Goal: Task Accomplishment & Management: Use online tool/utility

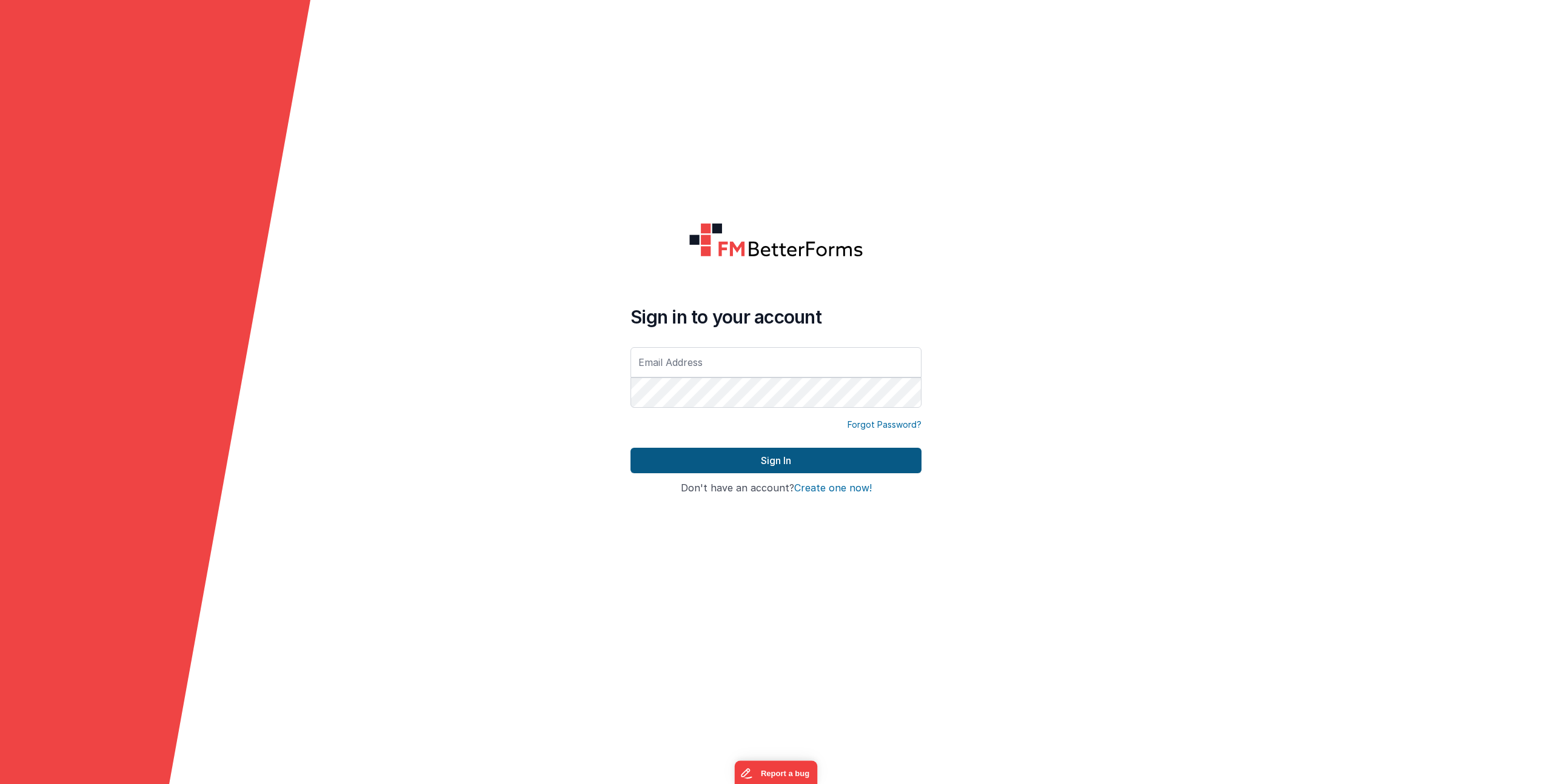
type input "[EMAIL_ADDRESS][DOMAIN_NAME]"
click at [762, 457] on button "Sign In" at bounding box center [775, 460] width 291 height 26
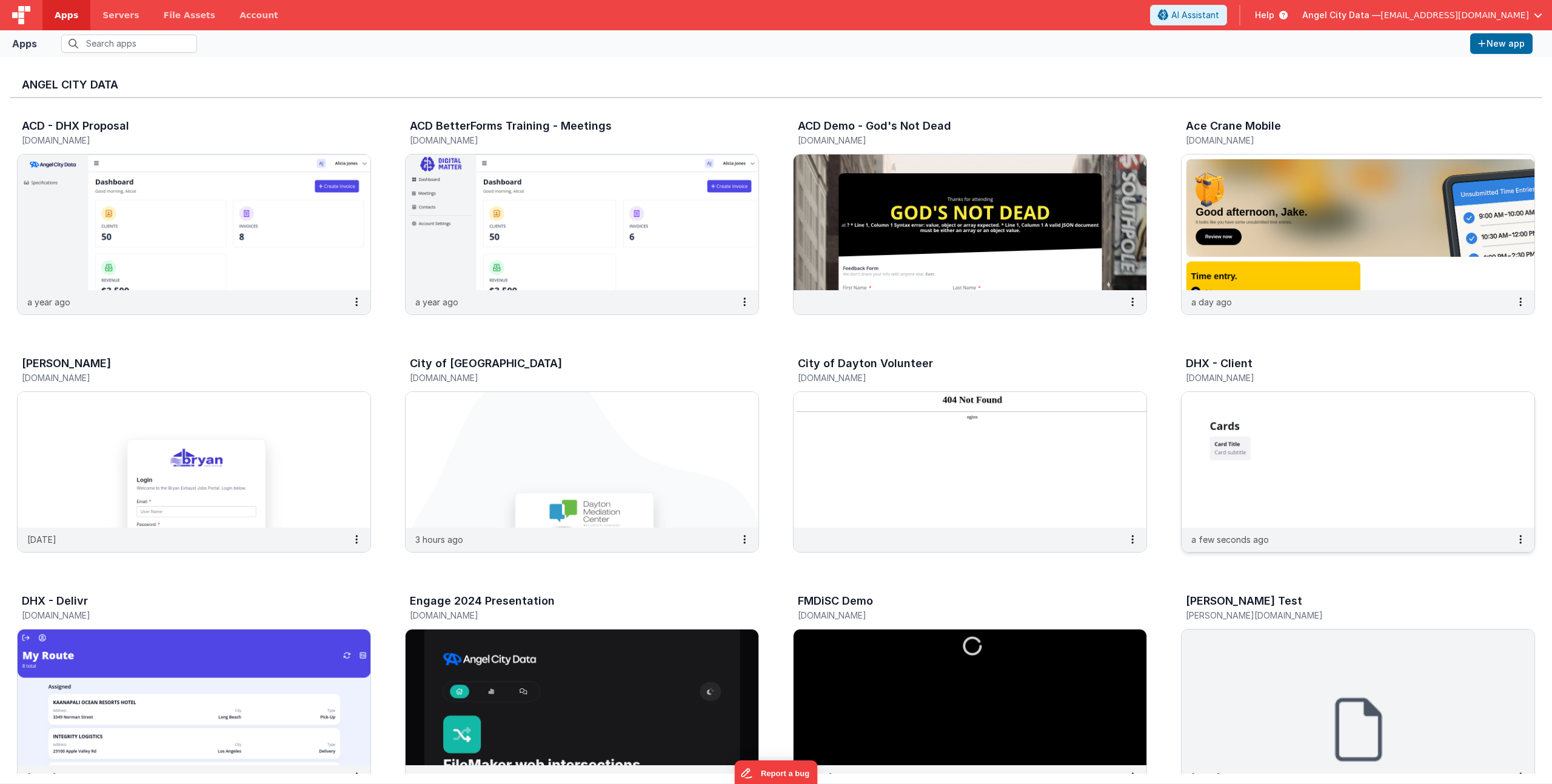
click at [1238, 378] on h5 "[DOMAIN_NAME]" at bounding box center [1346, 378] width 319 height 9
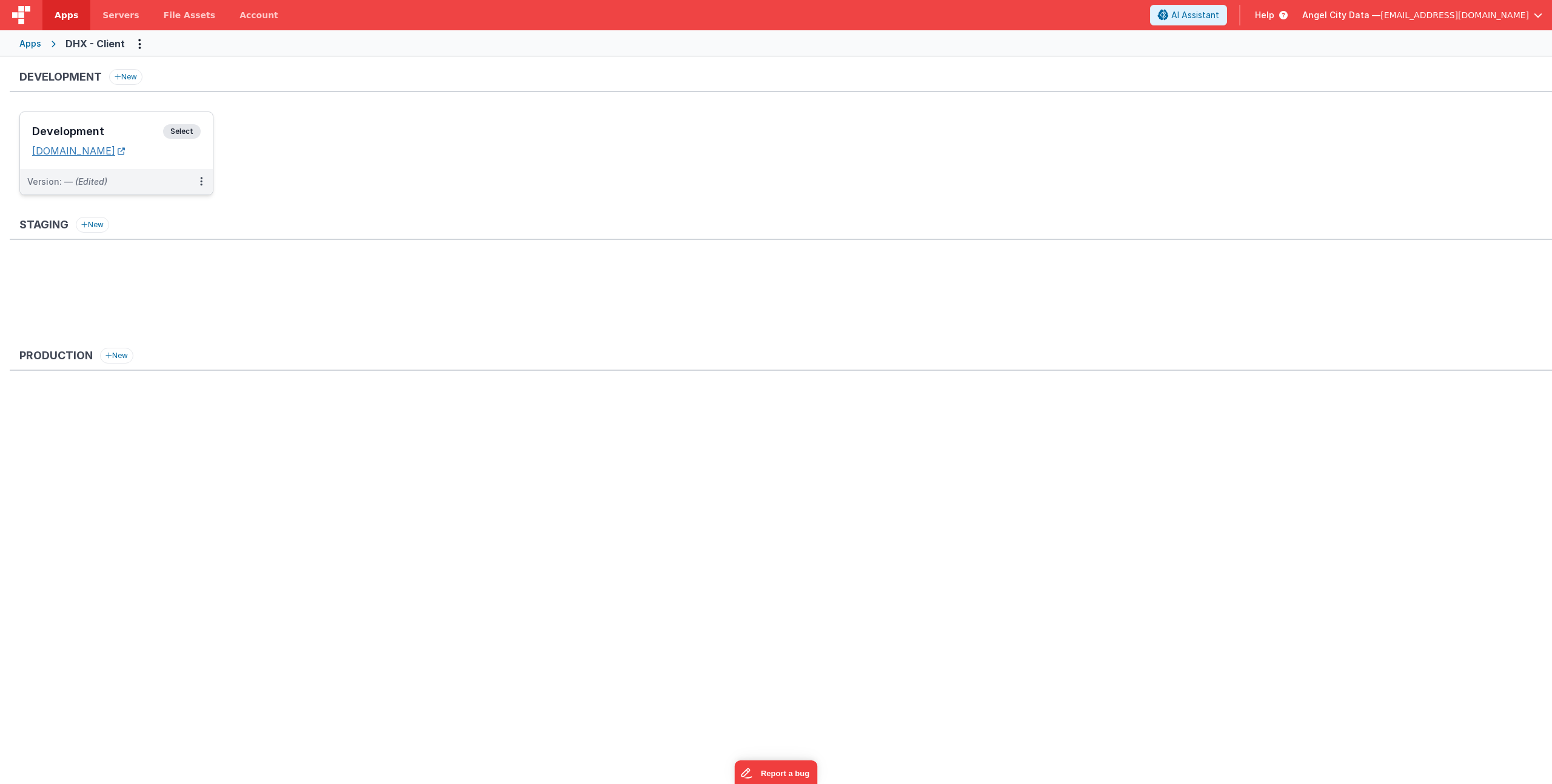
click at [94, 148] on link "[DOMAIN_NAME]" at bounding box center [78, 150] width 93 height 12
click at [81, 130] on h3 "Development" at bounding box center [97, 131] width 131 height 12
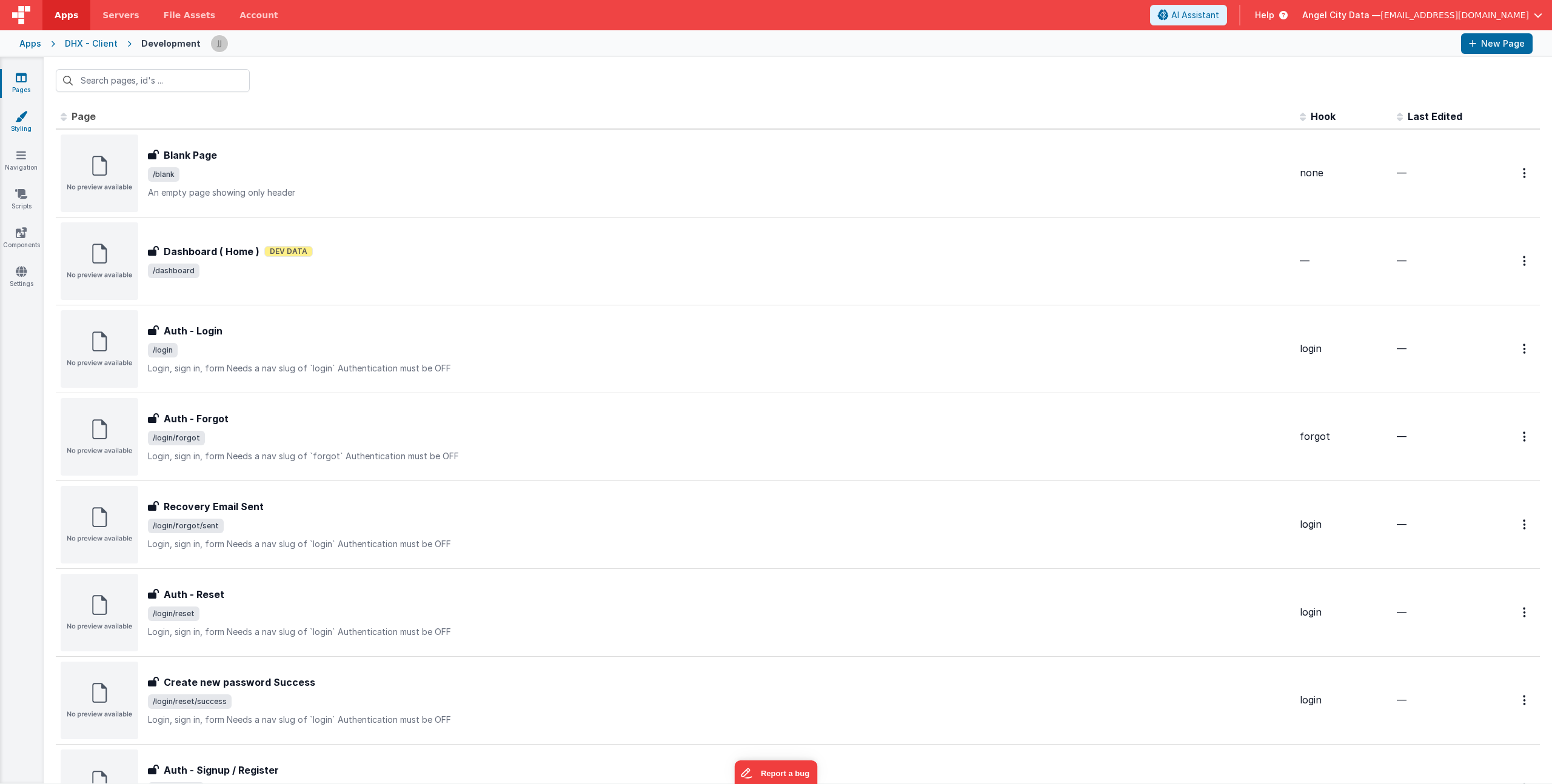
click at [23, 114] on icon at bounding box center [21, 116] width 12 height 12
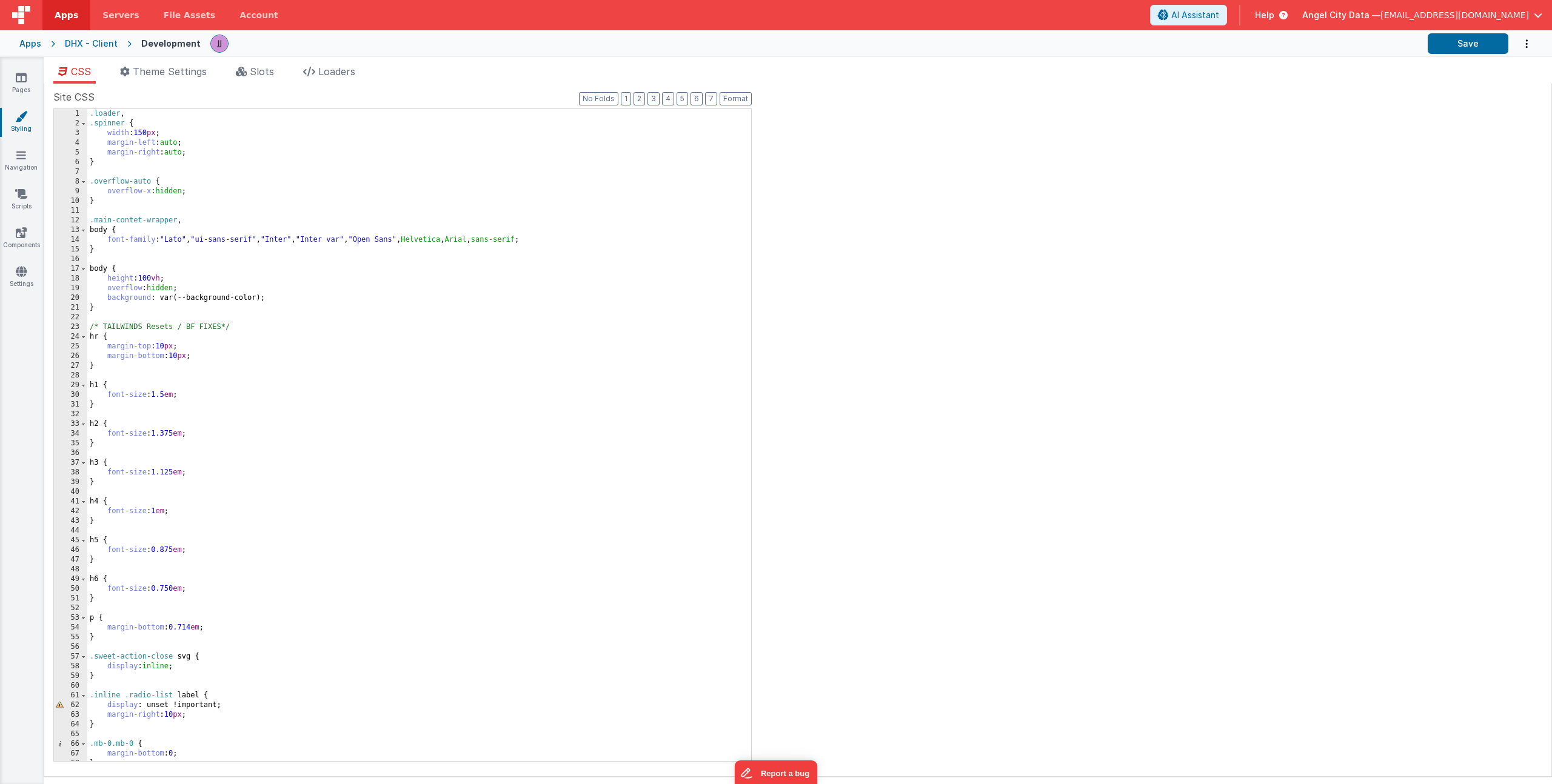
click at [172, 240] on div ".loader , .spinner { width : 150 px ; margin-left : auto ; margin-right : auto …" at bounding box center [415, 445] width 655 height 671
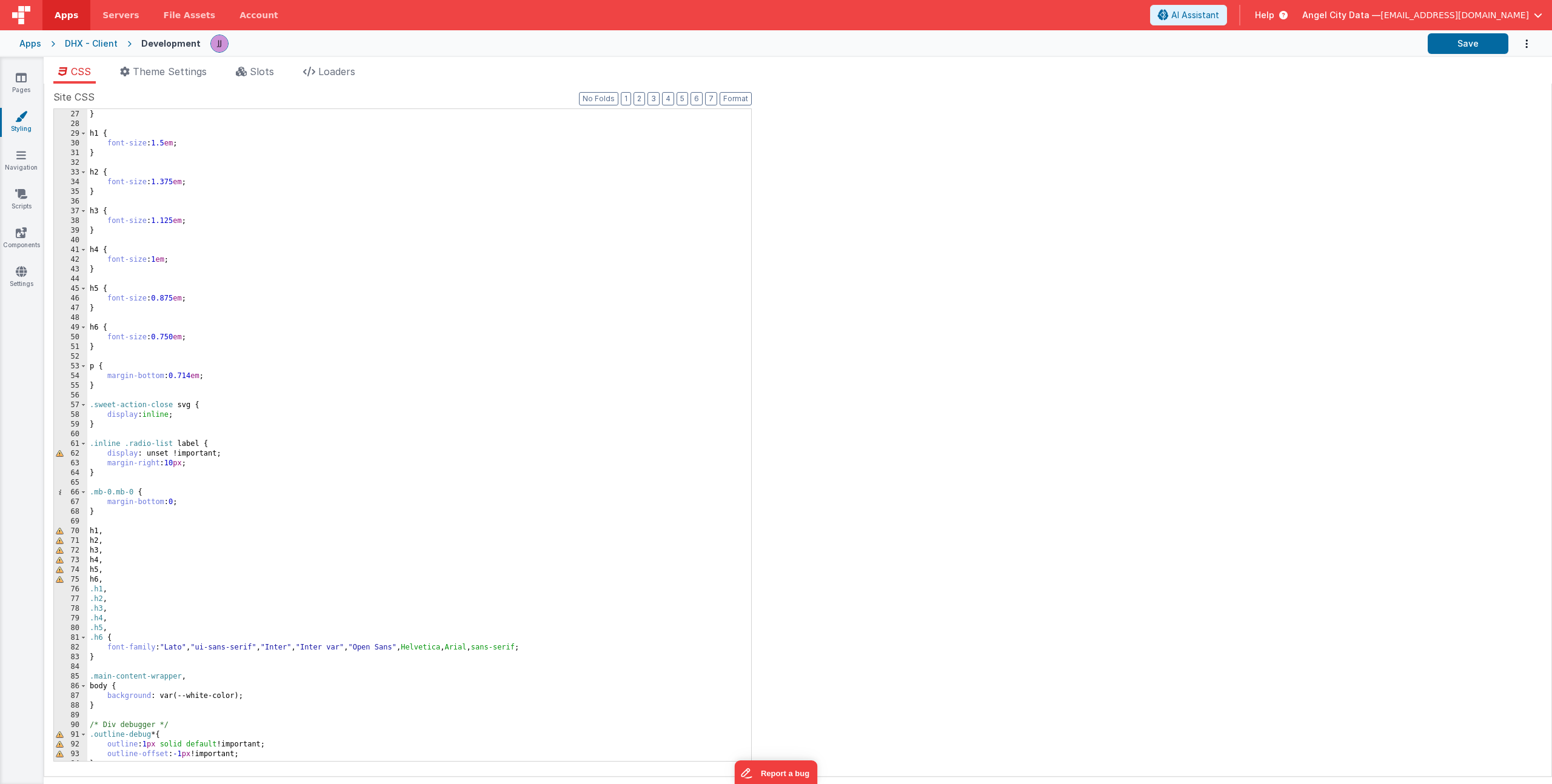
scroll to position [251, 0]
click at [181, 647] on div "margin-bottom : 10 px ; } h1 { font-size : 1.5 em ; } h2 { font-size : 1.375 em…" at bounding box center [415, 436] width 655 height 671
click at [33, 75] on link "Pages" at bounding box center [21, 83] width 44 height 24
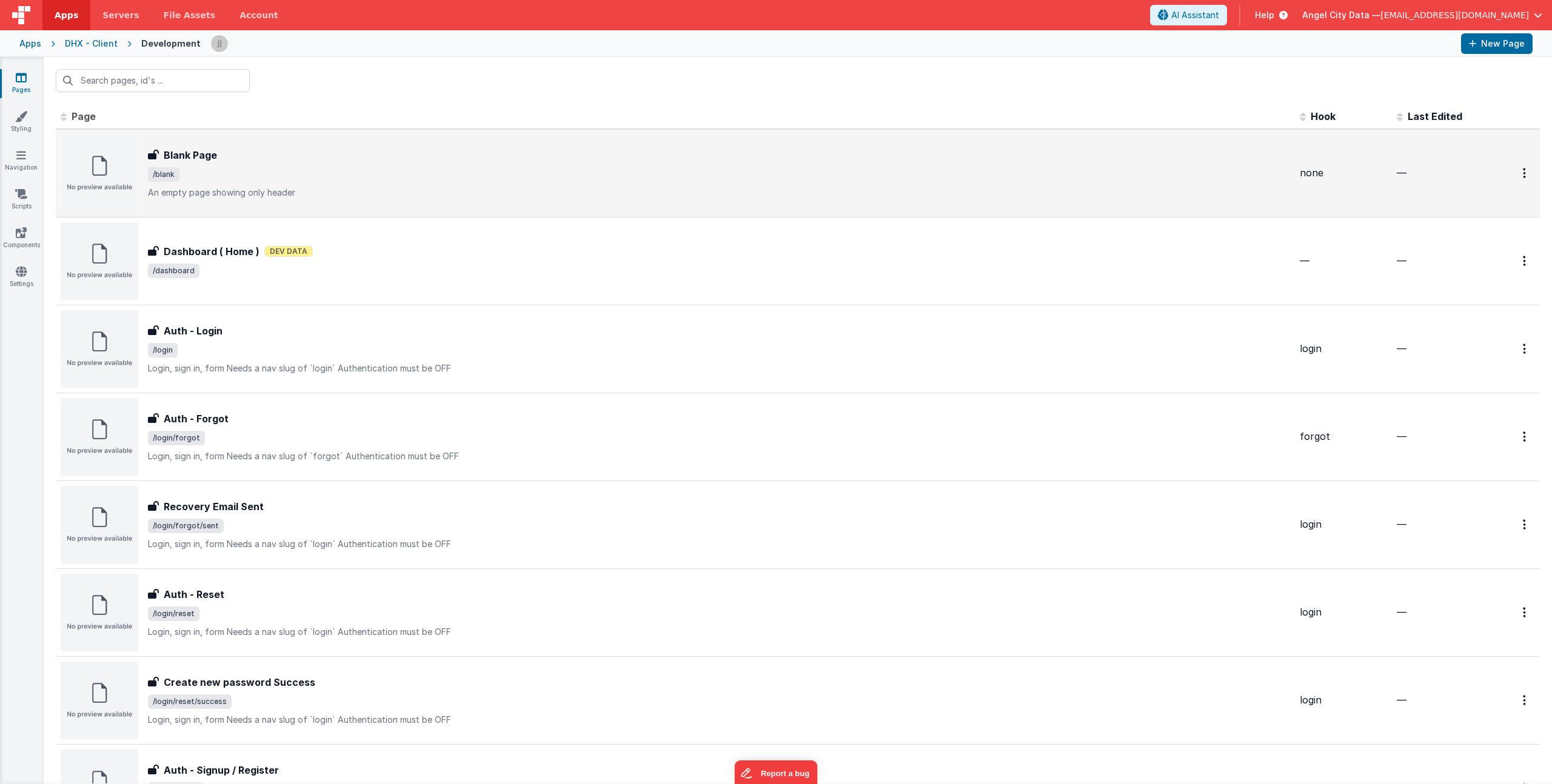
click at [298, 178] on span "/blank" at bounding box center [718, 174] width 1142 height 15
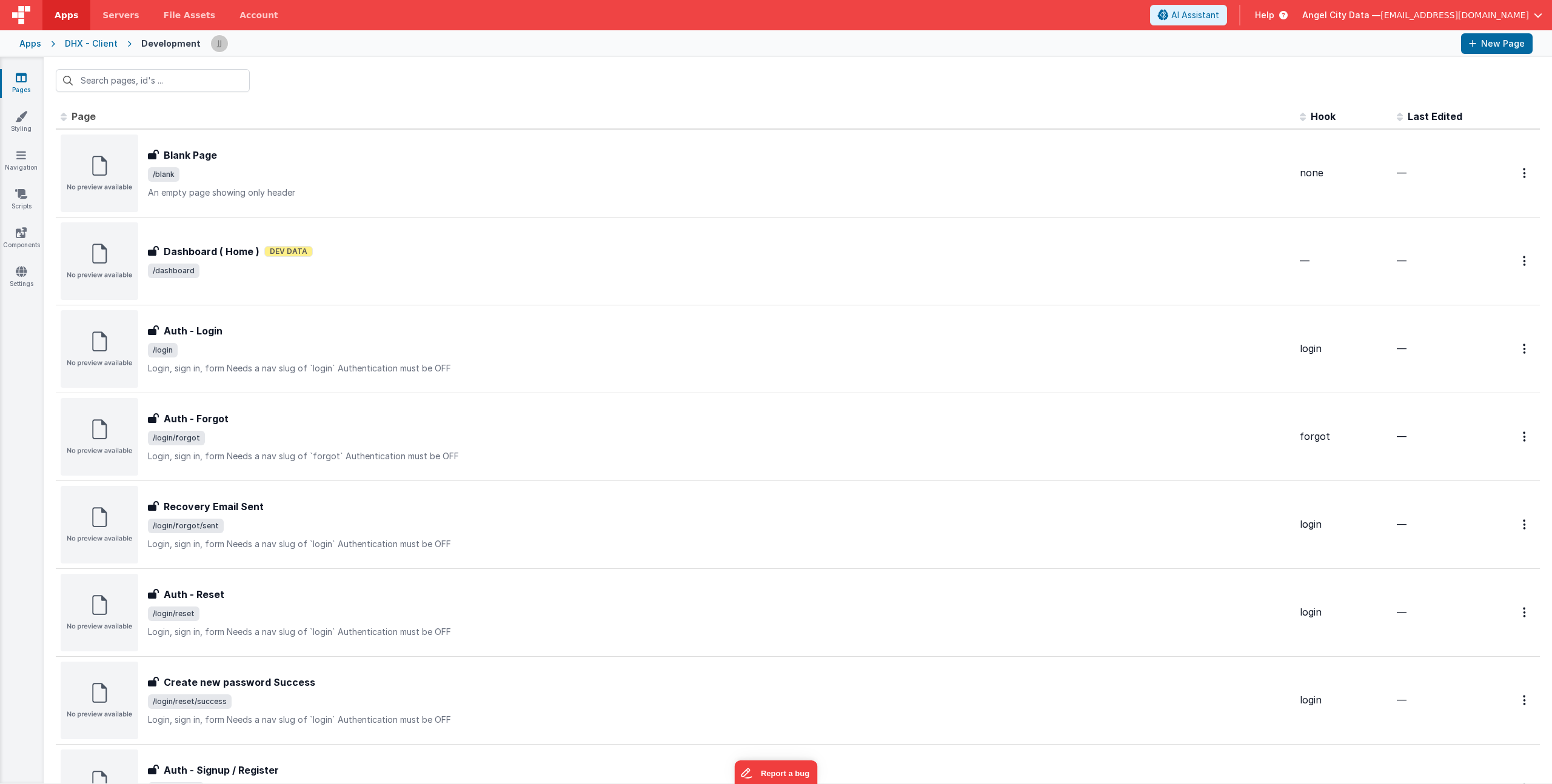
click at [1424, 114] on span "Last Edited" at bounding box center [1435, 116] width 54 height 12
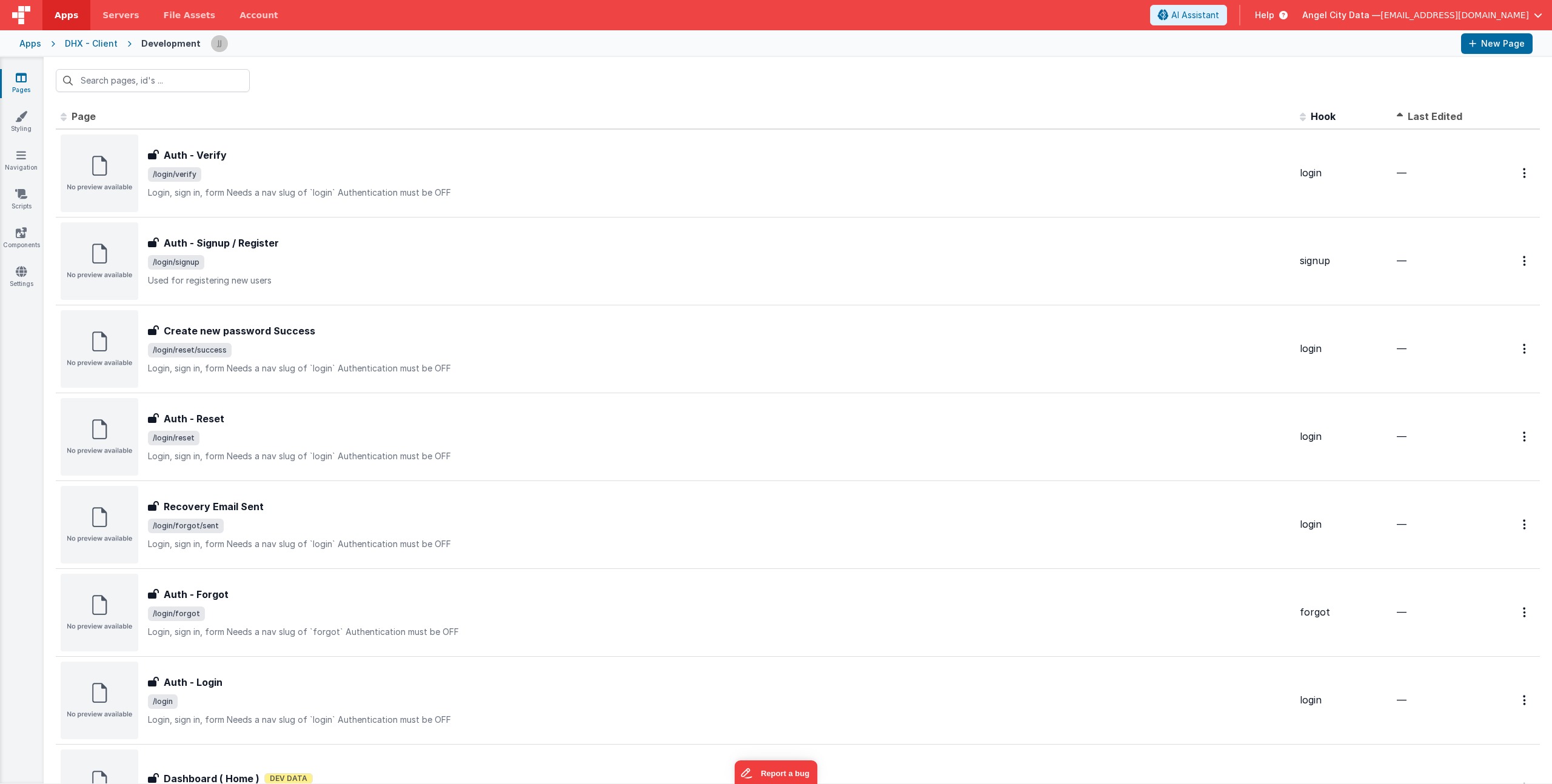
click at [1424, 116] on span "Last Edited" at bounding box center [1435, 116] width 54 height 12
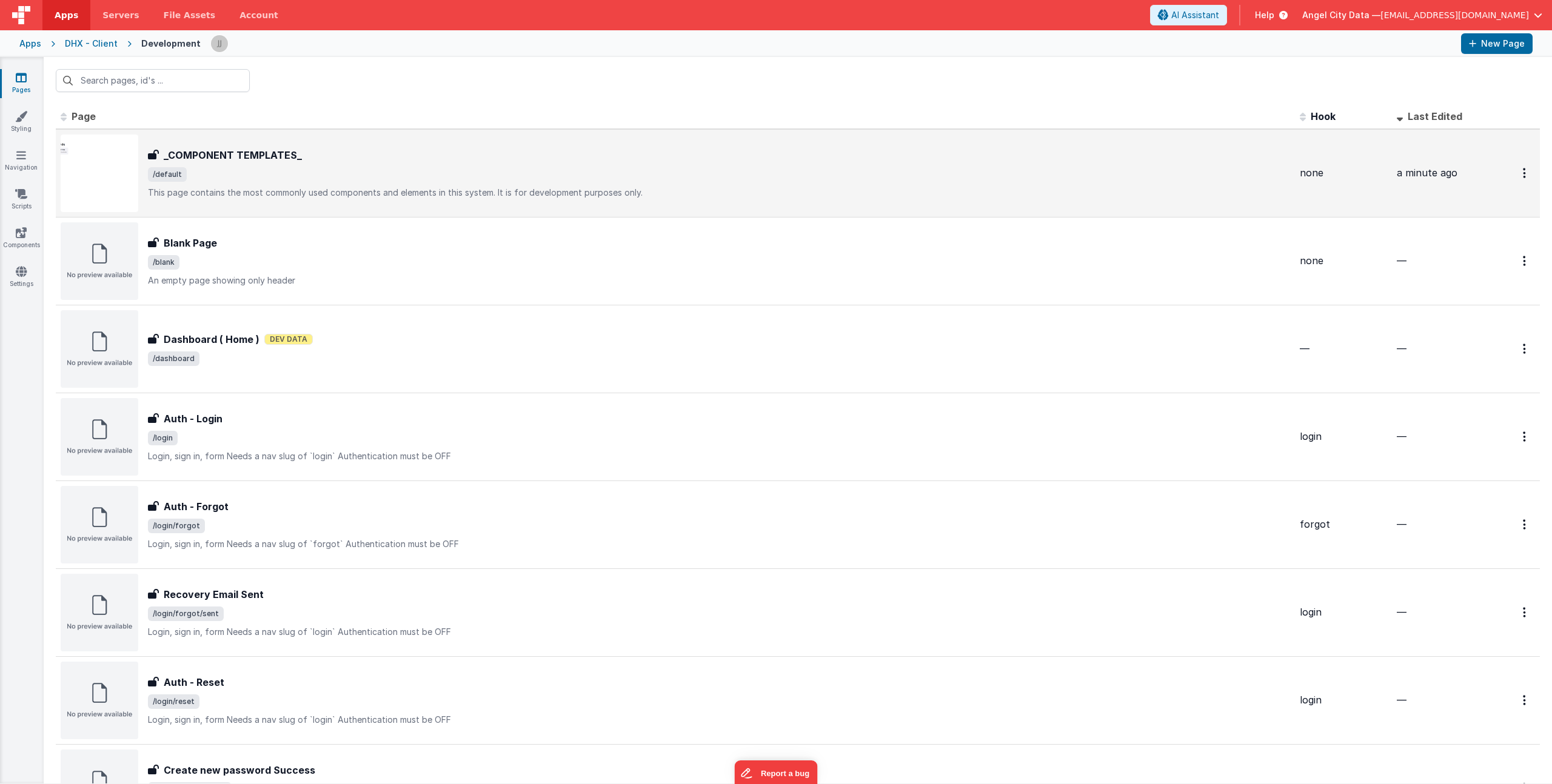
click at [310, 165] on div "_COMPONENT TEMPLATES_ _COMPONENT TEMPLATES_ /default This page contains the mos…" at bounding box center [718, 173] width 1142 height 51
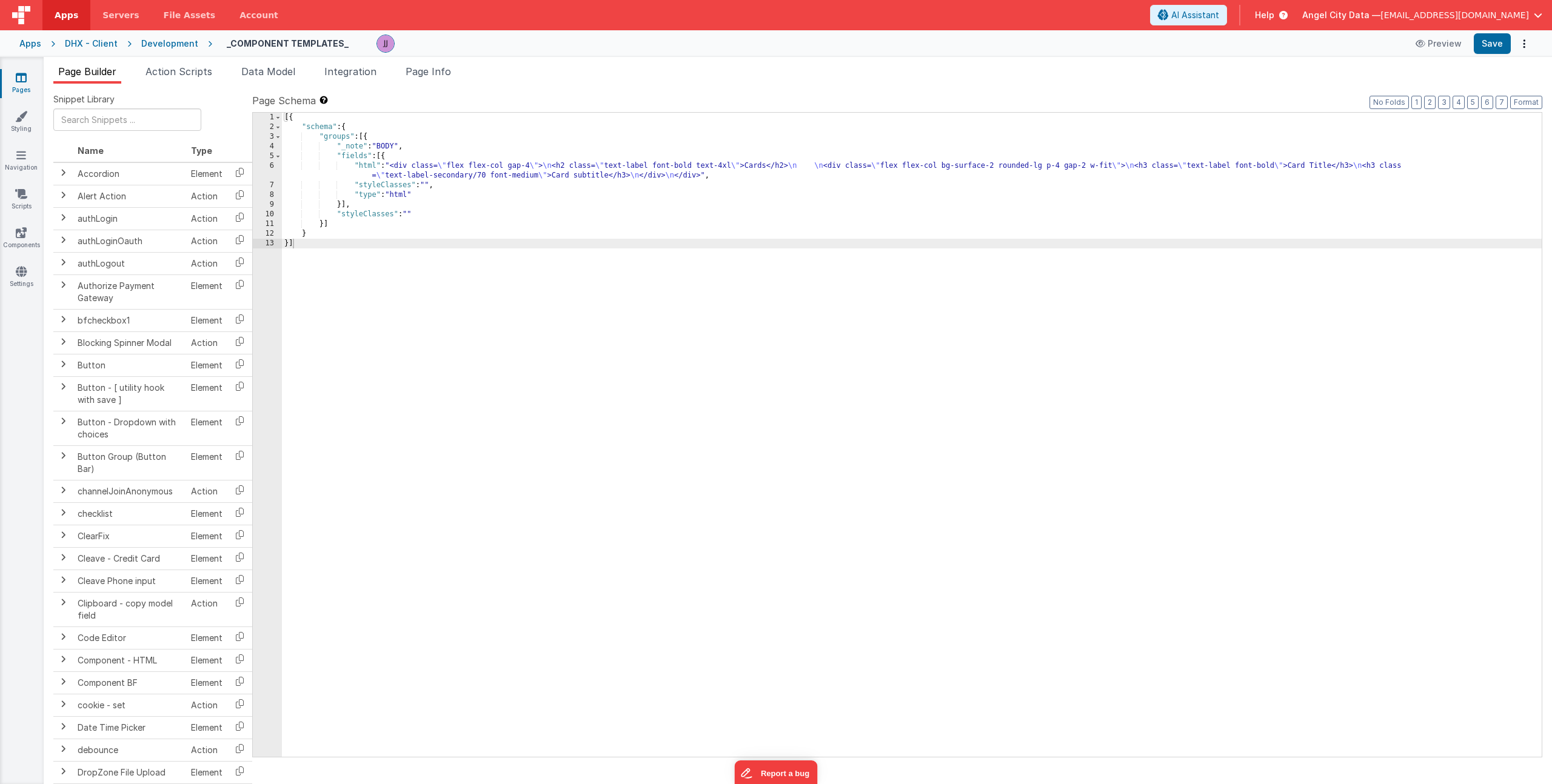
click at [422, 171] on div "[{ "schema" : { "groups" : [{ "_note" : "BODY" , "fields" : [{ "html" : "<div c…" at bounding box center [911, 445] width 1259 height 664
click at [1491, 40] on button "Save" at bounding box center [1492, 43] width 37 height 20
click at [437, 75] on span "Page Info" at bounding box center [428, 71] width 46 height 12
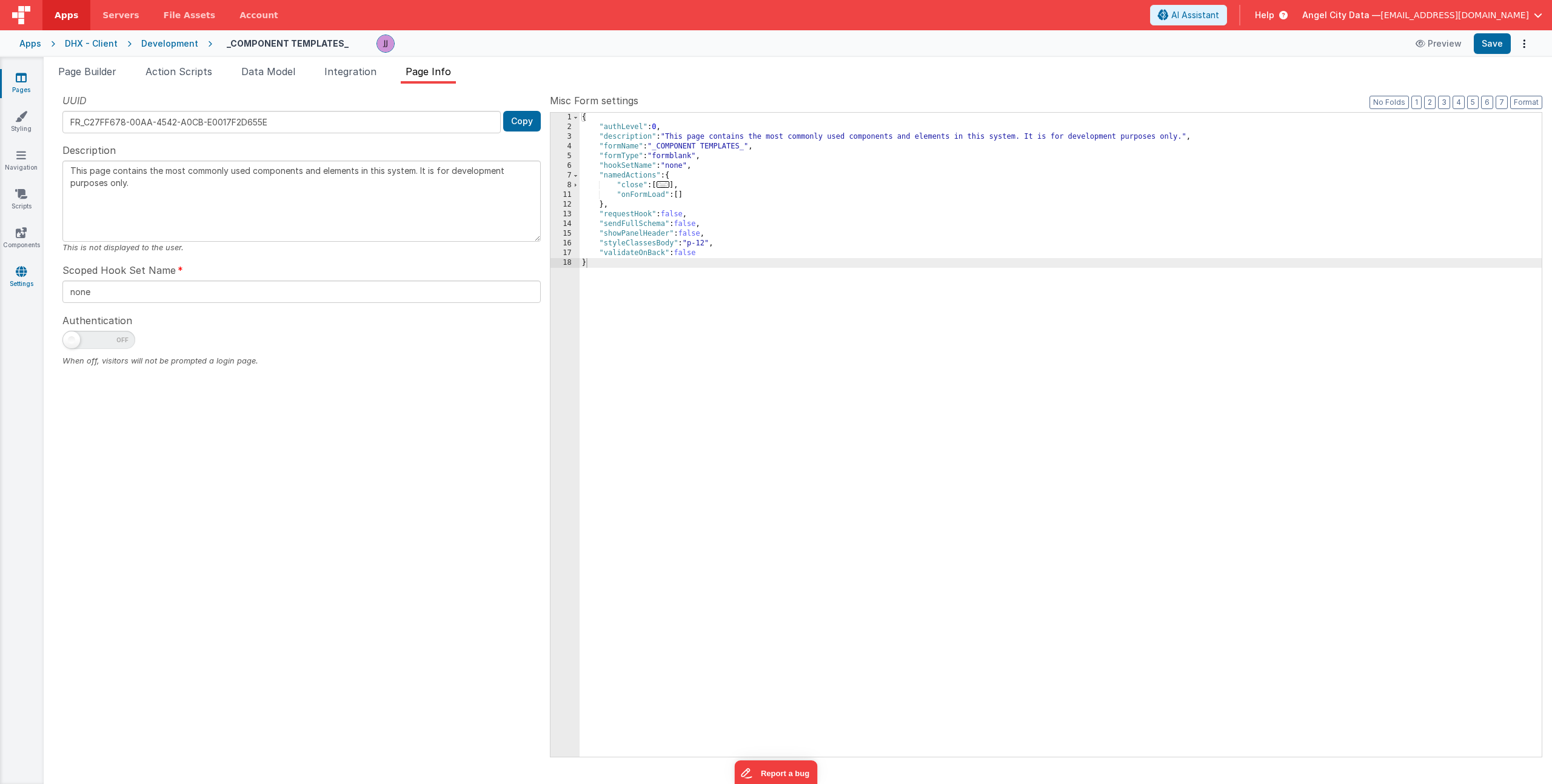
click at [22, 274] on icon at bounding box center [21, 271] width 11 height 12
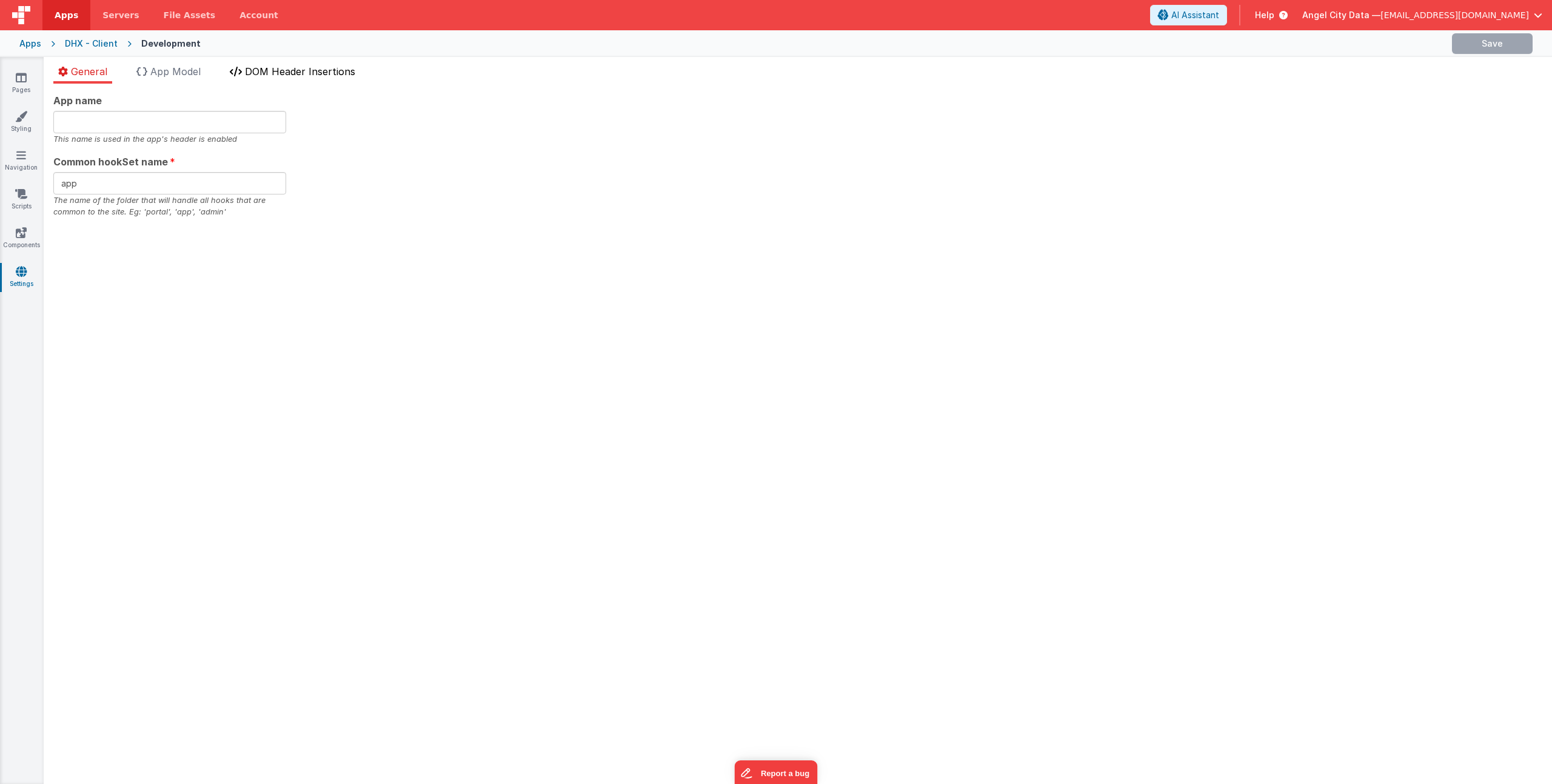
click at [303, 76] on span "DOM Header Insertions" at bounding box center [300, 71] width 110 height 12
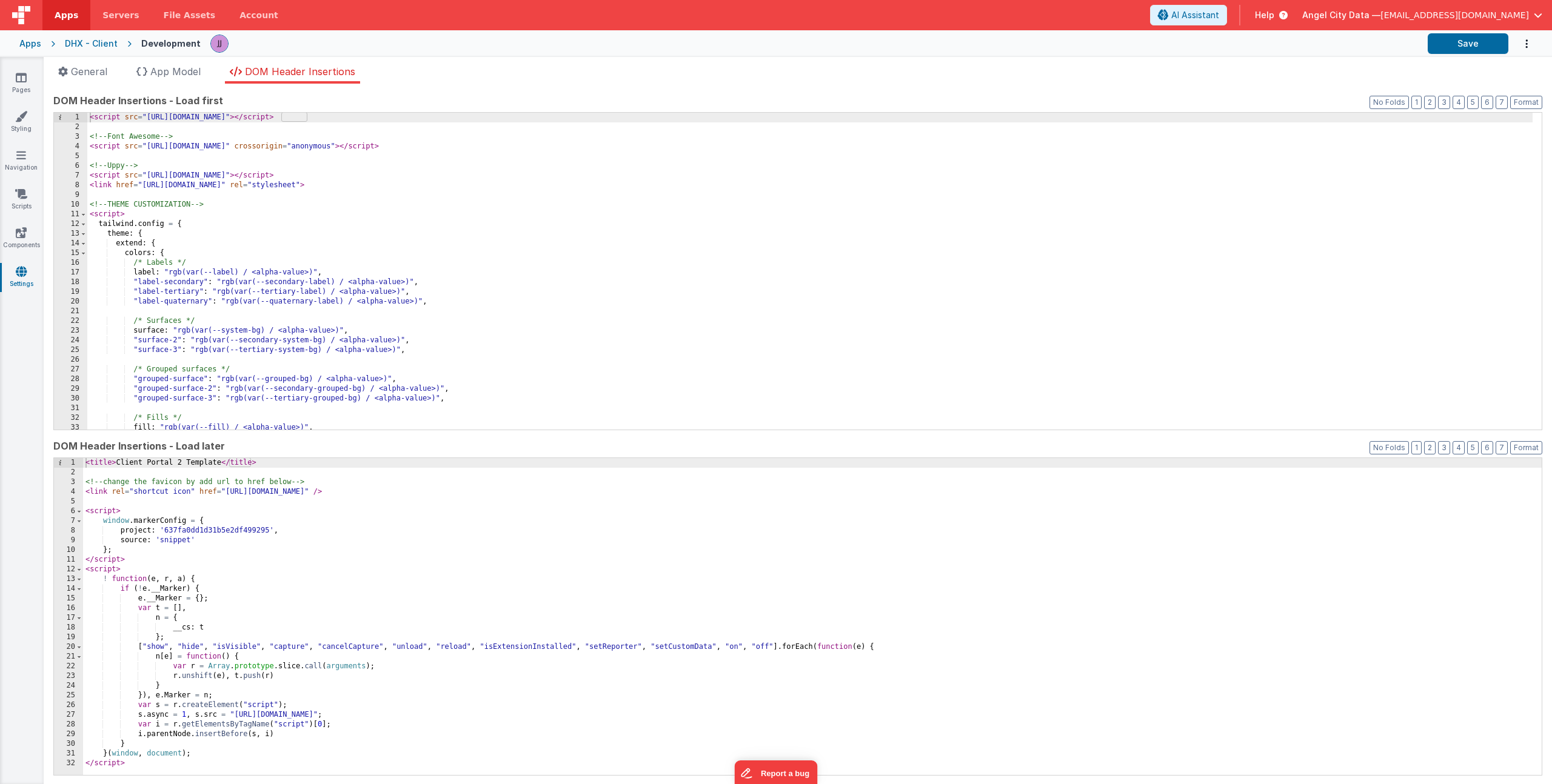
click at [516, 184] on div "< script src = "[URL][DOMAIN_NAME]" > </ script > <!-- Font Awesome --> < scrip…" at bounding box center [810, 281] width 1446 height 337
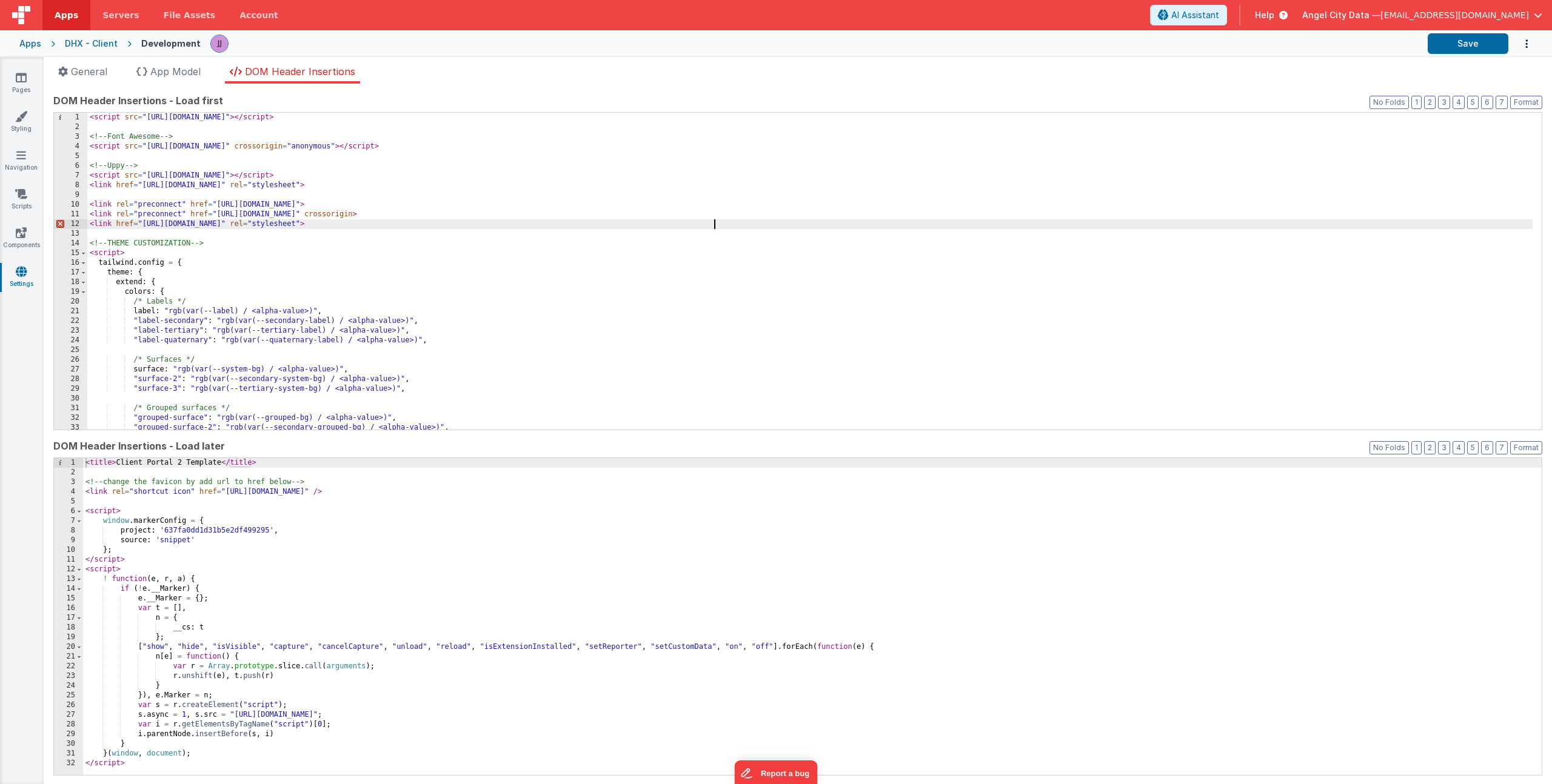
click at [713, 191] on div "< script src = "[URL][DOMAIN_NAME]" > </ script > <!-- Font Awesome --> < scrip…" at bounding box center [810, 281] width 1446 height 337
click at [24, 121] on icon at bounding box center [21, 116] width 12 height 12
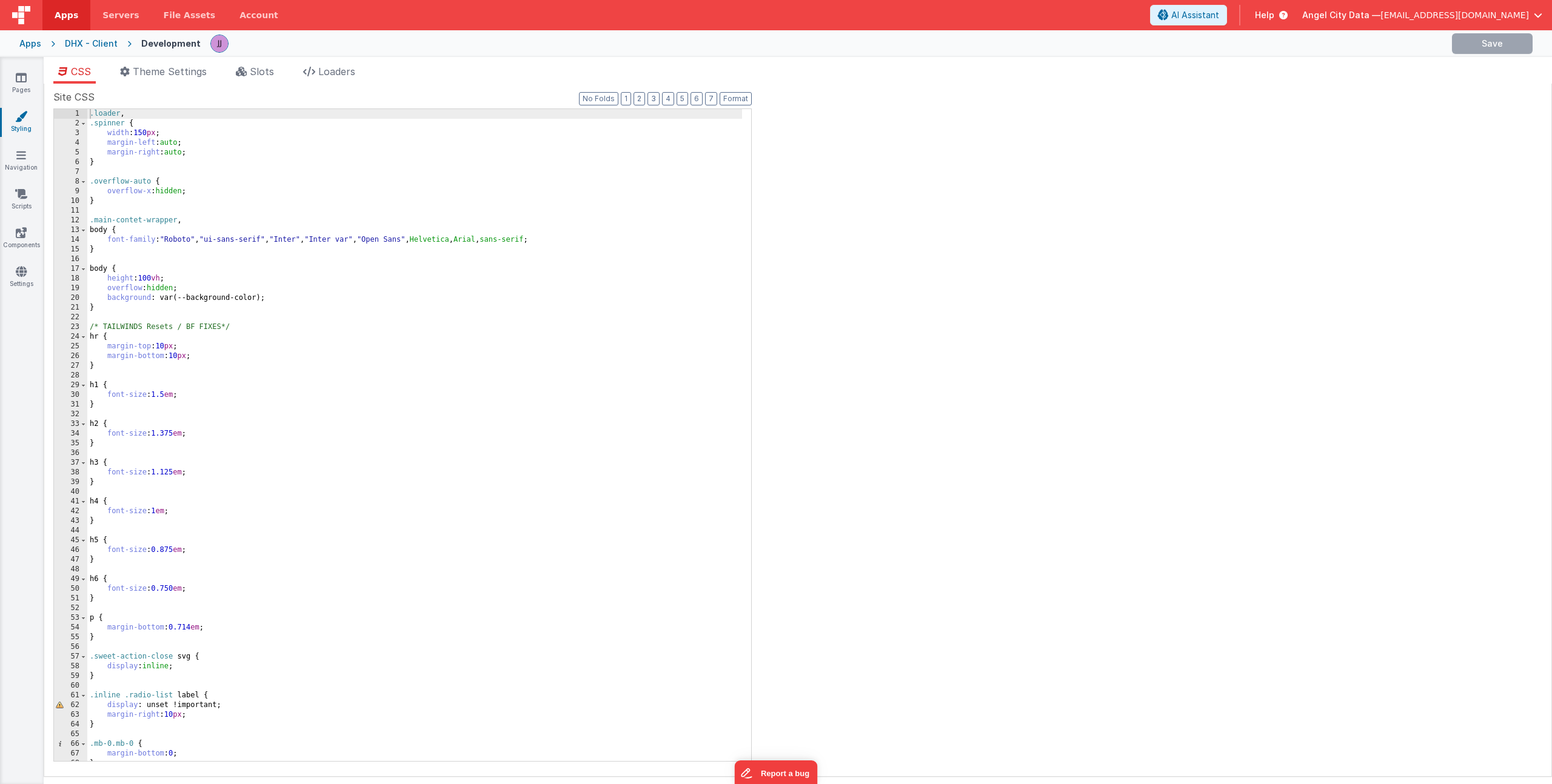
click at [172, 238] on div ".loader , .spinner { width : 150 px ; margin-left : auto ; margin-right : auto …" at bounding box center [415, 445] width 655 height 671
drag, startPoint x: 212, startPoint y: 240, endPoint x: 427, endPoint y: 242, distance: 215.0
click at [427, 242] on div ".loader , .spinner { width : 150 px ; margin-left : auto ; margin-right : auto …" at bounding box center [415, 445] width 655 height 671
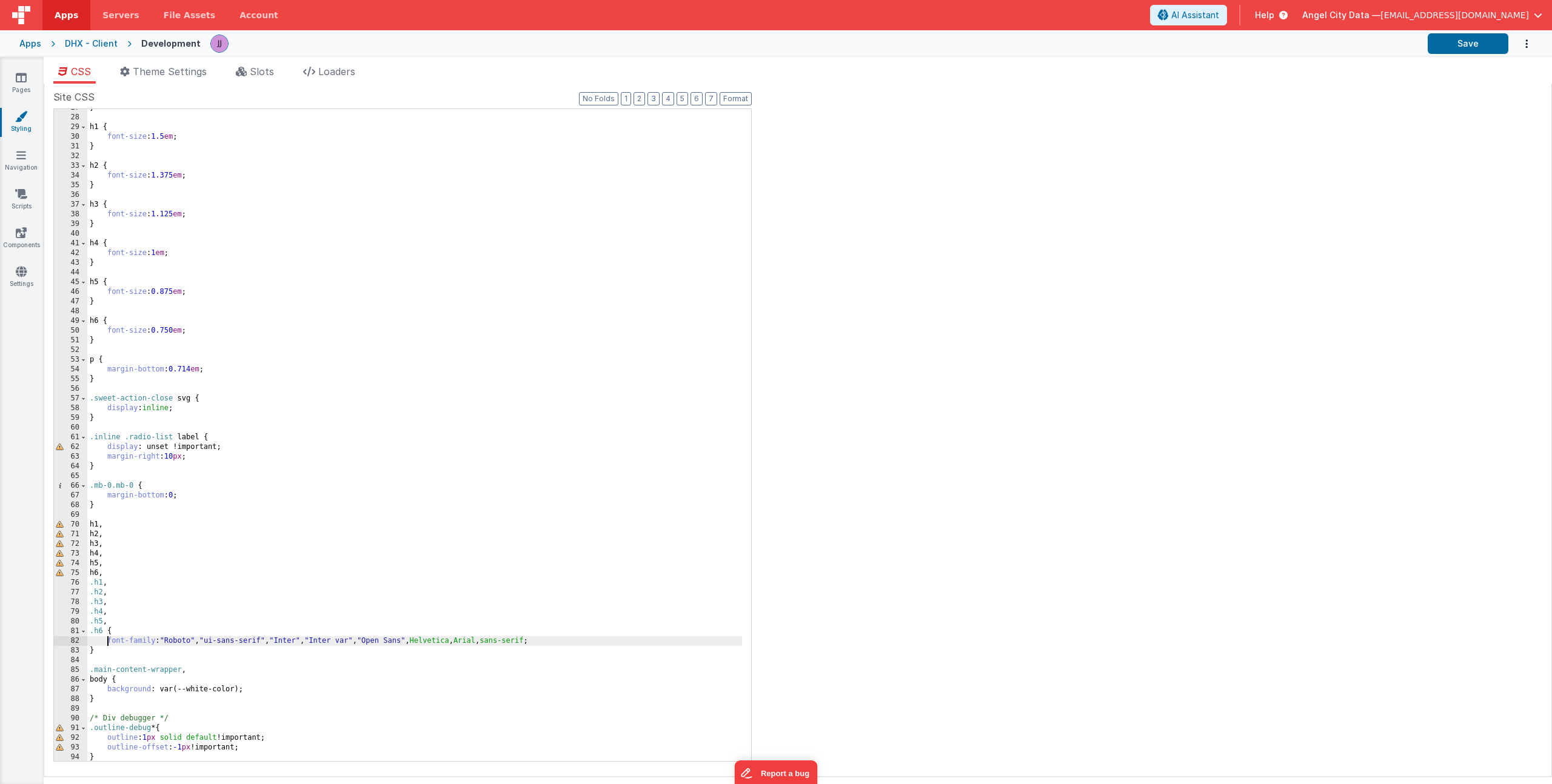
click at [106, 640] on div "} h1 { font-size : 1.5 em ; } h2 { font-size : 1.375 em ; } h3 { font-size : 1.…" at bounding box center [415, 438] width 655 height 671
click at [33, 72] on link "Pages" at bounding box center [21, 83] width 44 height 24
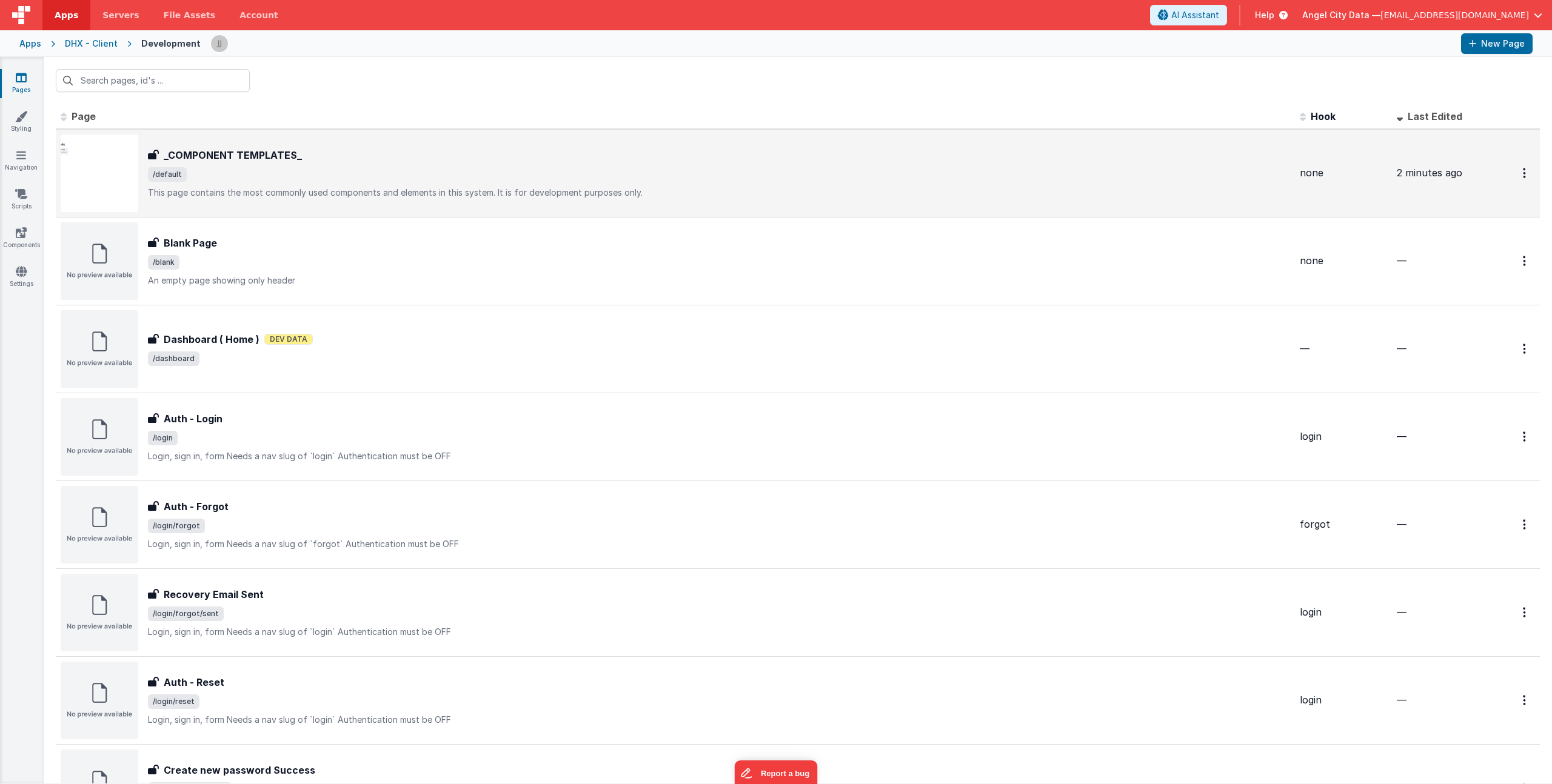
click at [298, 193] on p "This page contains the most commonly used components and elements in this syste…" at bounding box center [718, 193] width 1142 height 12
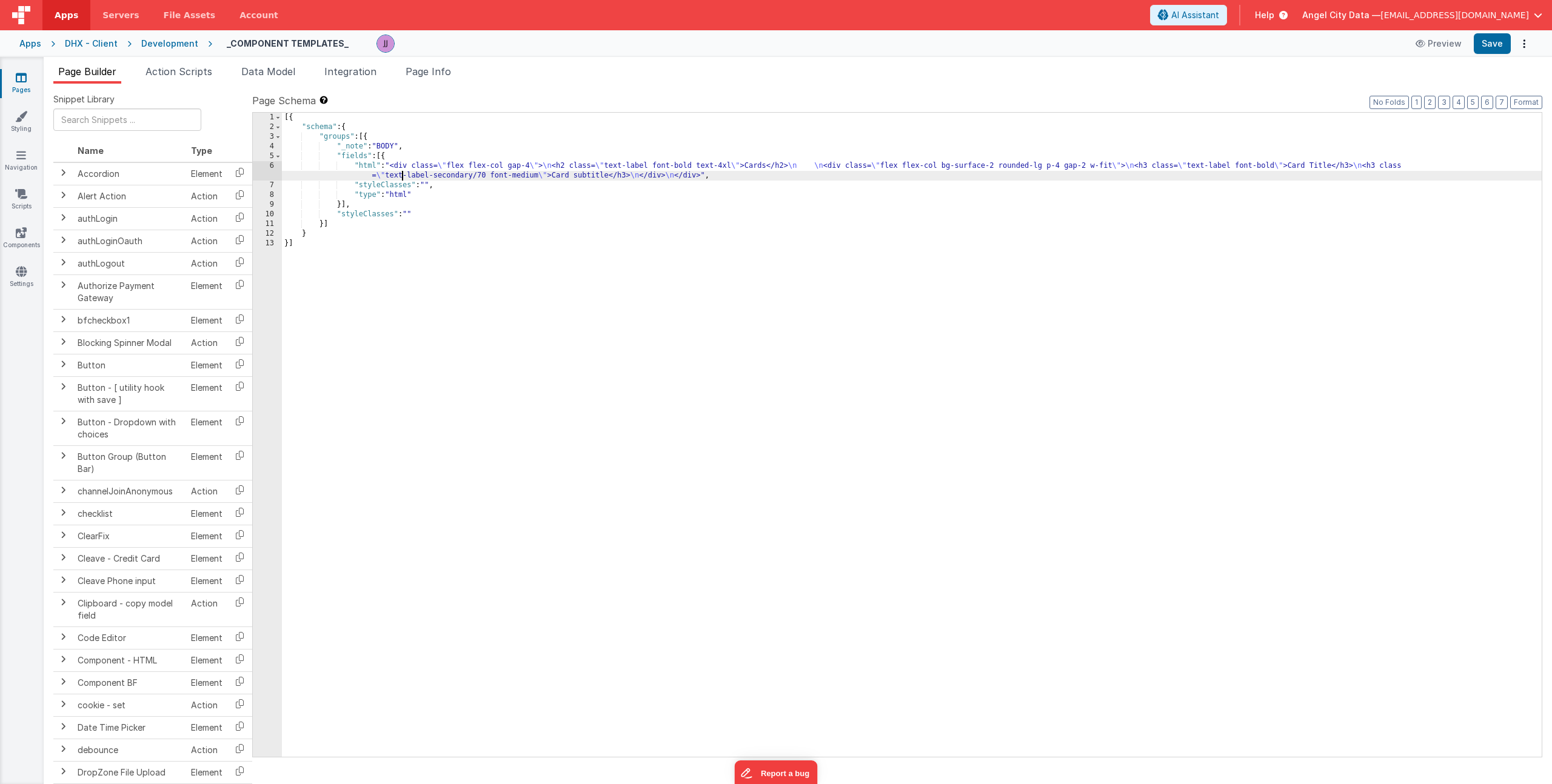
click at [401, 180] on div "[{ "schema" : { "groups" : [{ "_note" : "BODY" , "fields" : [{ "html" : "<div c…" at bounding box center [911, 445] width 1259 height 664
click at [268, 175] on div "6" at bounding box center [268, 171] width 29 height 19
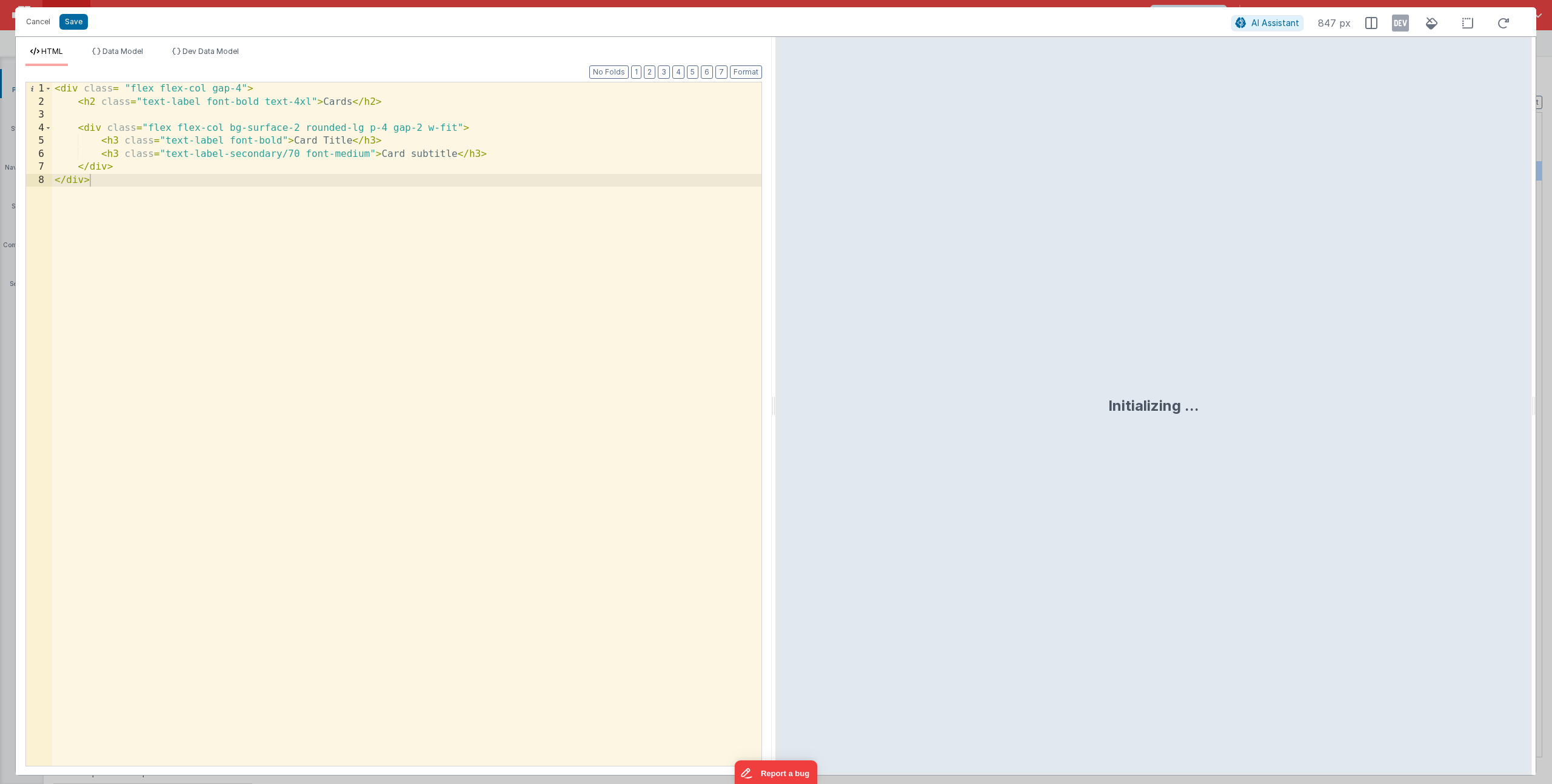
click at [457, 127] on div "< div class = "flex flex-col gap-4" > < h2 class = "text-label font-bold text-4…" at bounding box center [406, 437] width 709 height 710
click at [559, 127] on div "< div class = "flex flex-col gap-4" > < h2 class = "text-label font-bold text-4…" at bounding box center [406, 437] width 709 height 710
click at [471, 129] on div "< div class = "flex flex-col gap-4" > < h2 class = "text-label font-bold text-4…" at bounding box center [406, 437] width 709 height 710
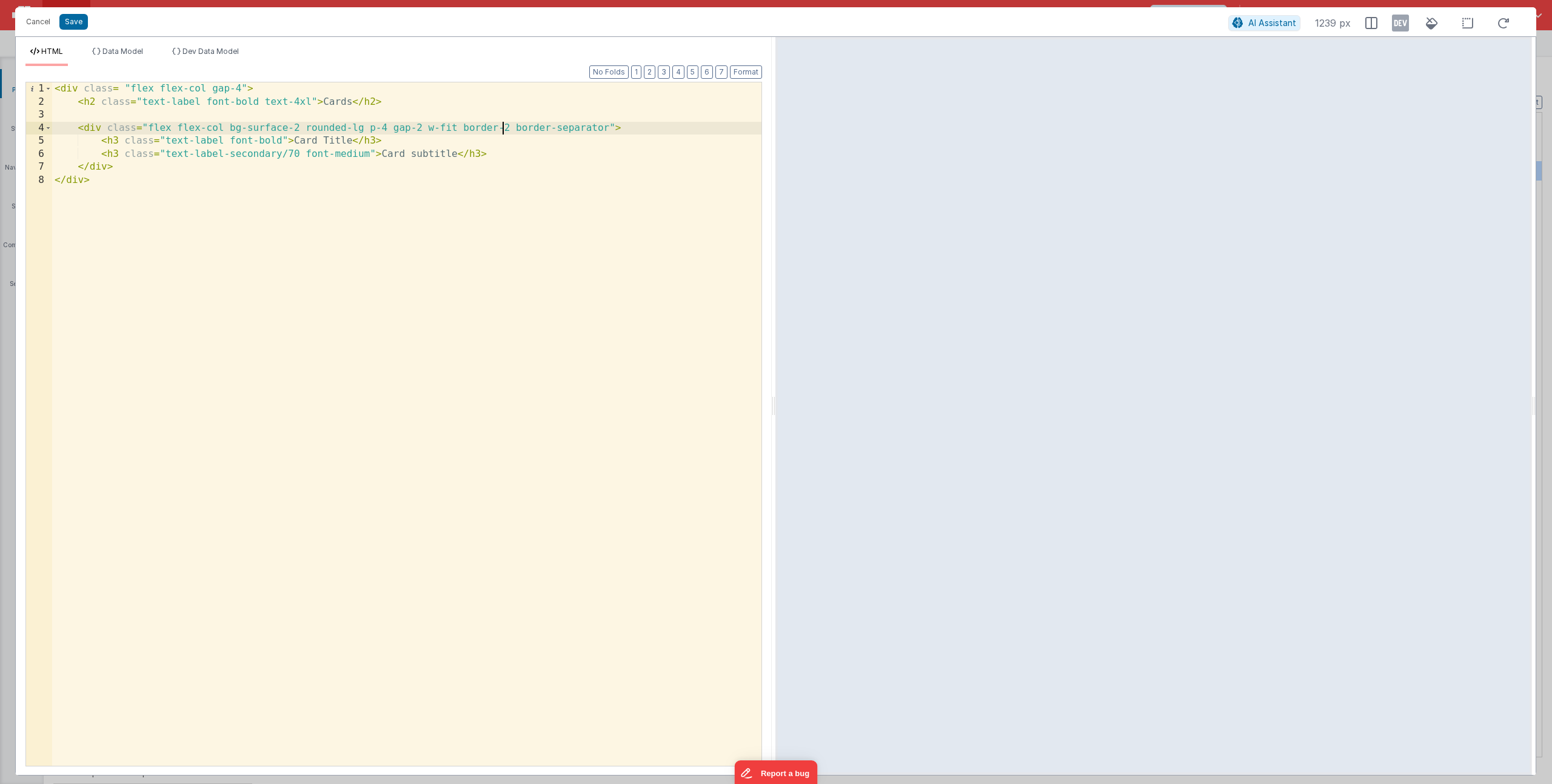
click at [505, 130] on div "< div class = "flex flex-col gap-4" > < h2 class = "text-label font-bold text-4…" at bounding box center [406, 437] width 709 height 710
click at [72, 22] on button "Save" at bounding box center [73, 21] width 28 height 16
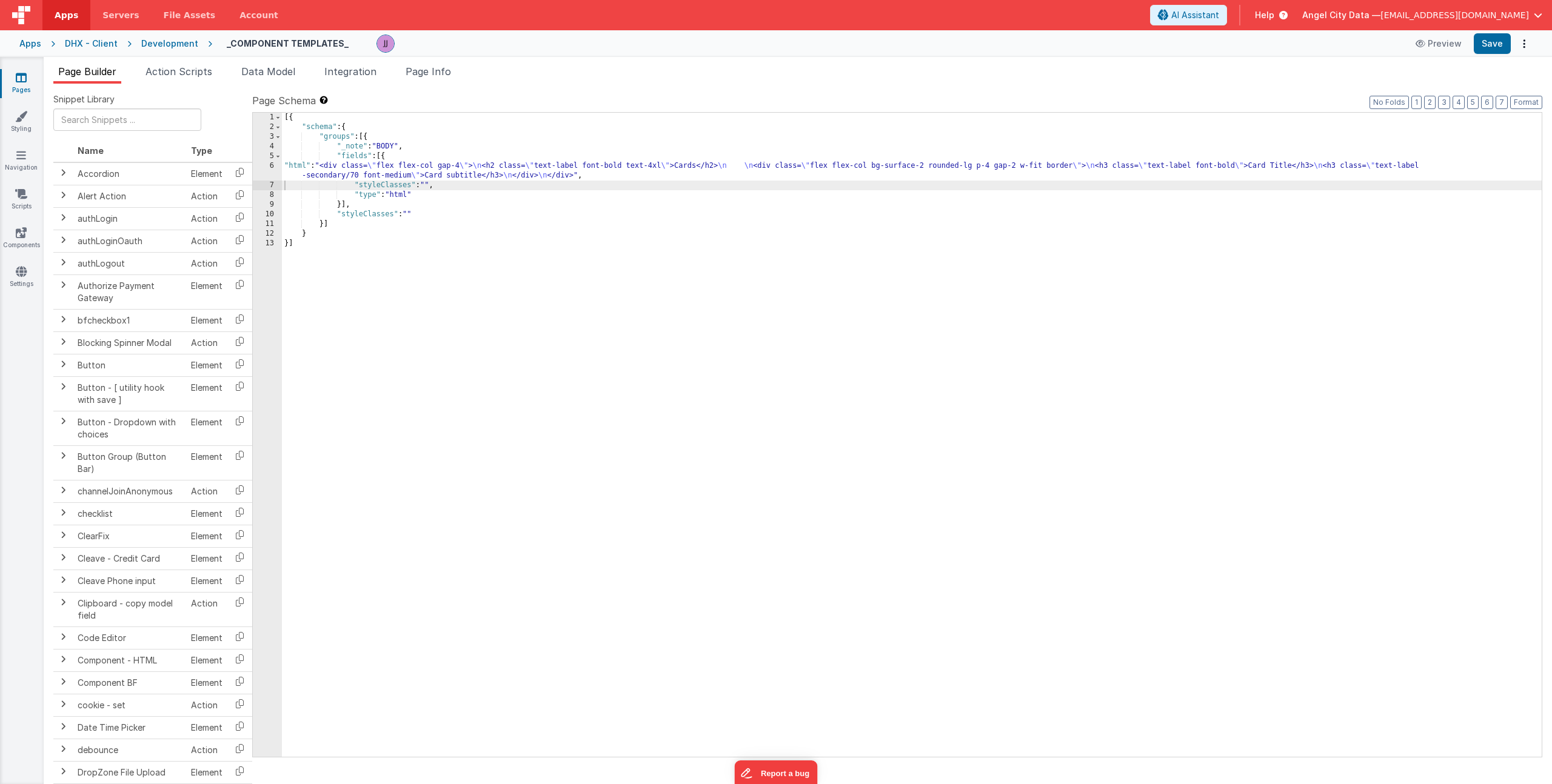
click at [37, 44] on div "Apps" at bounding box center [30, 43] width 22 height 12
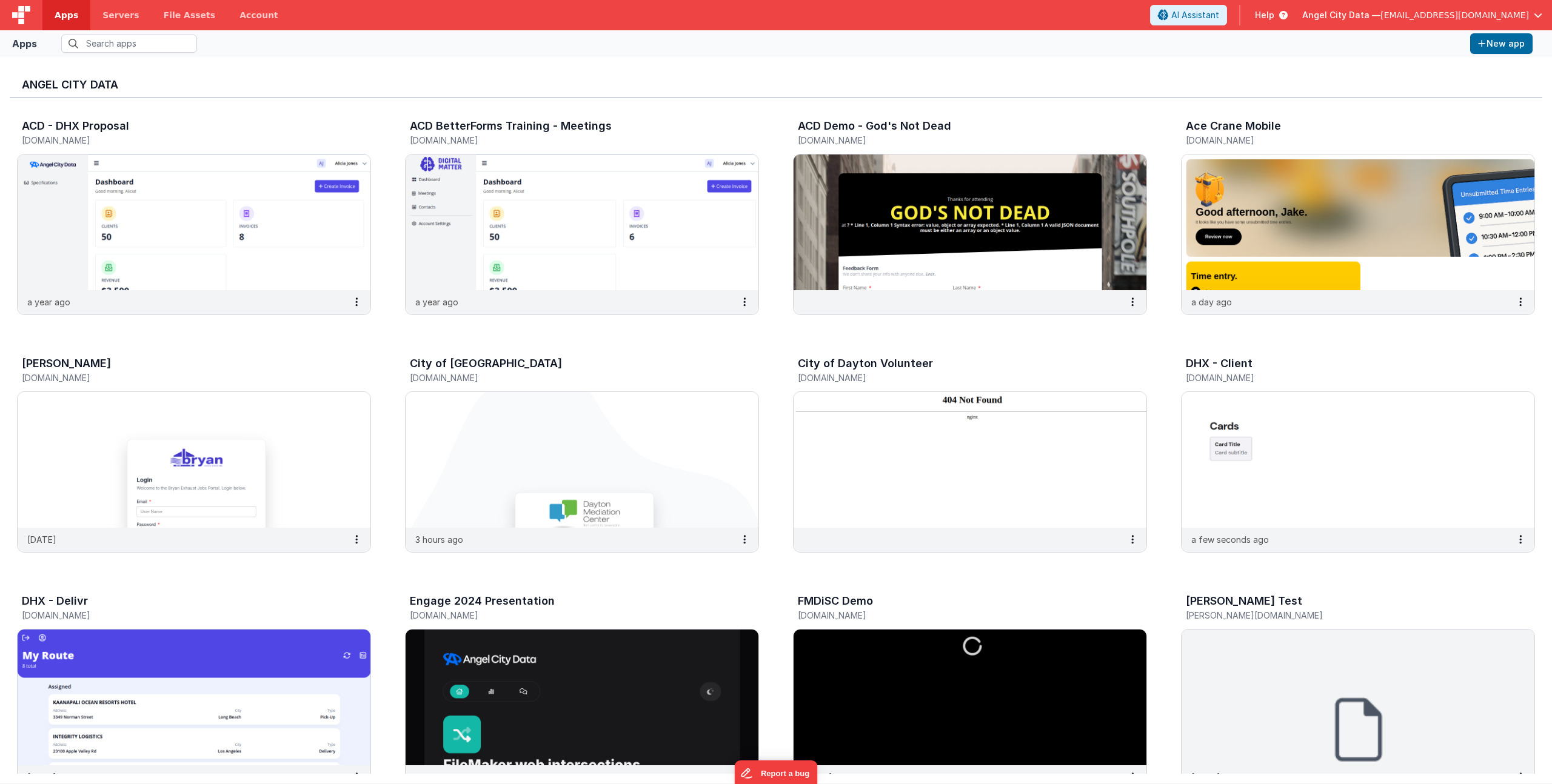
click at [61, 15] on span "Apps" at bounding box center [66, 15] width 24 height 12
click at [1233, 379] on h5 "[DOMAIN_NAME]" at bounding box center [1346, 378] width 319 height 9
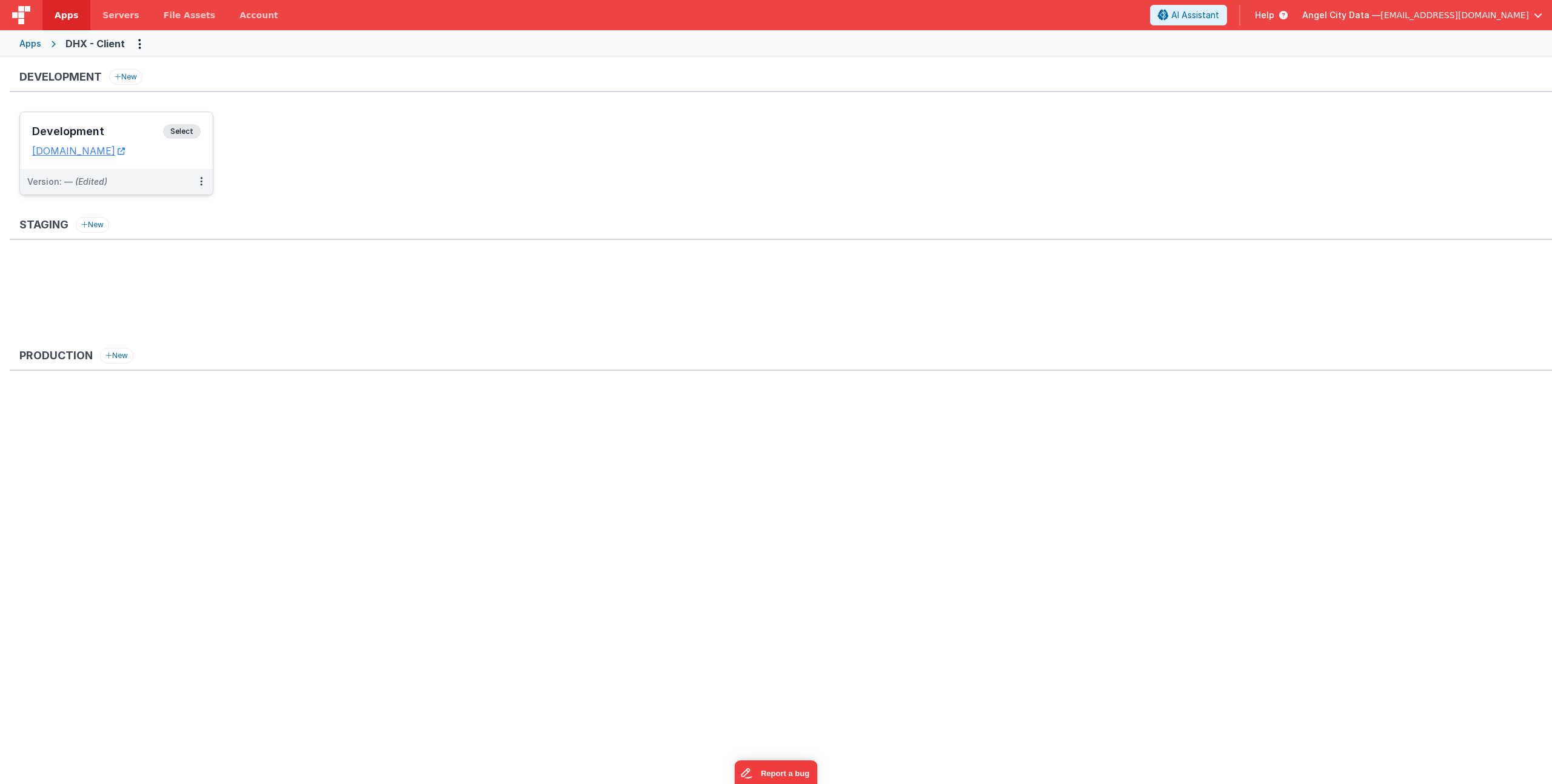
click at [109, 140] on div "Development Select" at bounding box center [116, 134] width 169 height 20
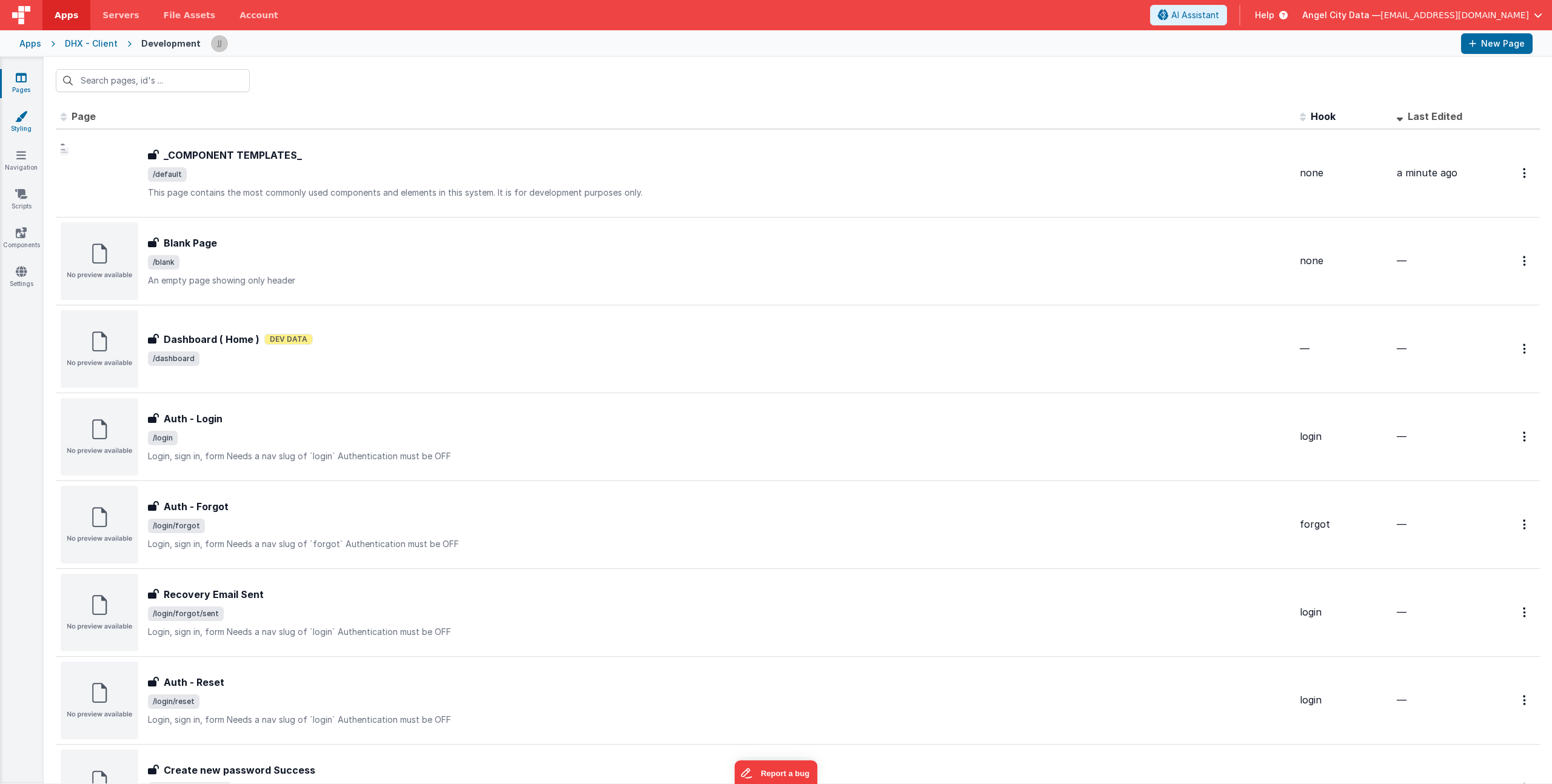
click at [25, 119] on icon at bounding box center [21, 116] width 12 height 12
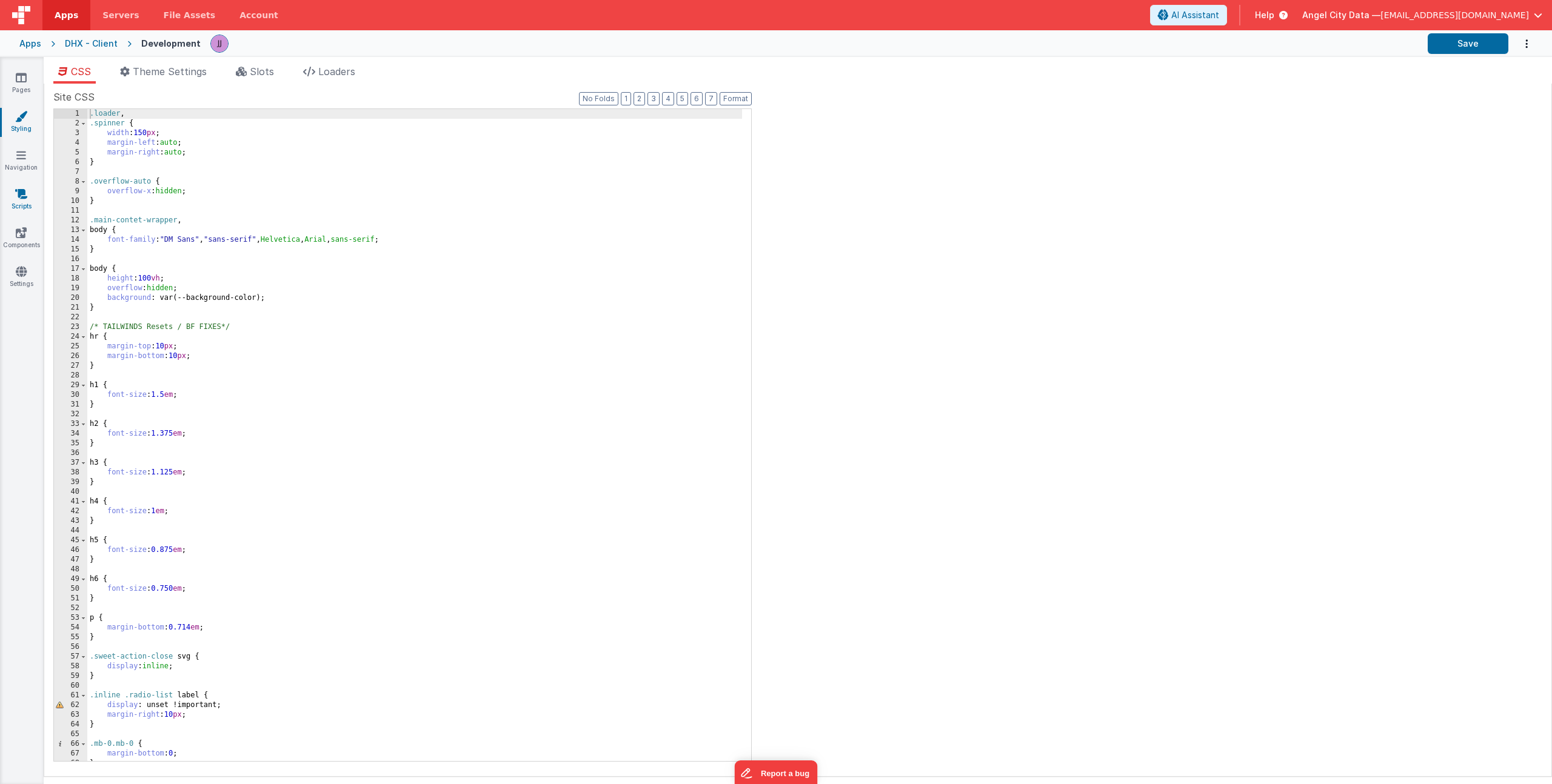
click at [39, 201] on link "Scripts" at bounding box center [21, 200] width 44 height 24
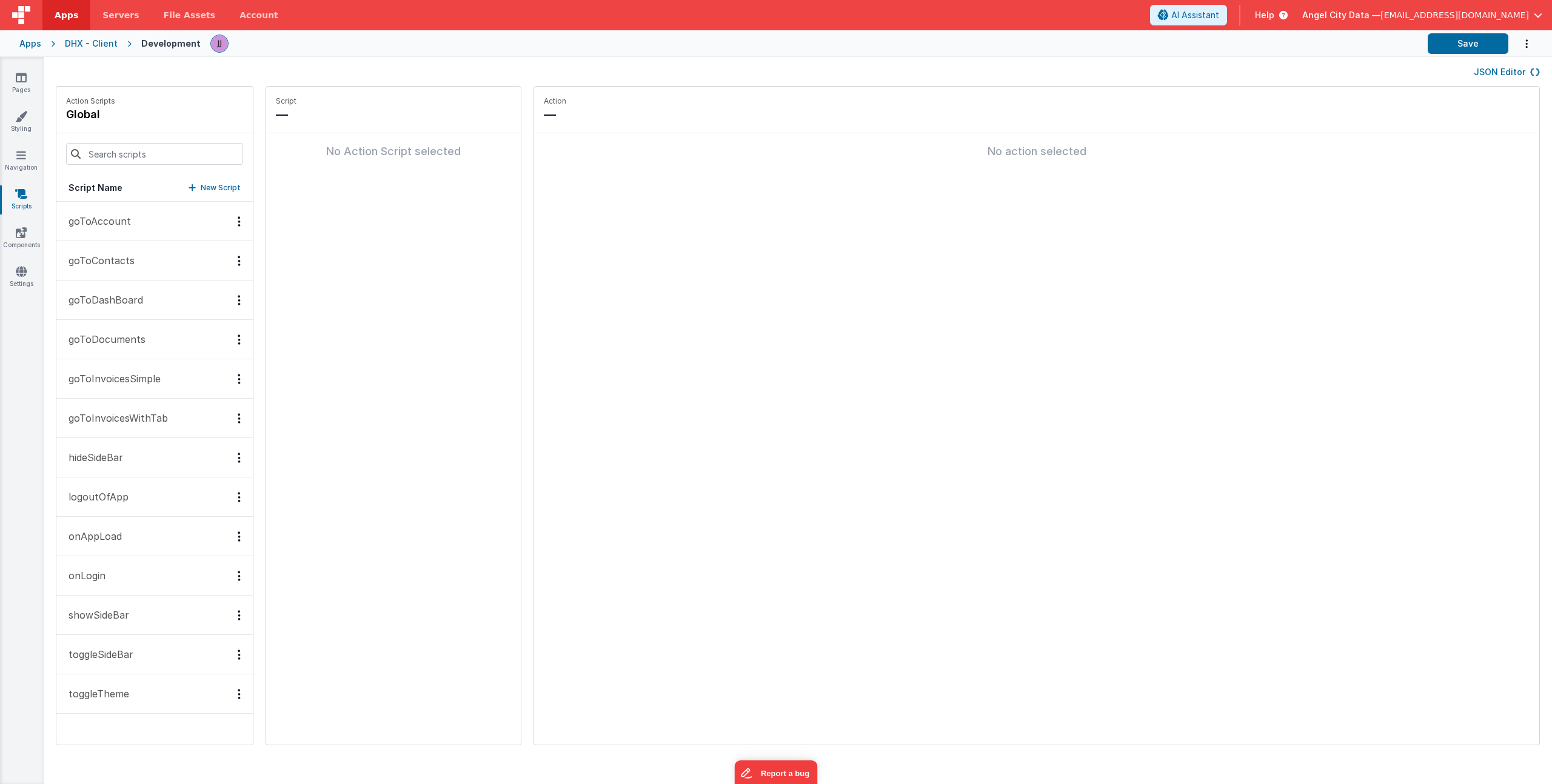
click at [113, 691] on p "toggleTheme" at bounding box center [95, 694] width 68 height 15
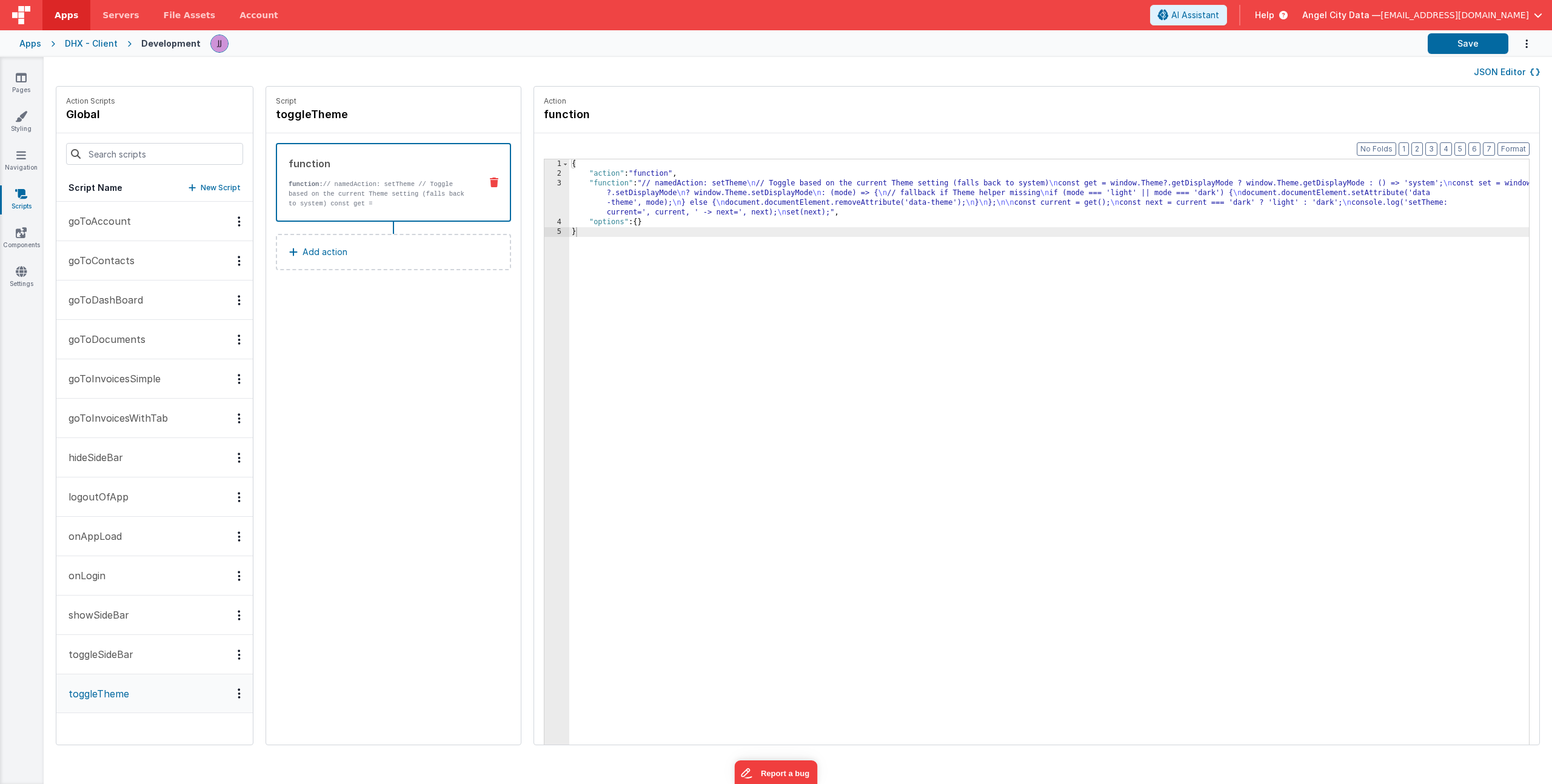
click at [591, 199] on div "{ "action" : "function" , "function" : "// namedAction: setTheme \n // Toggle b…" at bounding box center [1067, 480] width 995 height 643
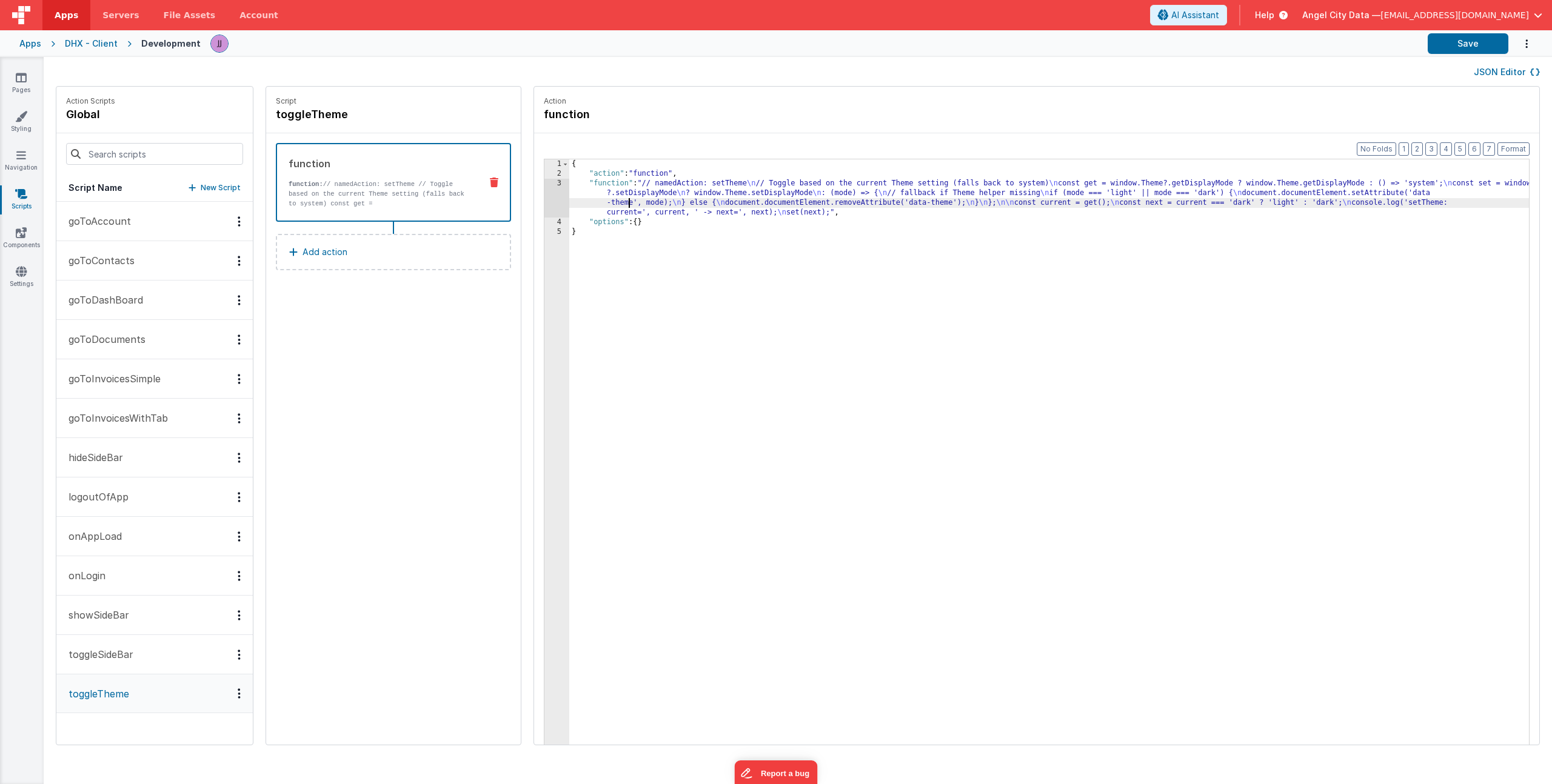
click at [544, 193] on div "3" at bounding box center [556, 198] width 25 height 39
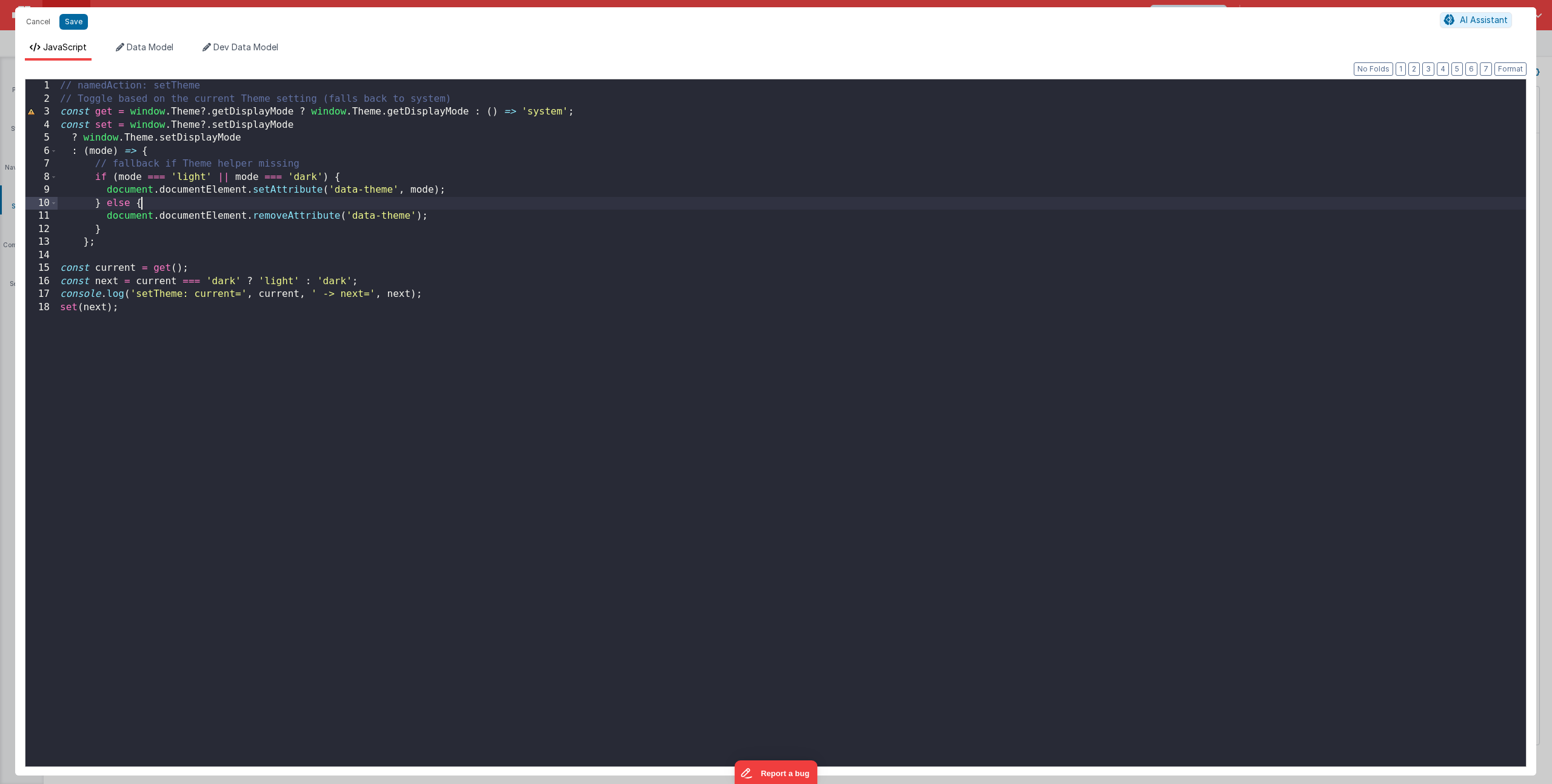
click at [521, 201] on div "// namedAction: setTheme // Toggle based on the current Theme setting (falls ba…" at bounding box center [792, 436] width 1469 height 713
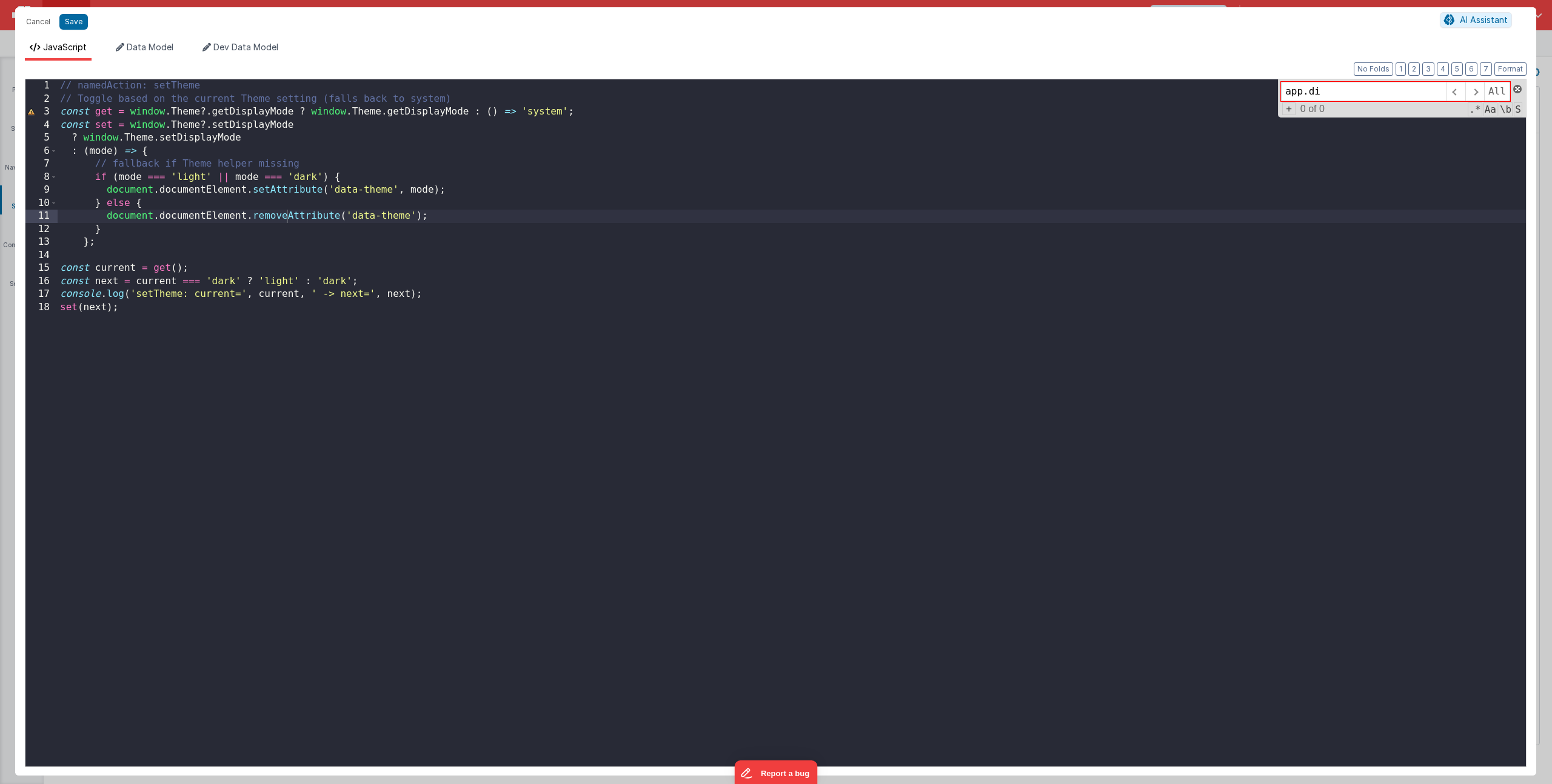
type input "app.di"
click at [1518, 89] on span at bounding box center [1517, 89] width 8 height 8
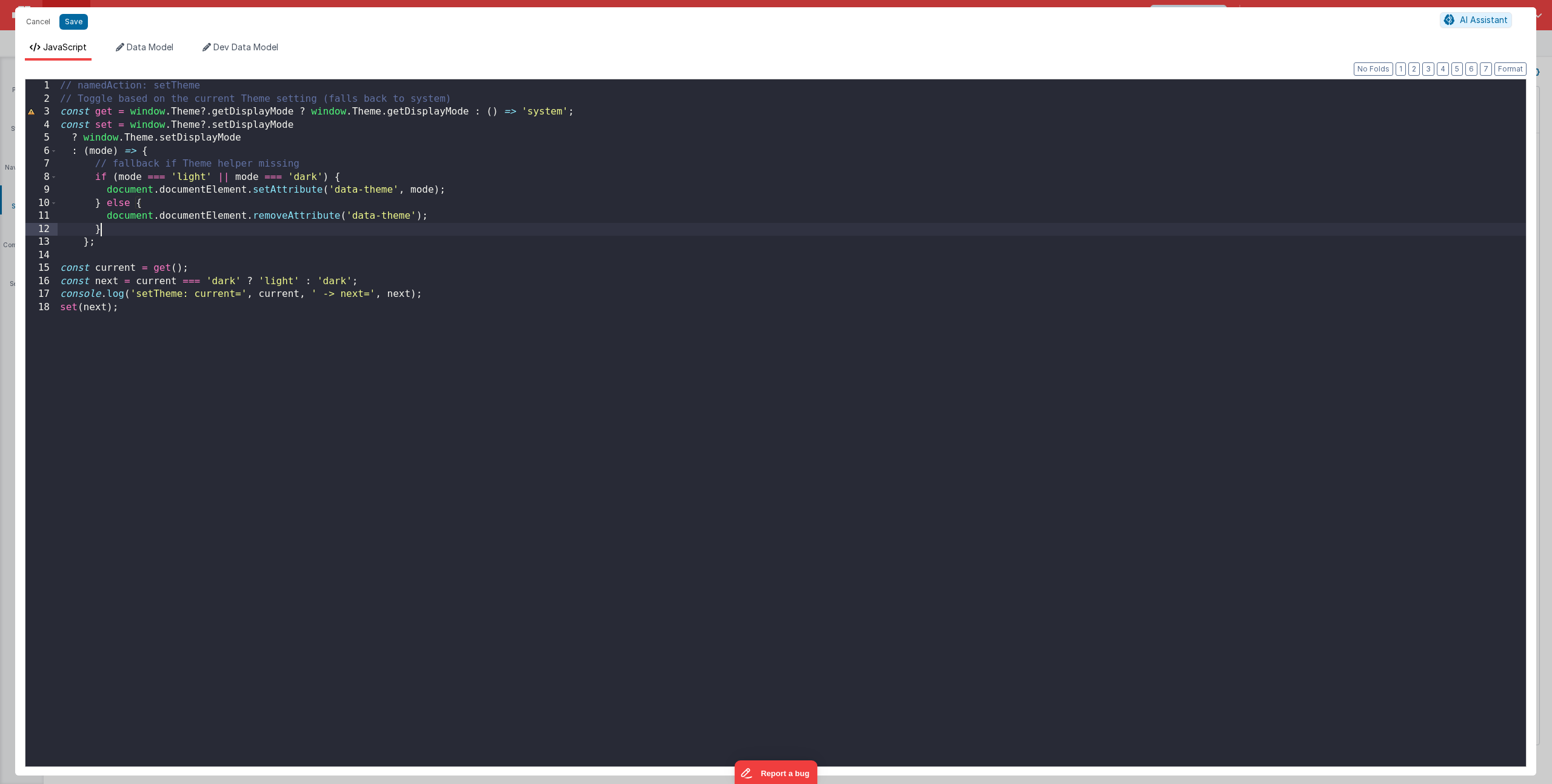
click at [395, 227] on div "// namedAction: setTheme // Toggle based on the current Theme setting (falls ba…" at bounding box center [792, 436] width 1469 height 713
click at [442, 221] on div "// namedAction: setTheme // Toggle based on the current Theme setting (falls ba…" at bounding box center [792, 436] width 1469 height 713
click at [116, 255] on div "// namedAction: setTheme // Toggle based on the current Theme setting (falls ba…" at bounding box center [792, 436] width 1469 height 713
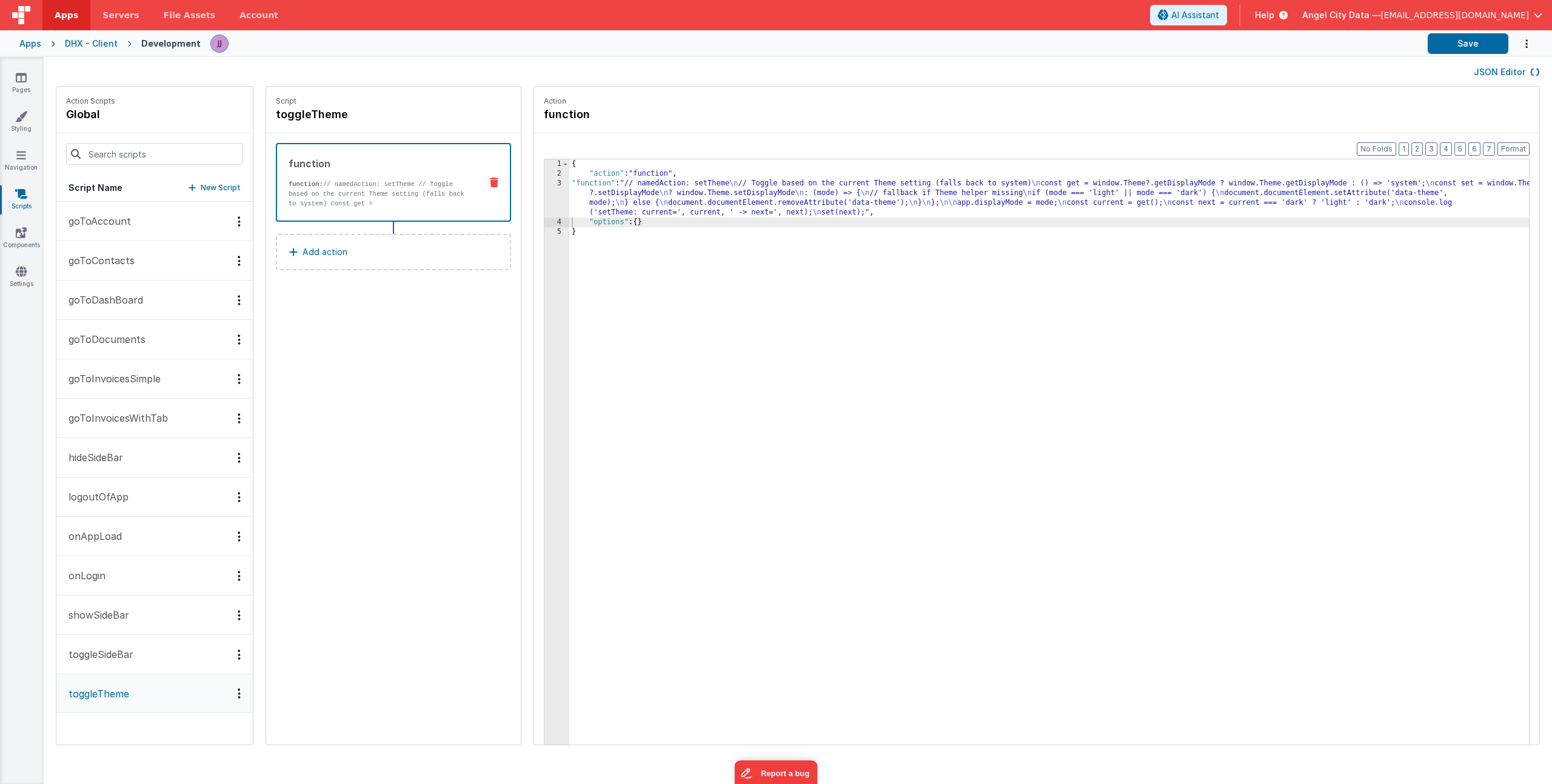
click at [33, 39] on div "Apps" at bounding box center [30, 43] width 22 height 12
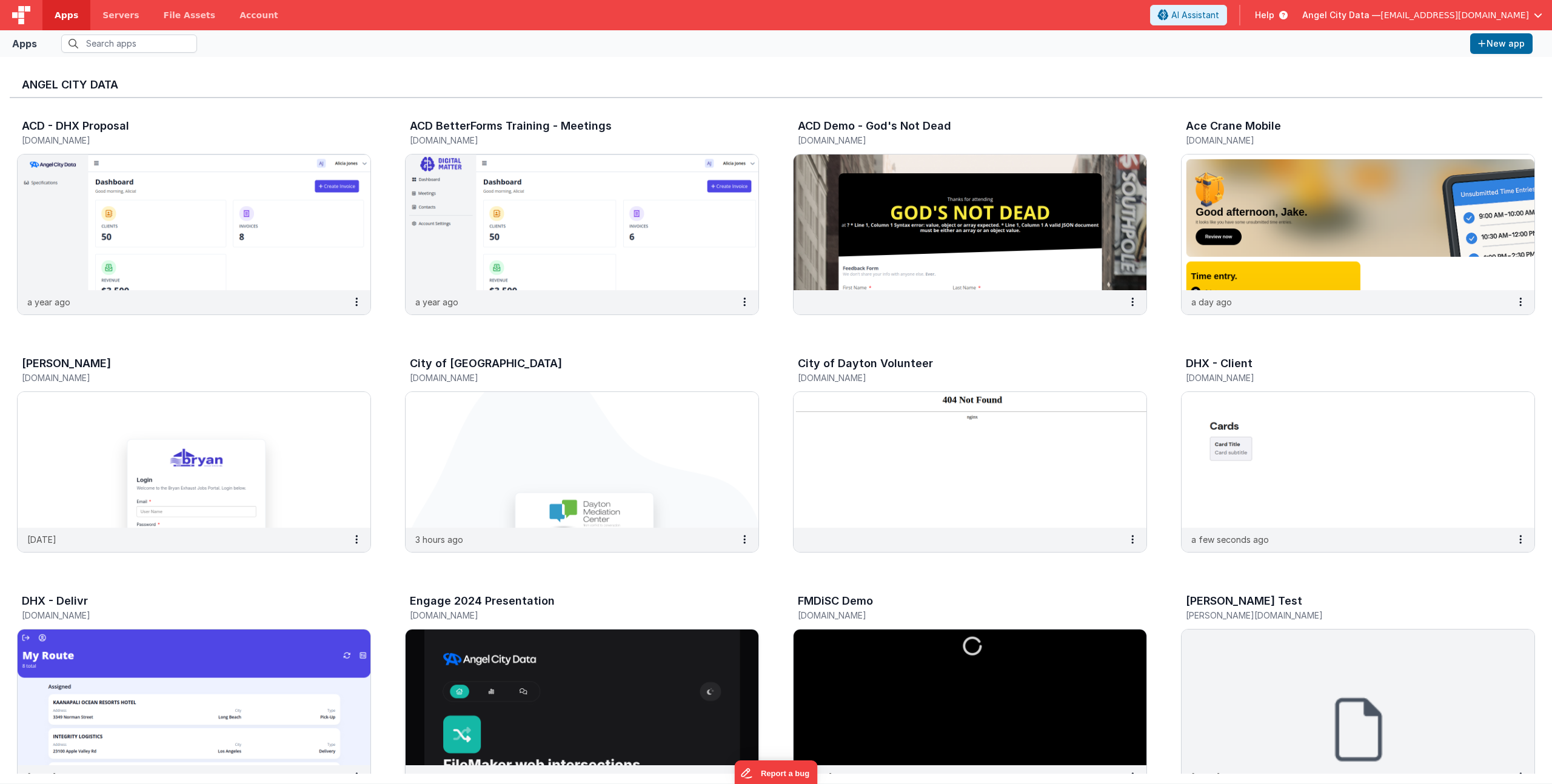
click at [514, 612] on h5 "[DOMAIN_NAME]" at bounding box center [570, 615] width 319 height 9
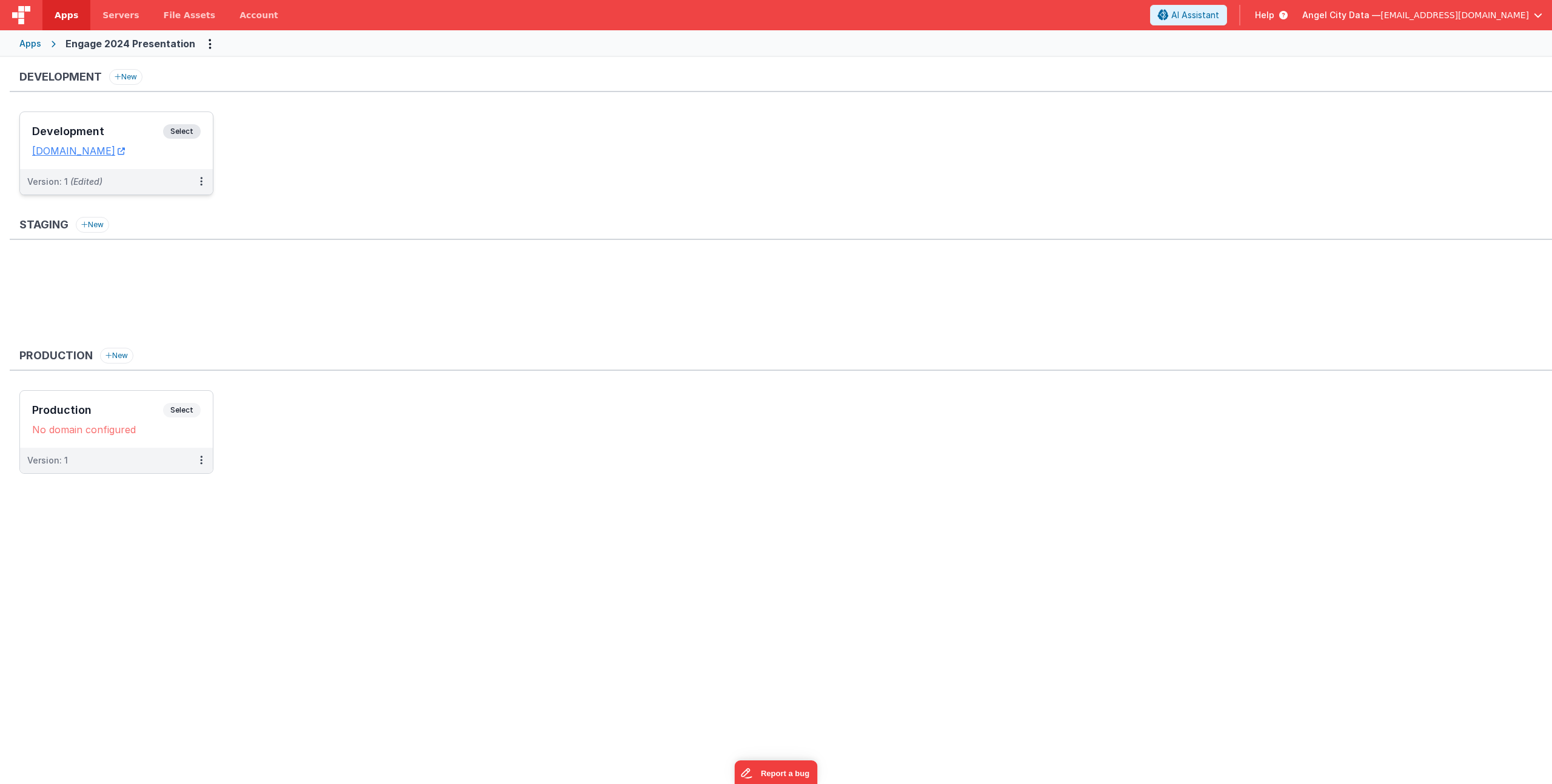
click at [86, 122] on div "Development Select URLs [DOMAIN_NAME]" at bounding box center [116, 140] width 193 height 57
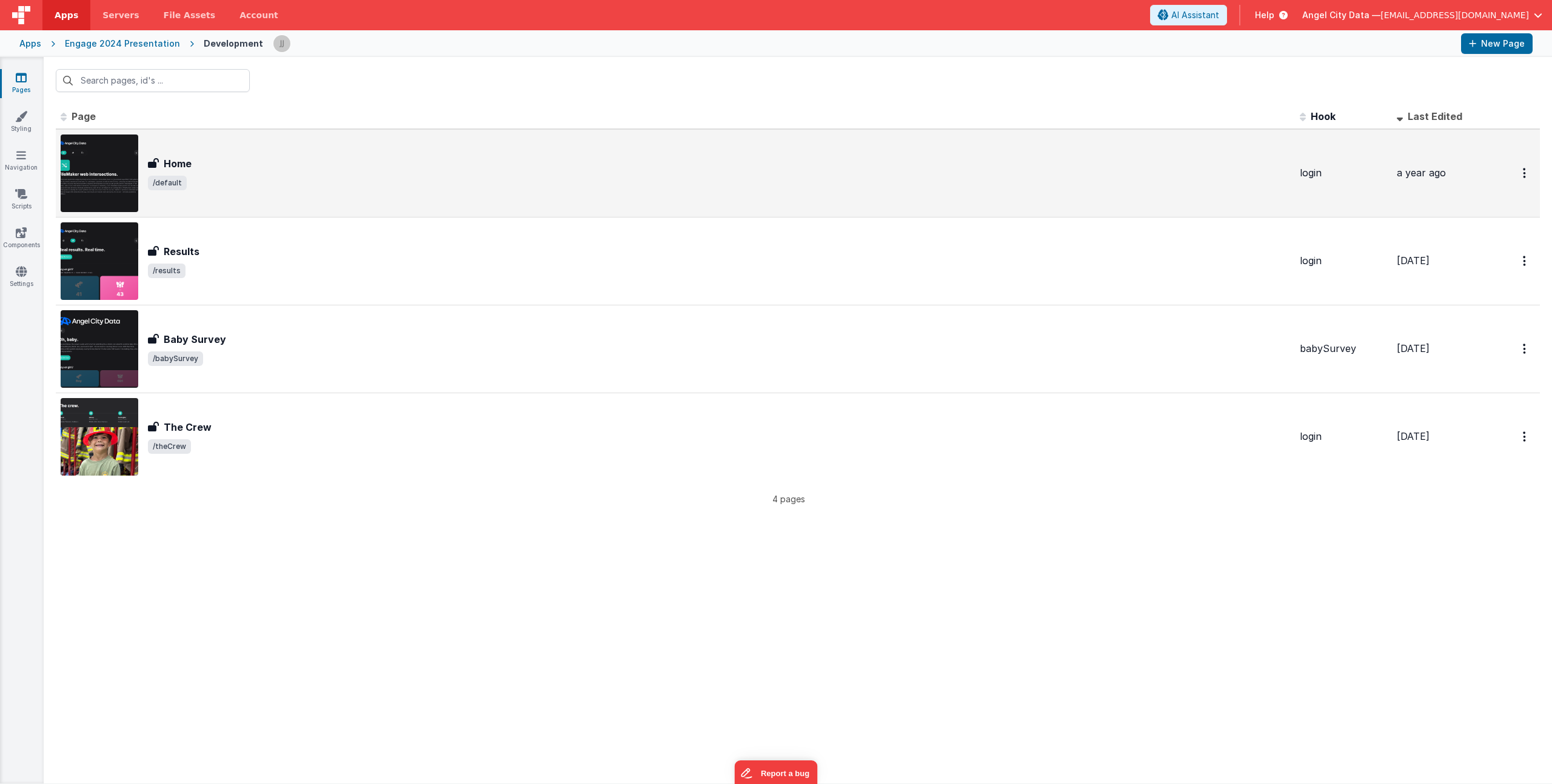
click at [332, 171] on div "Home" at bounding box center [718, 164] width 1142 height 15
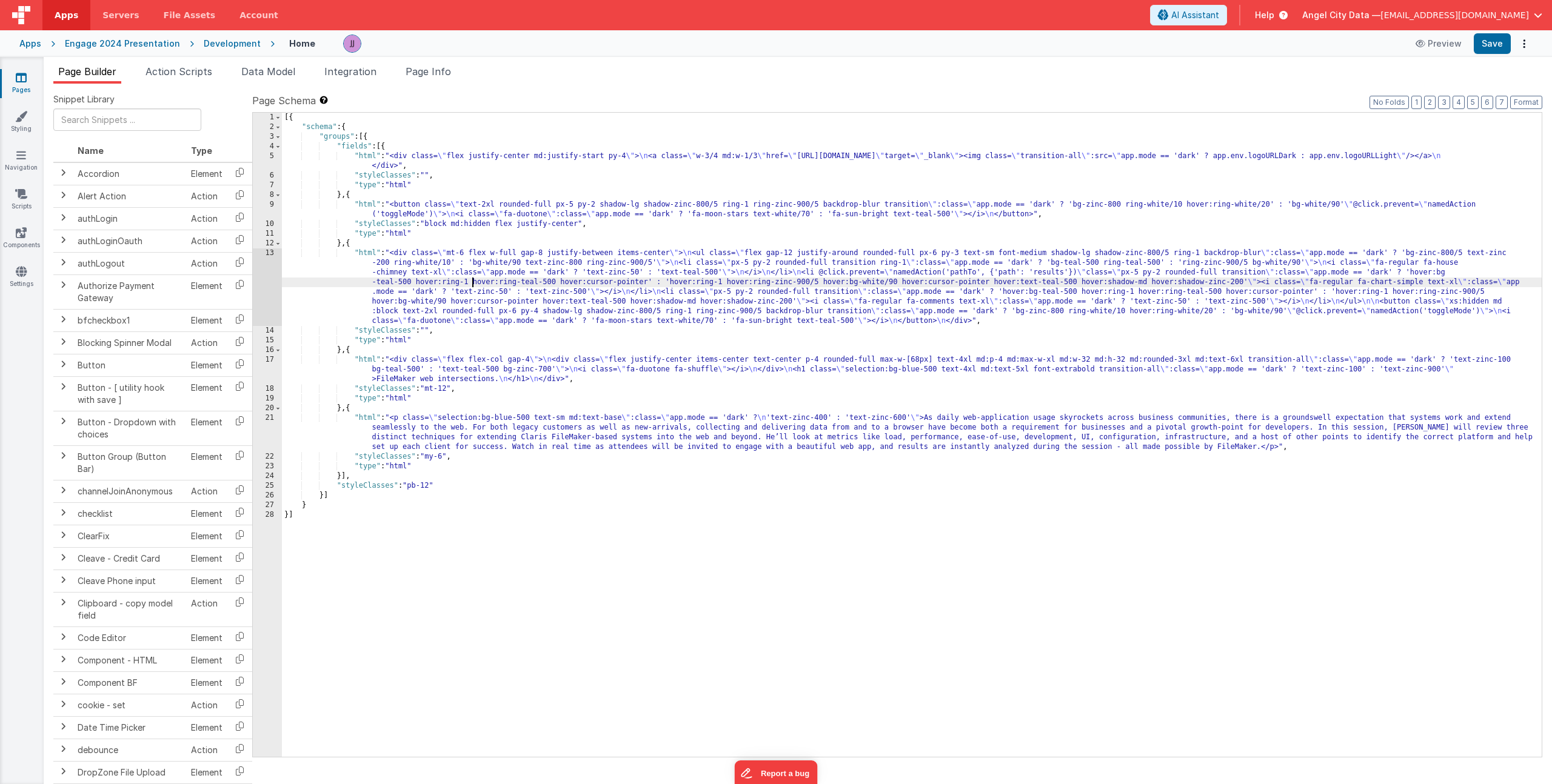
click at [472, 287] on div "[{ "schema" : { "groups" : [{ "fields" : [{ "html" : "<div class= \" flex justi…" at bounding box center [911, 445] width 1259 height 664
click at [267, 287] on div "13" at bounding box center [268, 287] width 29 height 78
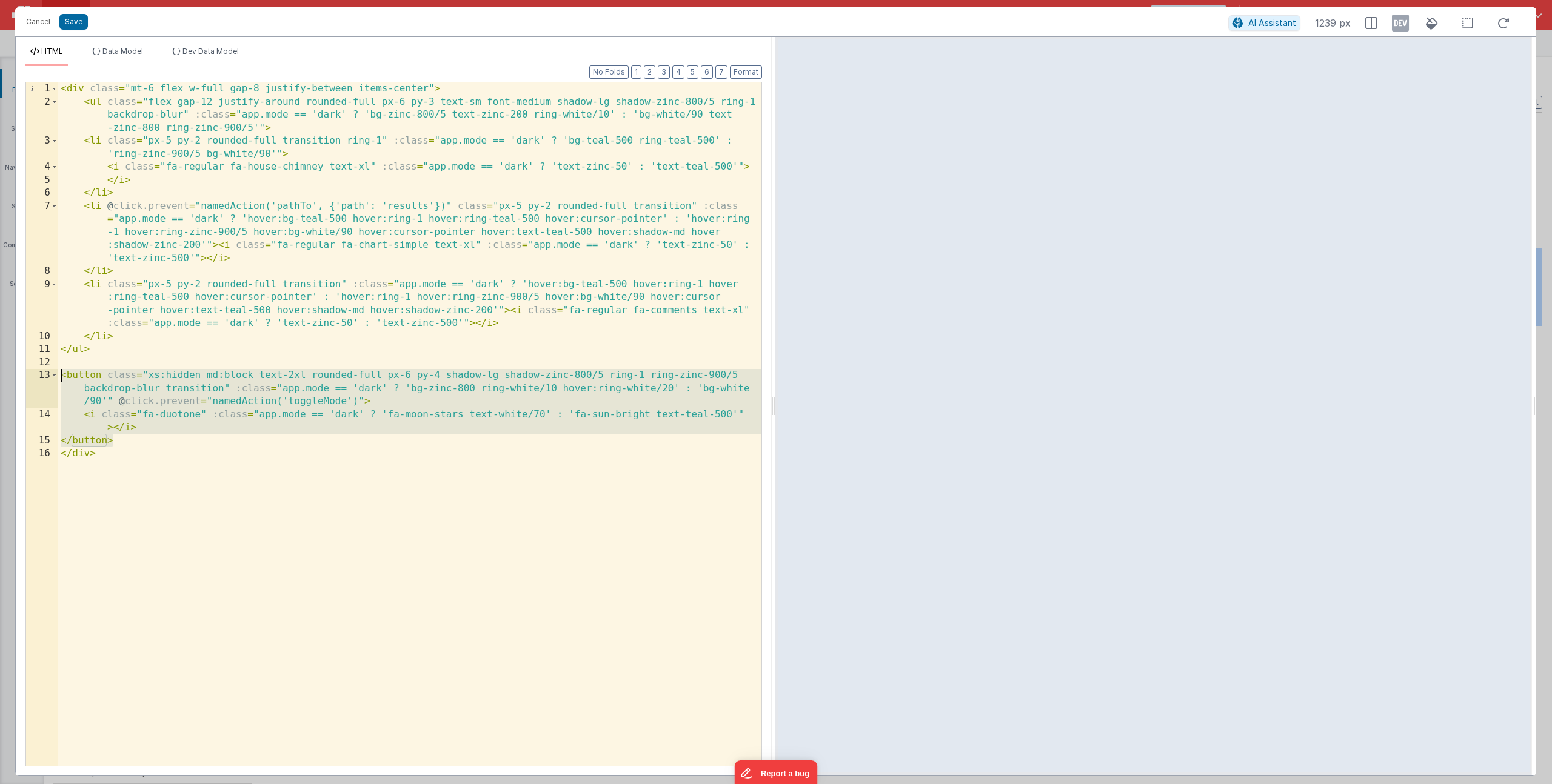
drag, startPoint x: 119, startPoint y: 440, endPoint x: 46, endPoint y: 374, distance: 98.4
click at [46, 374] on div "1 2 3 4 5 6 7 8 9 10 11 12 13 14 15 16 < div class = "mt-6 flex w-full gap-8 ju…" at bounding box center [394, 424] width 737 height 685
click at [37, 18] on button "Cancel" at bounding box center [39, 22] width 37 height 17
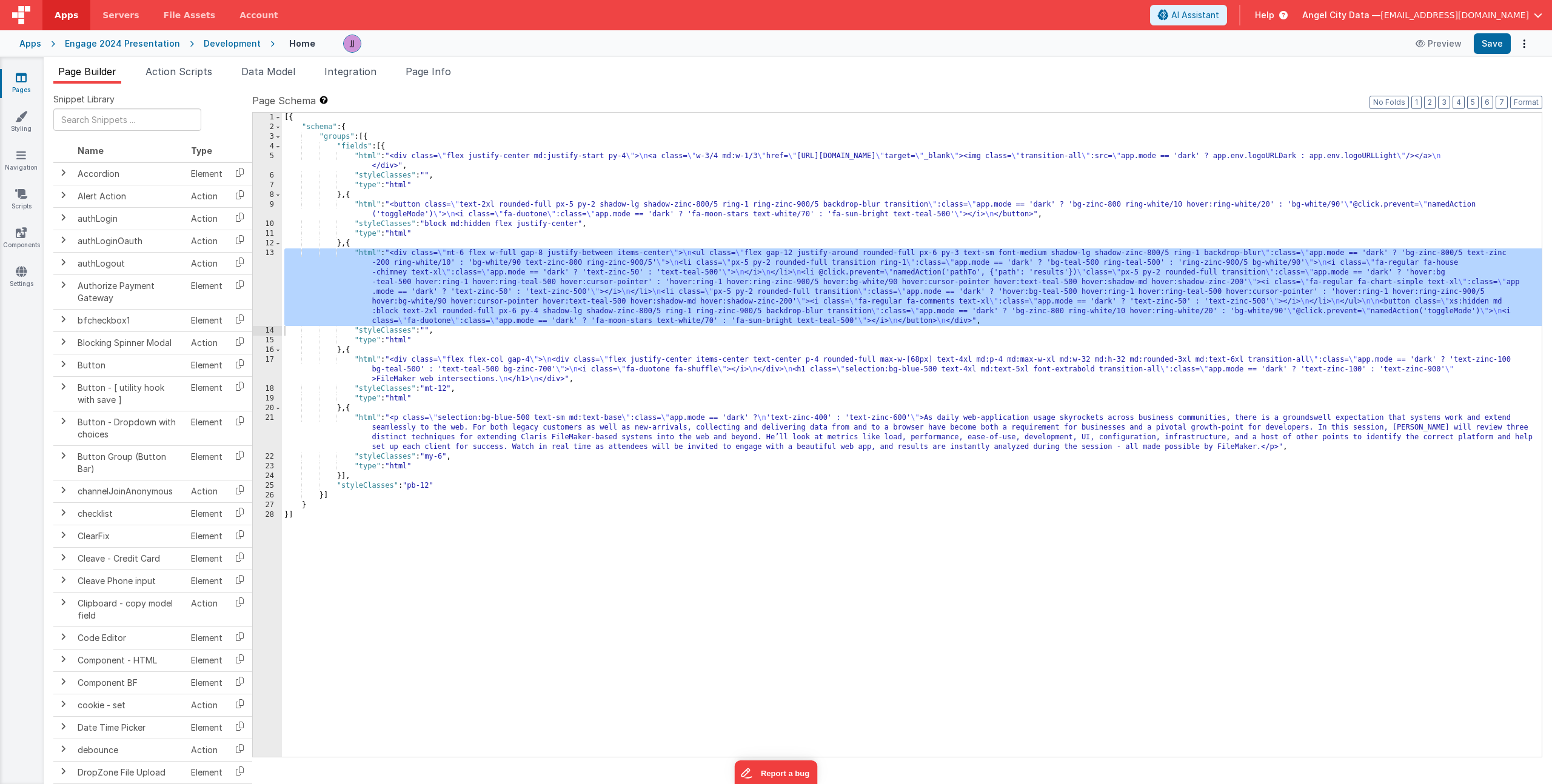
click at [28, 44] on div "Apps" at bounding box center [30, 43] width 22 height 12
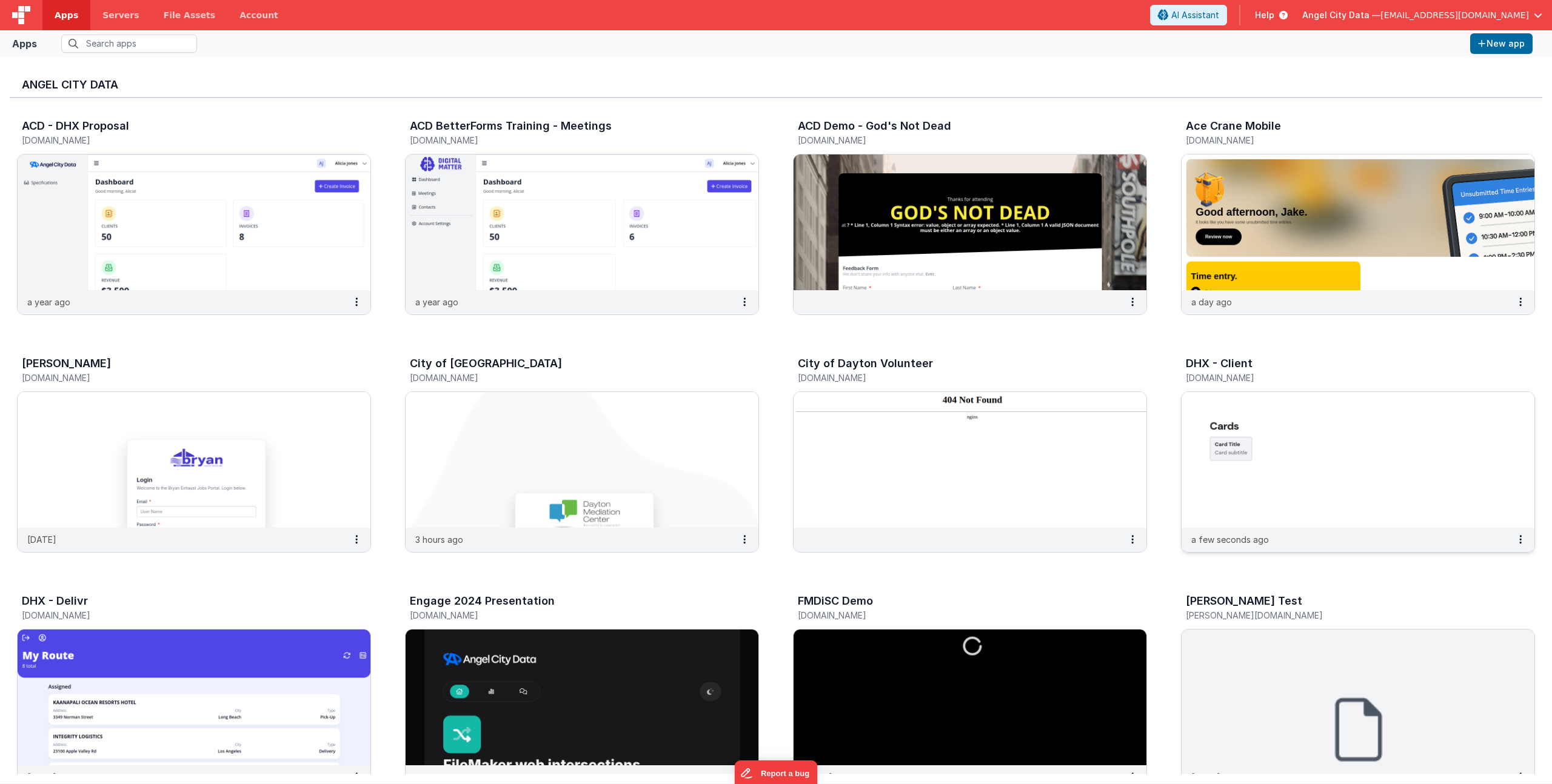
click at [1238, 370] on div "DHX - Client" at bounding box center [1346, 365] width 319 height 16
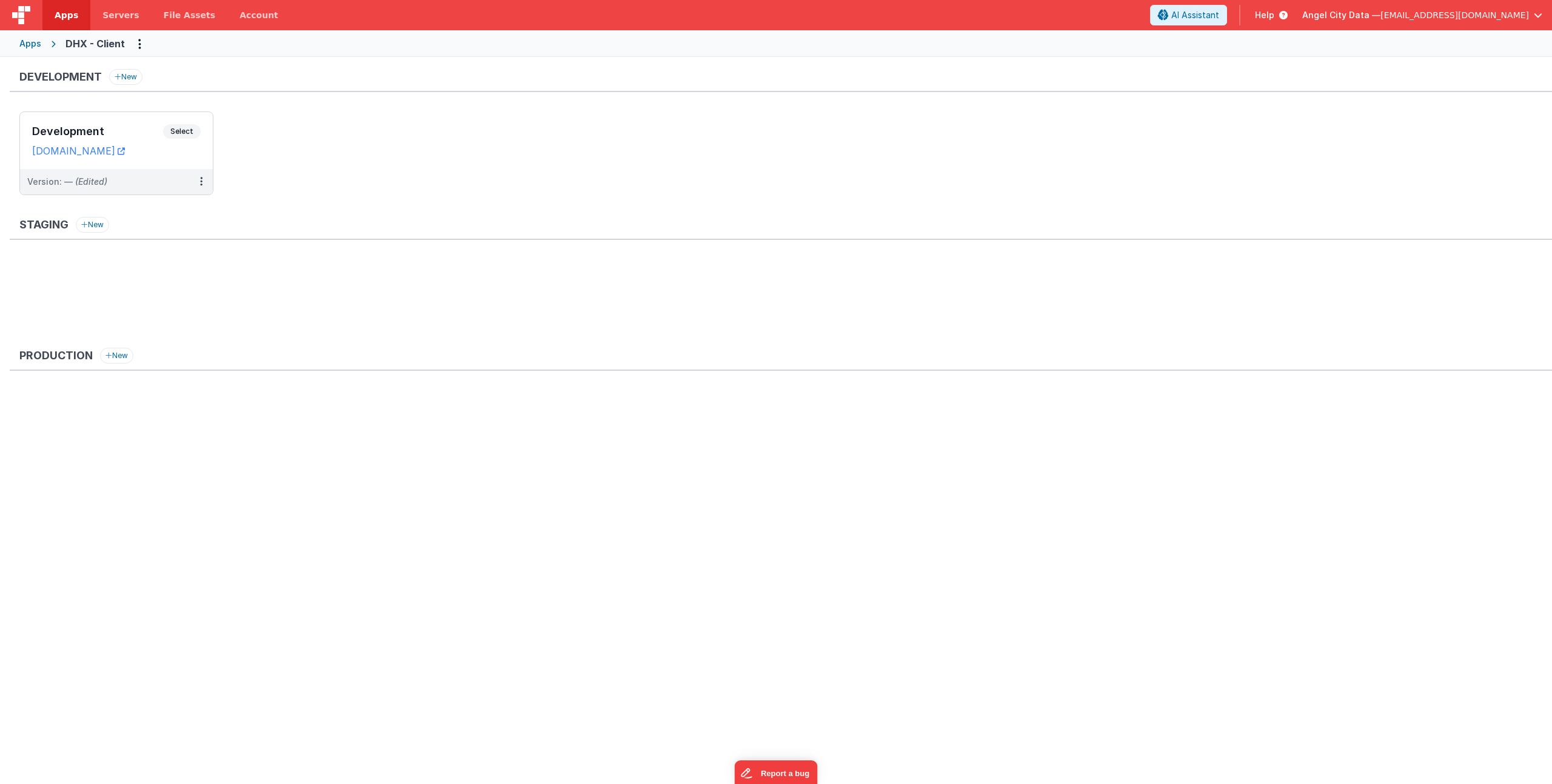
click at [101, 131] on h3 "Development" at bounding box center [97, 131] width 131 height 12
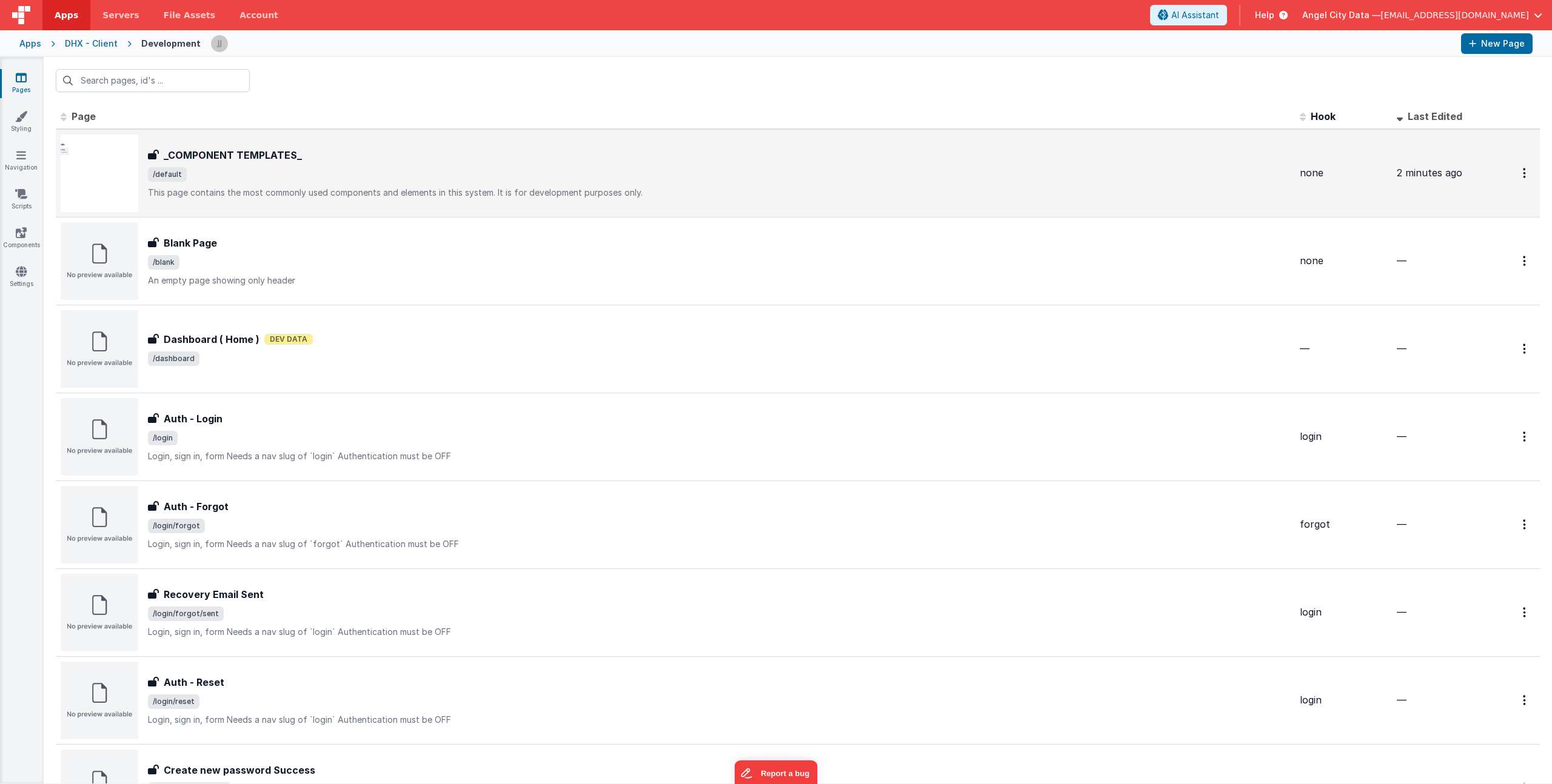
click at [219, 141] on div "_COMPONENT TEMPLATES_ _COMPONENT TEMPLATES_ /default This page contains the mos…" at bounding box center [675, 173] width 1229 height 78
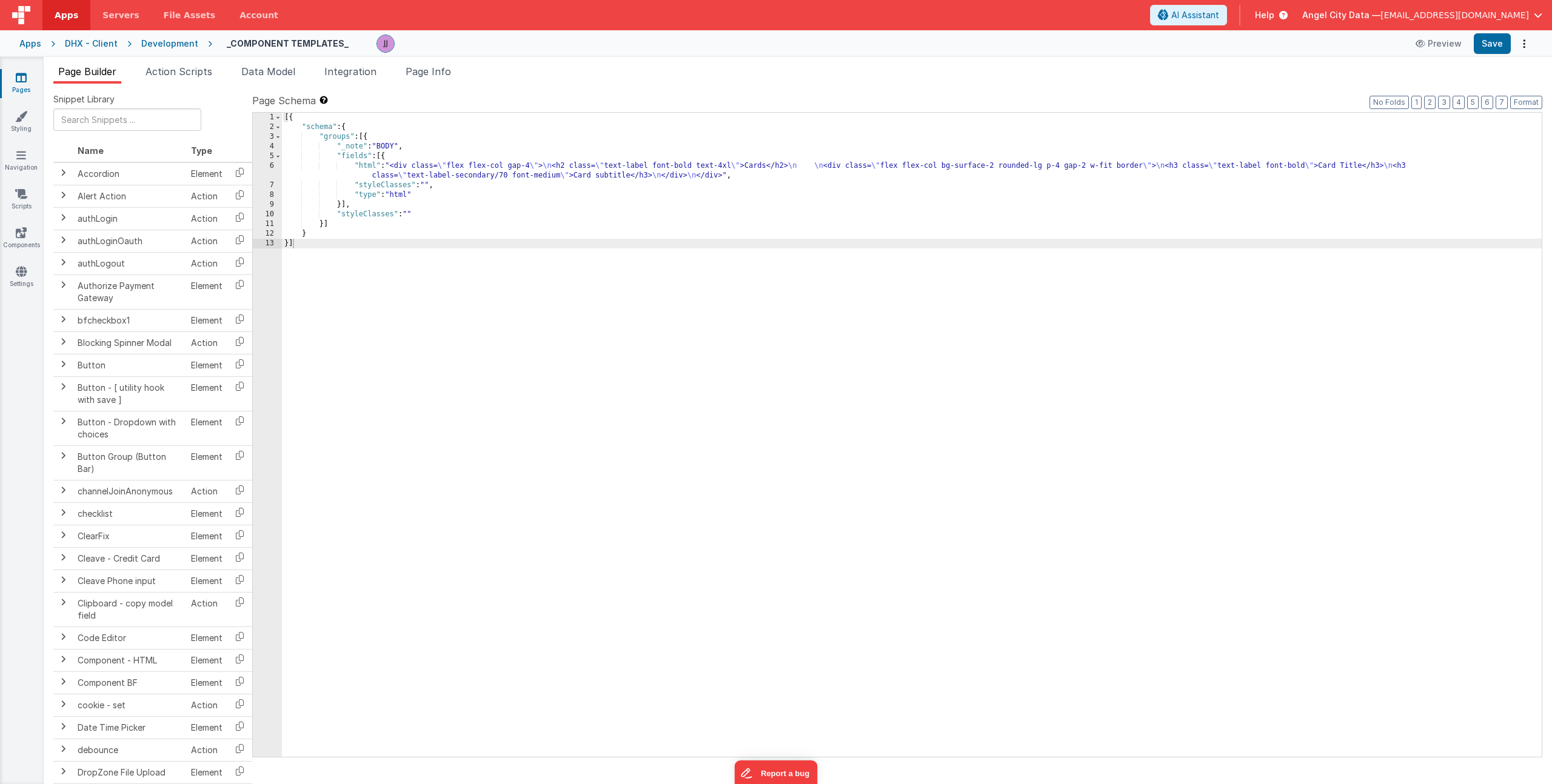
click at [402, 173] on div "[{ "schema" : { "groups" : [{ "_note" : "BODY" , "fields" : [{ "html" : "<div c…" at bounding box center [911, 445] width 1259 height 664
click at [271, 172] on div "6" at bounding box center [268, 171] width 29 height 19
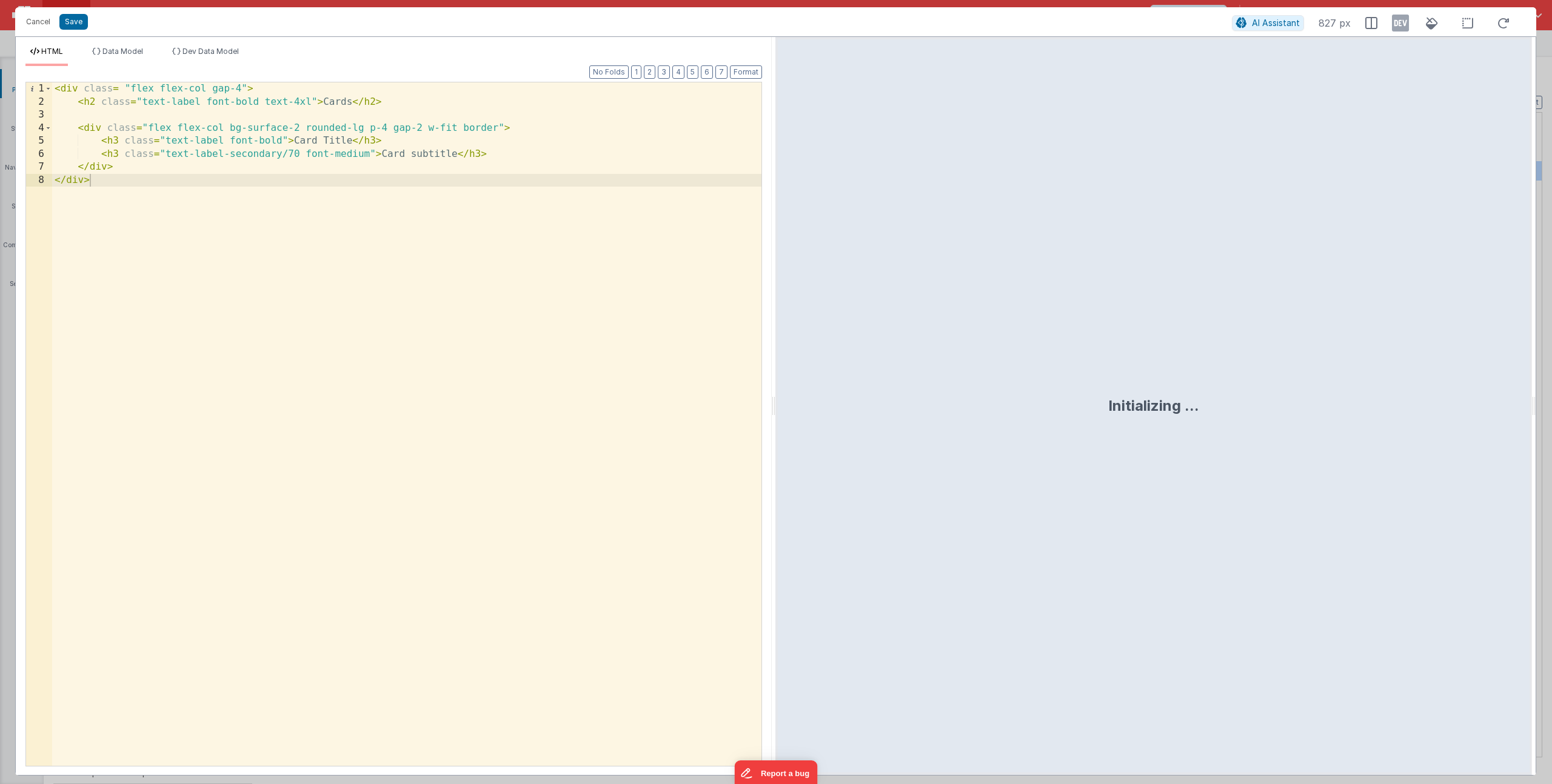
click at [258, 92] on div "< div class = "flex flex-col gap-4" > < h2 class = "text-label font-bold text-4…" at bounding box center [406, 437] width 709 height 710
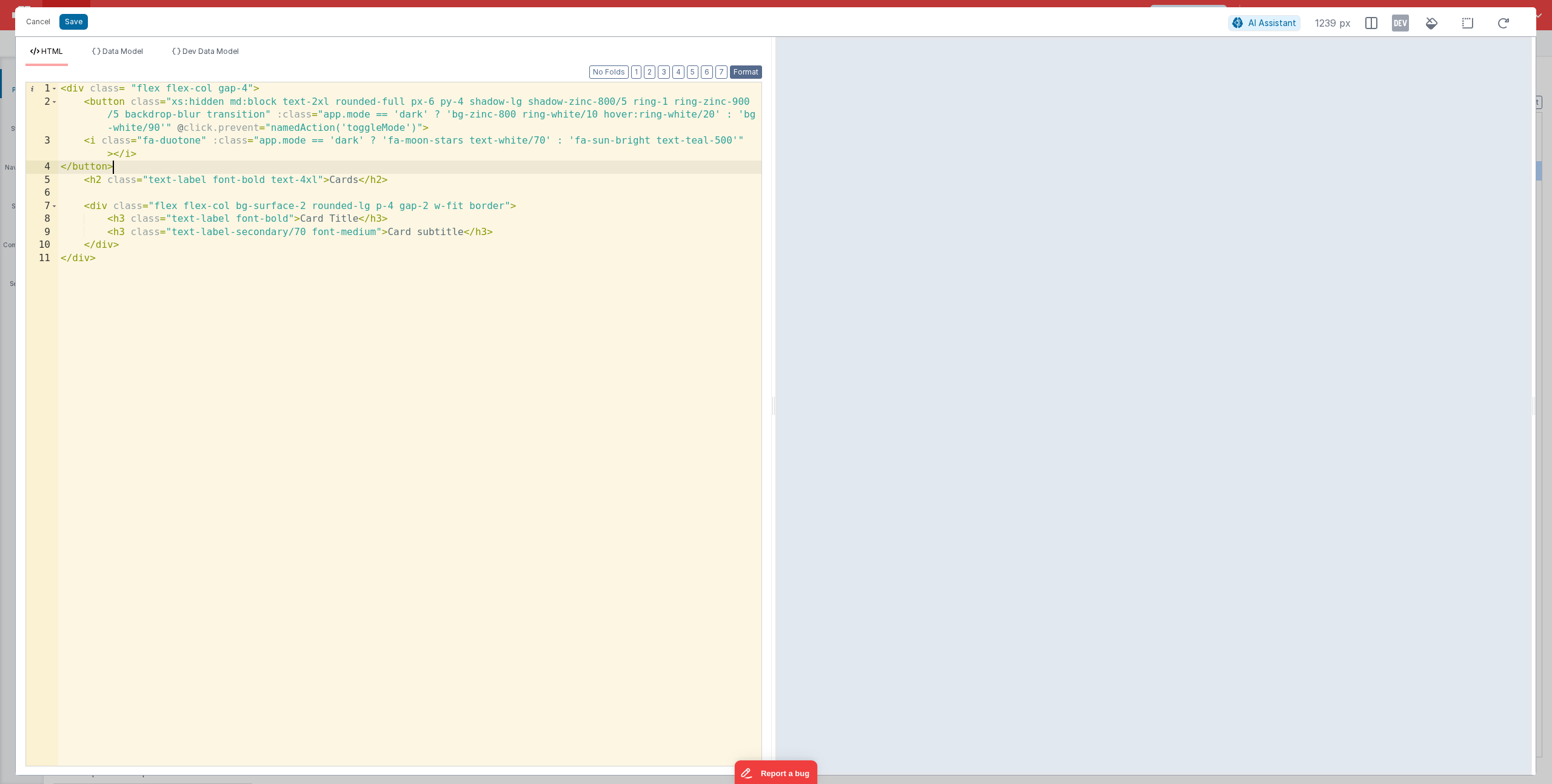
click at [740, 69] on button "Format" at bounding box center [746, 72] width 32 height 14
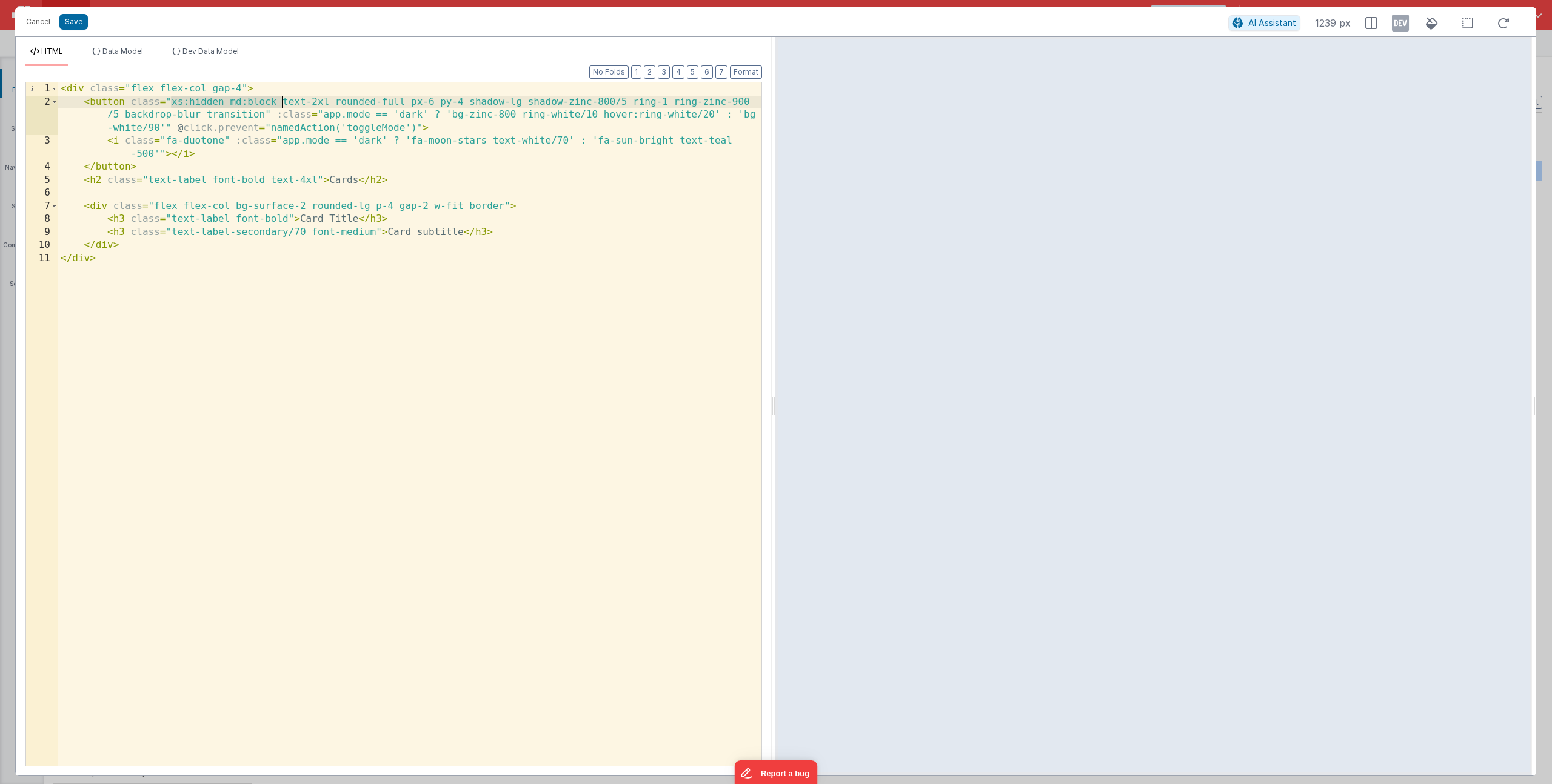
drag, startPoint x: 172, startPoint y: 102, endPoint x: 280, endPoint y: 98, distance: 108.1
click at [280, 98] on div "< div class = "flex flex-col gap-4" > < button class = "xs:hidden md:block text…" at bounding box center [409, 437] width 704 height 710
drag, startPoint x: 346, startPoint y: 101, endPoint x: 386, endPoint y: 99, distance: 40.0
click at [386, 99] on div "< div class = "flex flex-col gap-4" > < button class = "w-fit text-2xl rounded-…" at bounding box center [409, 437] width 704 height 710
click at [382, 102] on div "< div class = "flex flex-col gap-4" > < button class = "w-fit text-2xl rounded-…" at bounding box center [409, 437] width 704 height 710
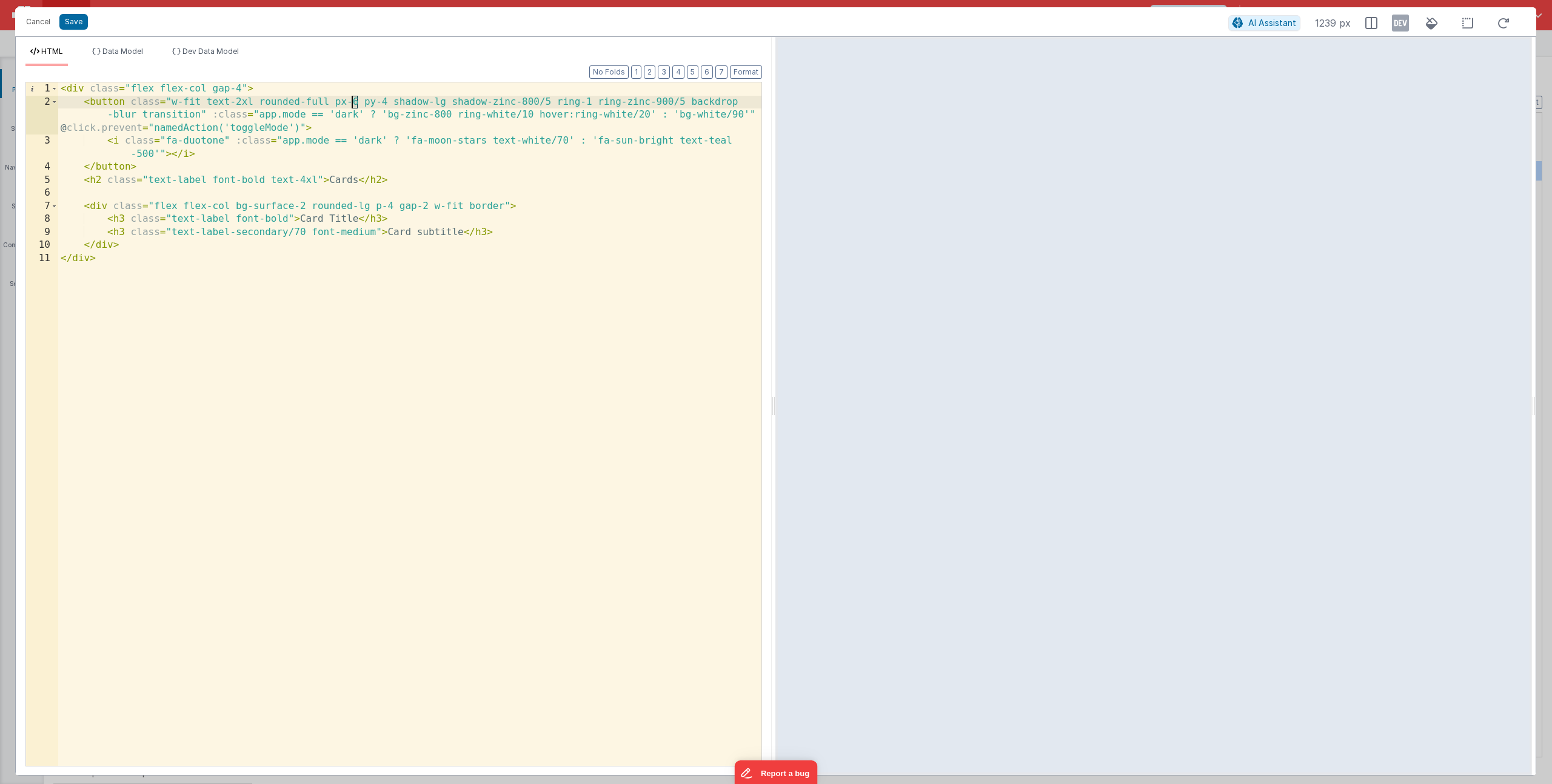
click at [354, 101] on div "< div class = "flex flex-col gap-4" > < button class = "w-fit text-2xl rounded-…" at bounding box center [409, 437] width 704 height 710
click at [238, 102] on div "< div class = "flex flex-col gap-4" > < button class = "w-fit text-2xl rounded-…" at bounding box center [409, 437] width 704 height 710
drag, startPoint x: 238, startPoint y: 104, endPoint x: 253, endPoint y: 103, distance: 15.0
click at [253, 103] on div "< div class = "flex flex-col gap-4" > < button class = "w-fit text-2xl rounded-…" at bounding box center [409, 437] width 704 height 710
click at [349, 101] on div "< div class = "flex flex-col gap-4" > < button class = "w-fit text-xl rounded-f…" at bounding box center [409, 437] width 704 height 710
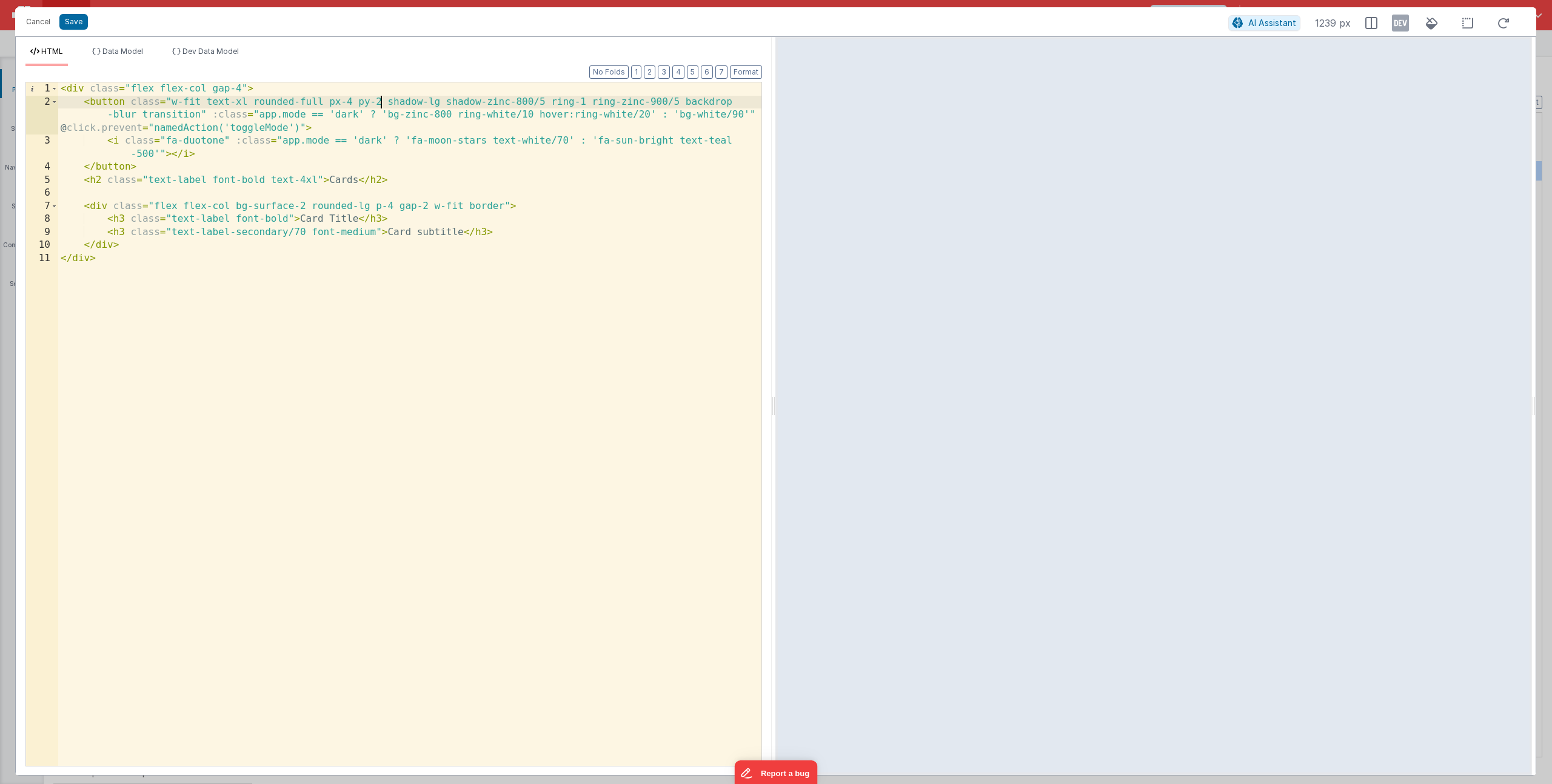
click at [301, 128] on div "< div class = "flex flex-col gap-4" > < button class = "w-fit text-xl rounded-f…" at bounding box center [409, 437] width 704 height 710
click at [301, 127] on div "< div class = "flex flex-col gap-4" > < button class = "w-fit text-xl rounded-f…" at bounding box center [409, 437] width 704 height 710
drag, startPoint x: 213, startPoint y: 117, endPoint x: 754, endPoint y: 115, distance: 541.0
click at [754, 115] on div "< div class = "flex flex-col gap-4" > < button class = "w-fit text-xl rounded-f…" at bounding box center [409, 437] width 704 height 710
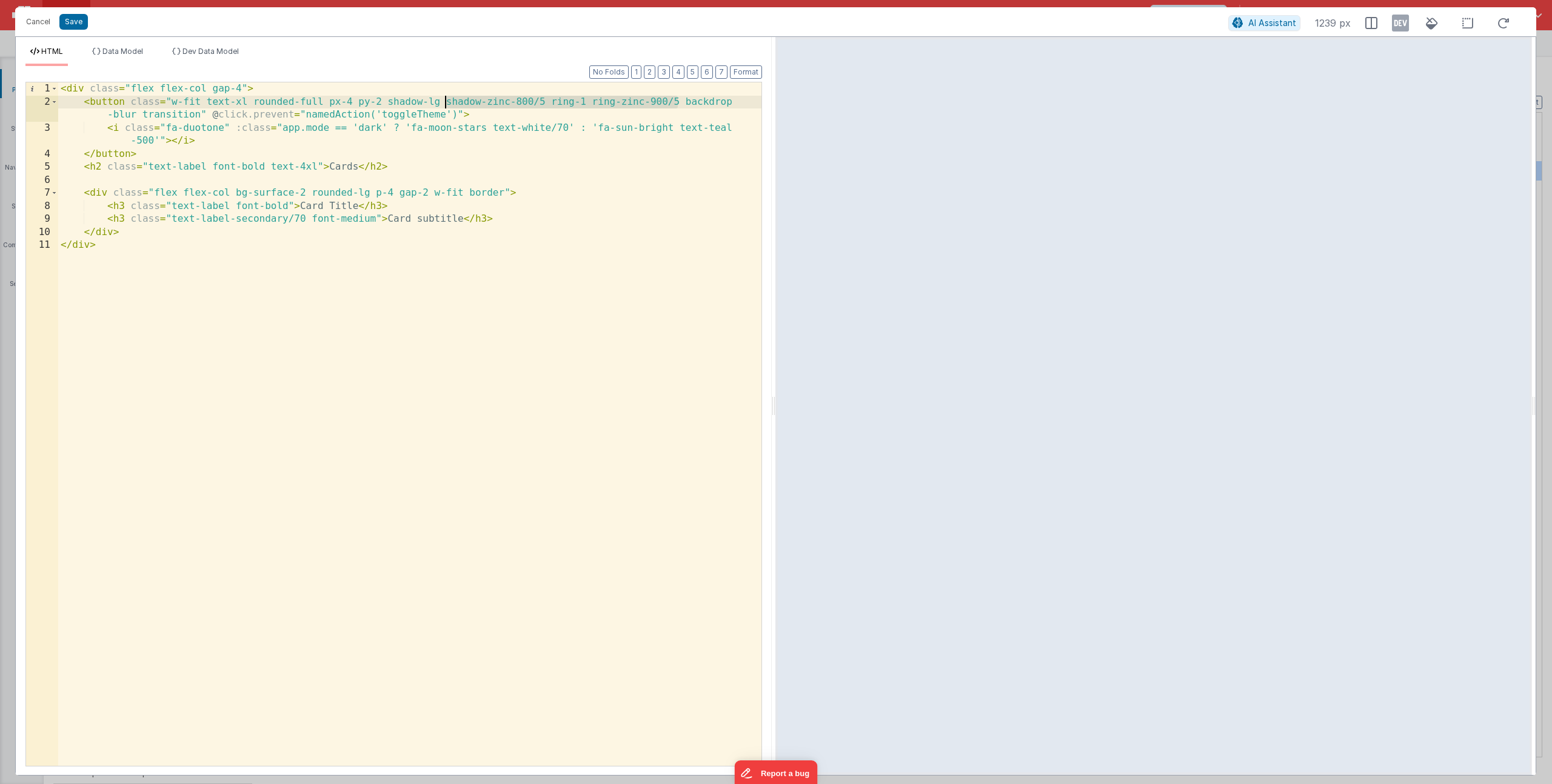
drag, startPoint x: 676, startPoint y: 103, endPoint x: 446, endPoint y: 101, distance: 230.0
click at [446, 101] on div "< div class = "flex flex-col gap-4" > < button class = "w-fit text-xl rounded-f…" at bounding box center [409, 437] width 704 height 710
click at [583, 99] on div "< div class = "flex flex-col gap-4" > < button class = "w-fit text-xl rounded-f…" at bounding box center [409, 437] width 704 height 710
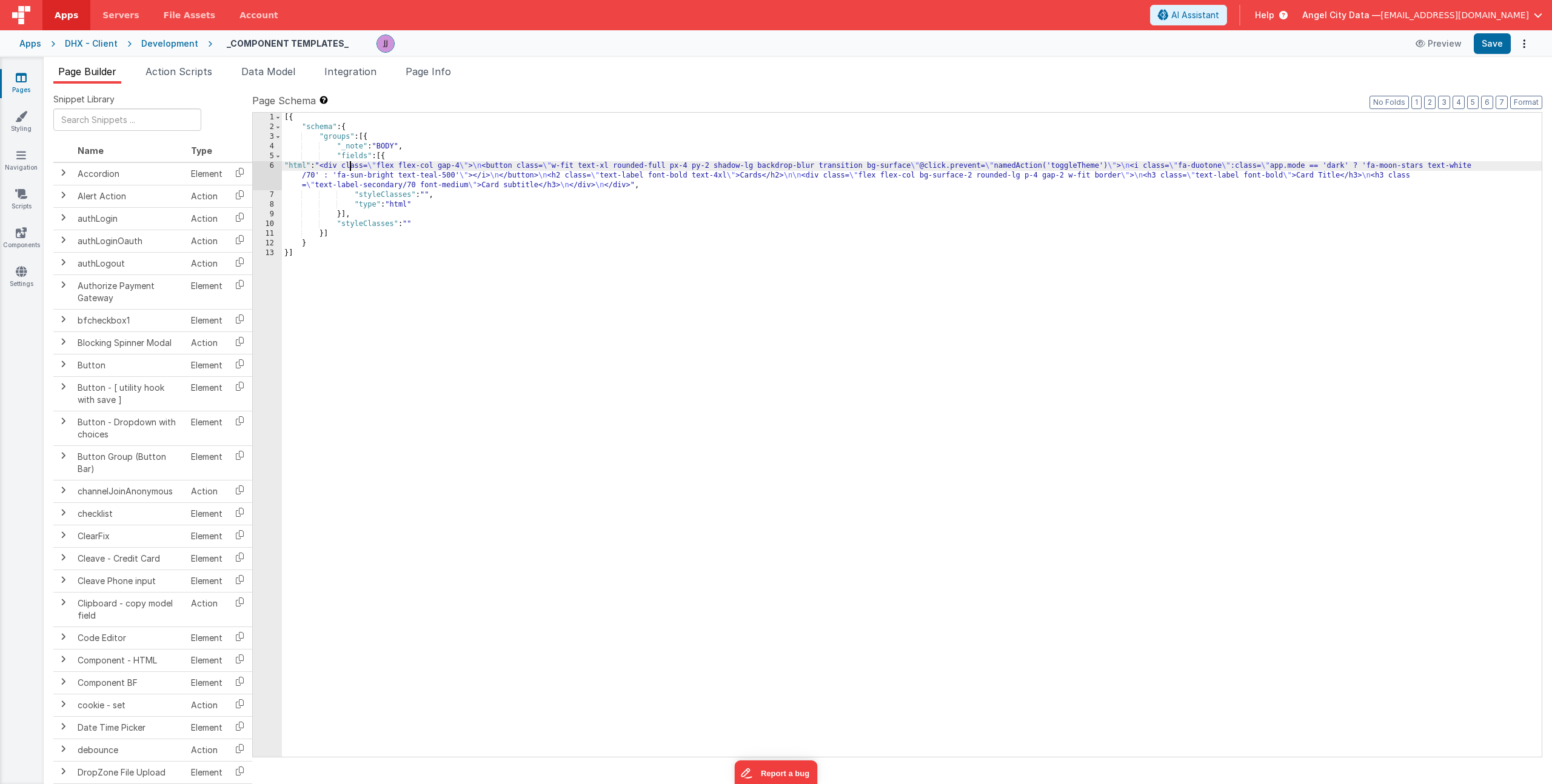
click at [351, 168] on div "[{ "schema" : { "groups" : [{ "_note" : "BODY" , "fields" : [{ "html" : "<div c…" at bounding box center [911, 445] width 1259 height 664
click at [267, 170] on div "6" at bounding box center [268, 176] width 29 height 29
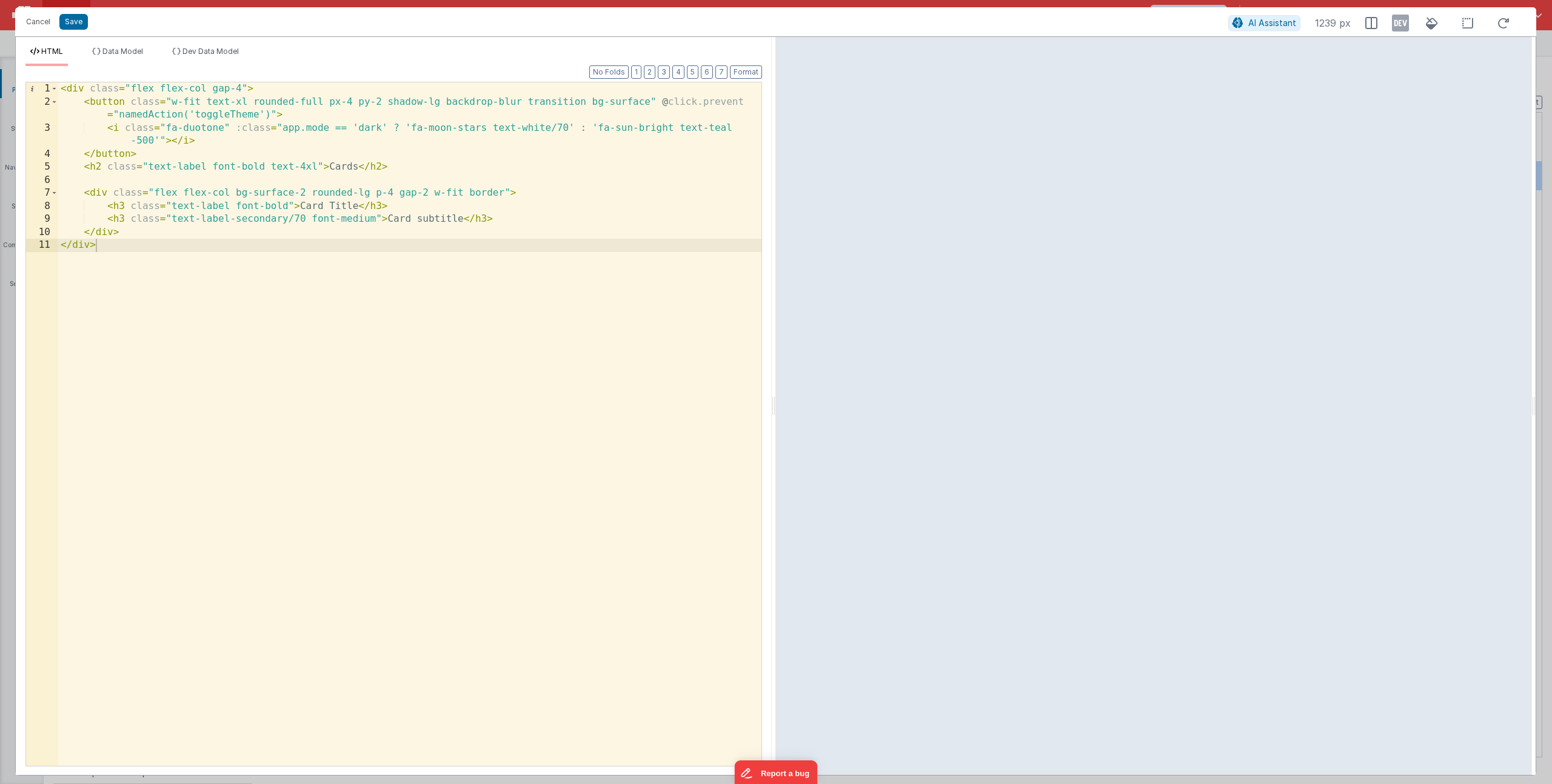
click at [224, 117] on div "< div class = "flex flex-col gap-4" > < button class = "w-fit text-xl rounded-f…" at bounding box center [409, 437] width 704 height 710
click at [74, 17] on button "Save" at bounding box center [73, 21] width 28 height 16
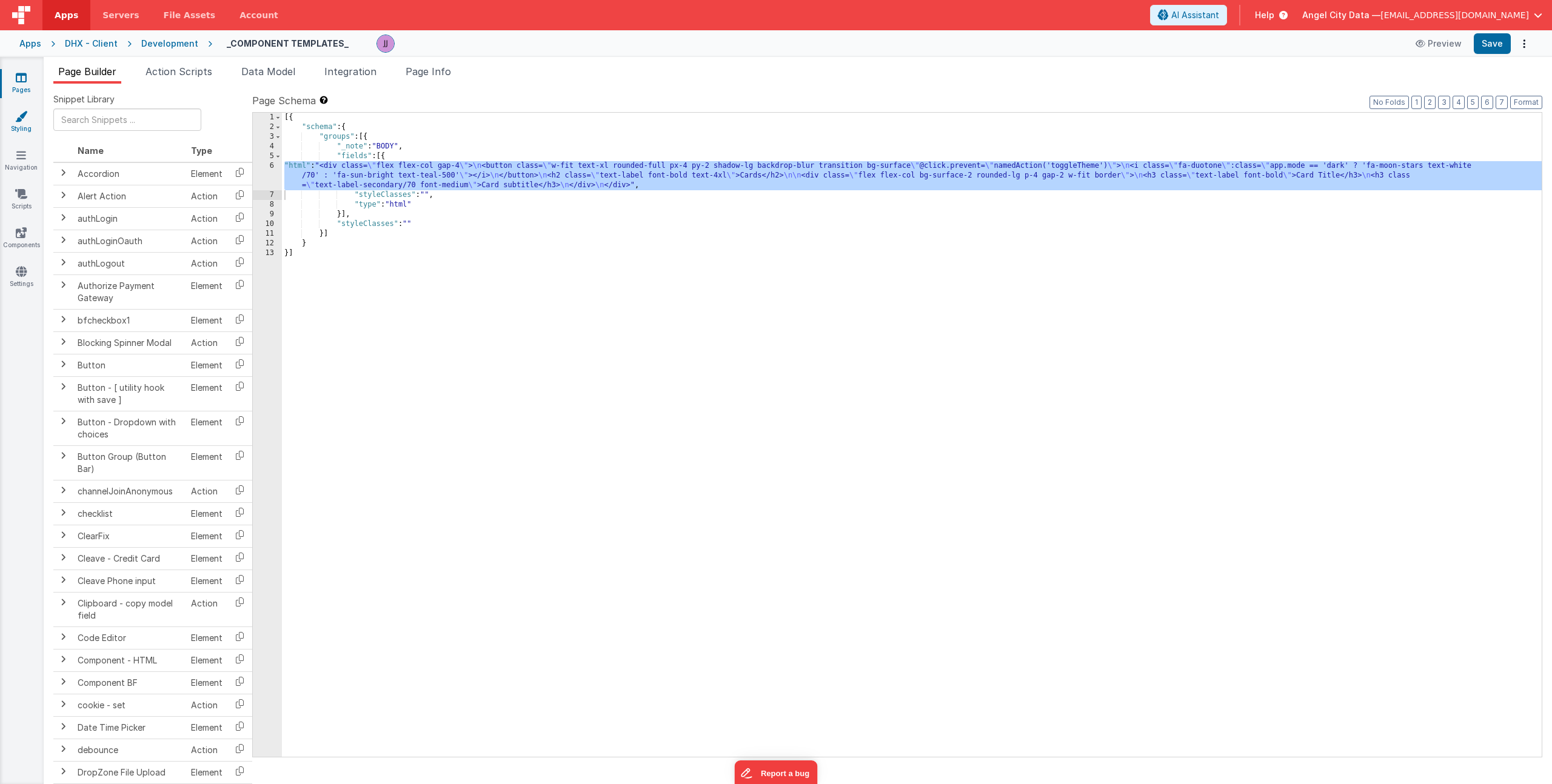
click at [23, 128] on link "Styling" at bounding box center [21, 122] width 44 height 24
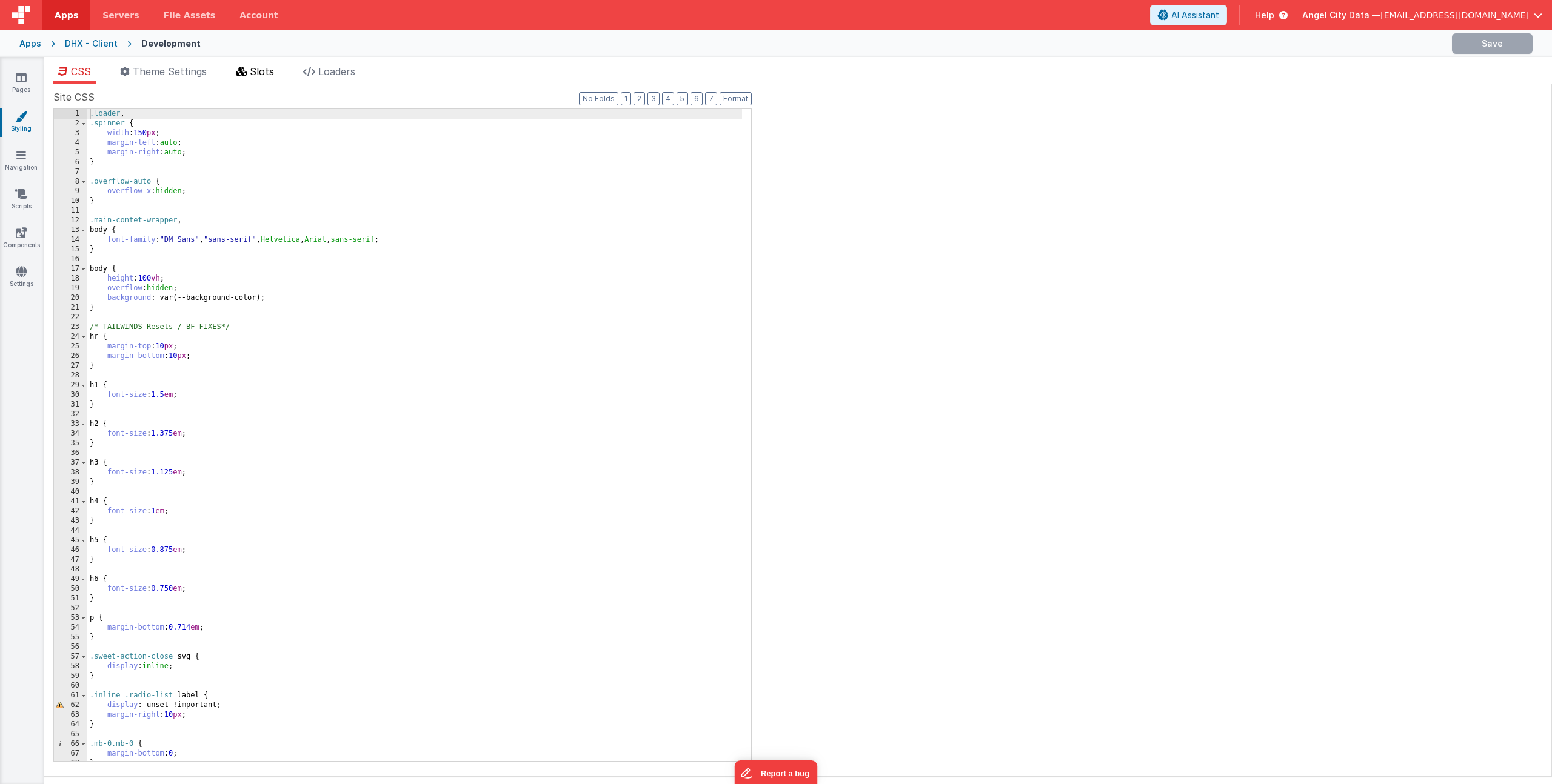
click at [270, 71] on span "Slots" at bounding box center [261, 71] width 24 height 12
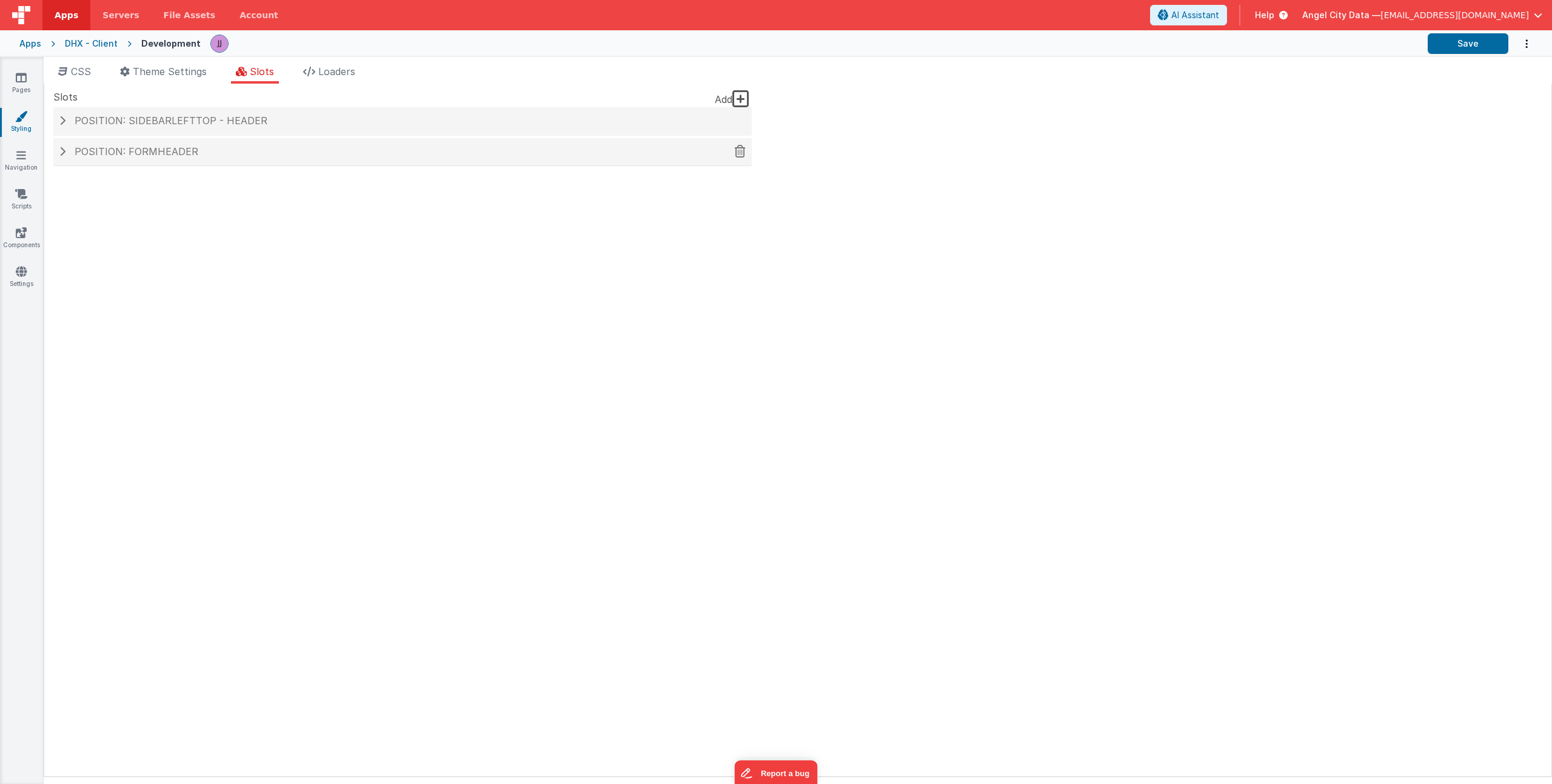
click at [260, 155] on h4 "Position: formHeader" at bounding box center [403, 152] width 686 height 11
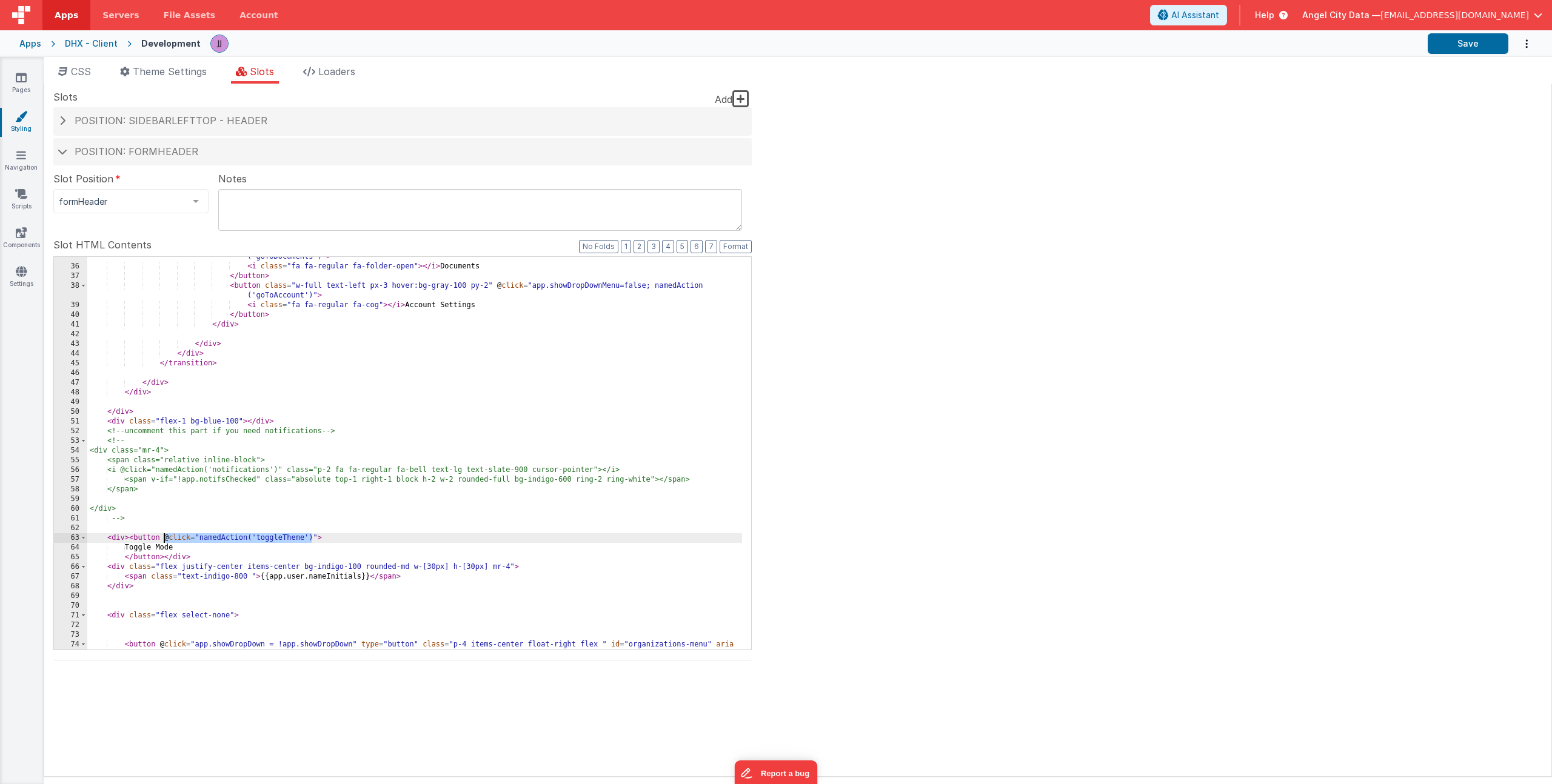
drag, startPoint x: 312, startPoint y: 538, endPoint x: 162, endPoint y: 538, distance: 150.0
click at [162, 538] on div "< button class = "w-full text-left px-3 hover:bg-gray-100 py-2" @ click = "app.…" at bounding box center [415, 458] width 655 height 432
click at [19, 77] on icon at bounding box center [21, 77] width 11 height 12
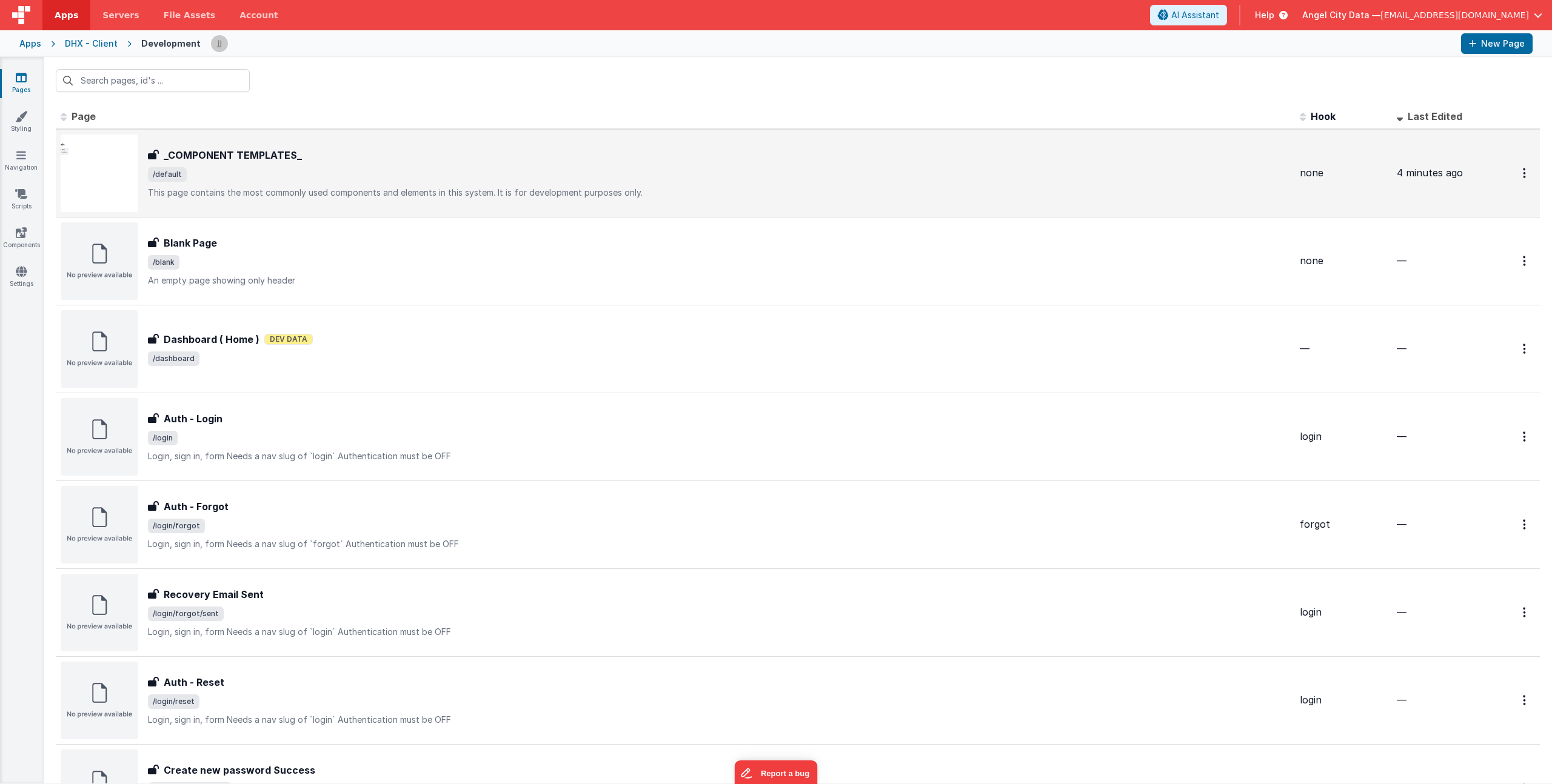
click at [280, 151] on h3 "_COMPONENT TEMPLATES_" at bounding box center [232, 155] width 139 height 15
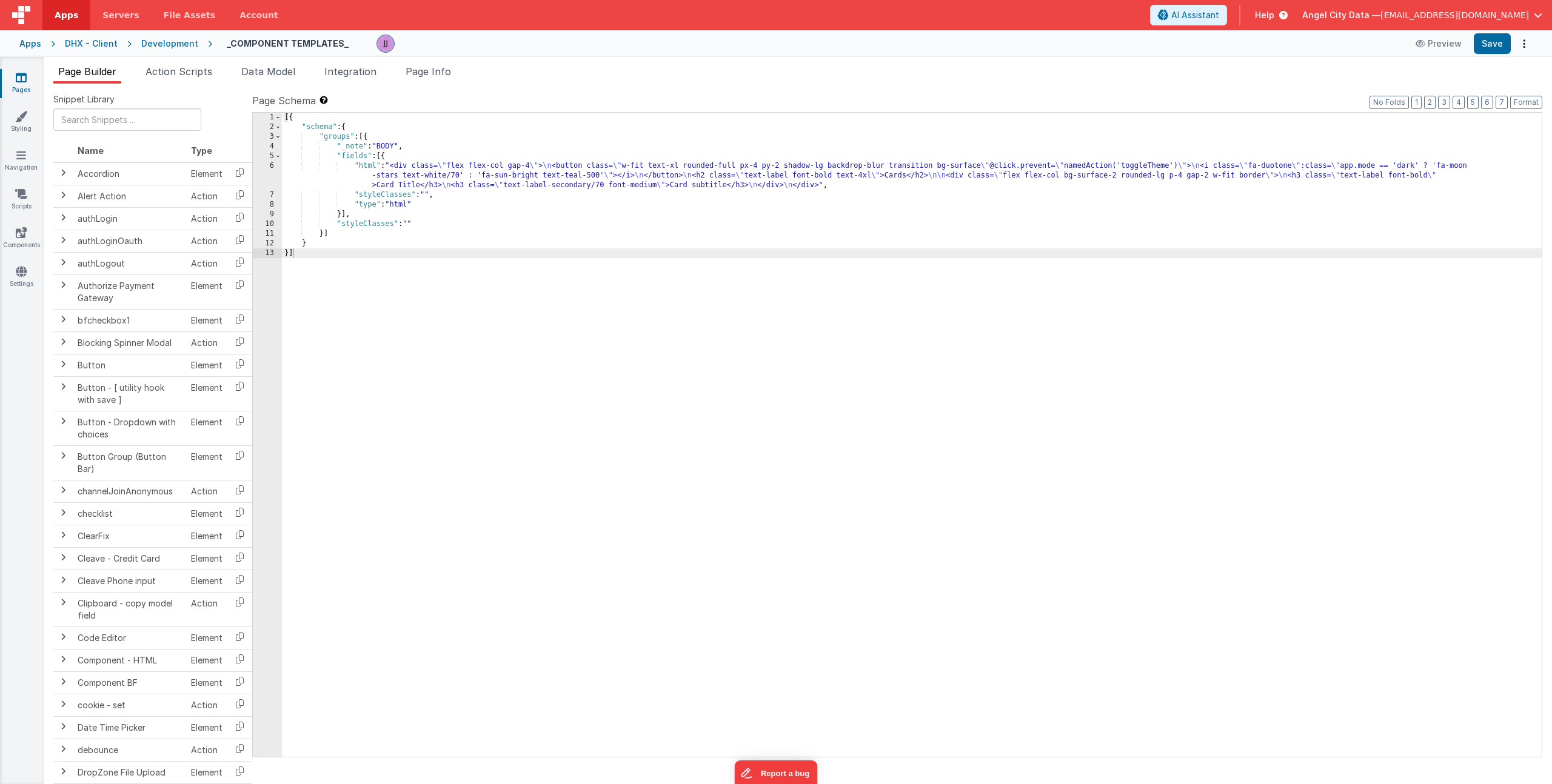
click at [483, 167] on div "[{ "schema" : { "groups" : [{ "_note" : "BODY" , "fields" : [{ "html" : "<div c…" at bounding box center [911, 445] width 1259 height 664
click at [272, 178] on div "6" at bounding box center [268, 176] width 29 height 29
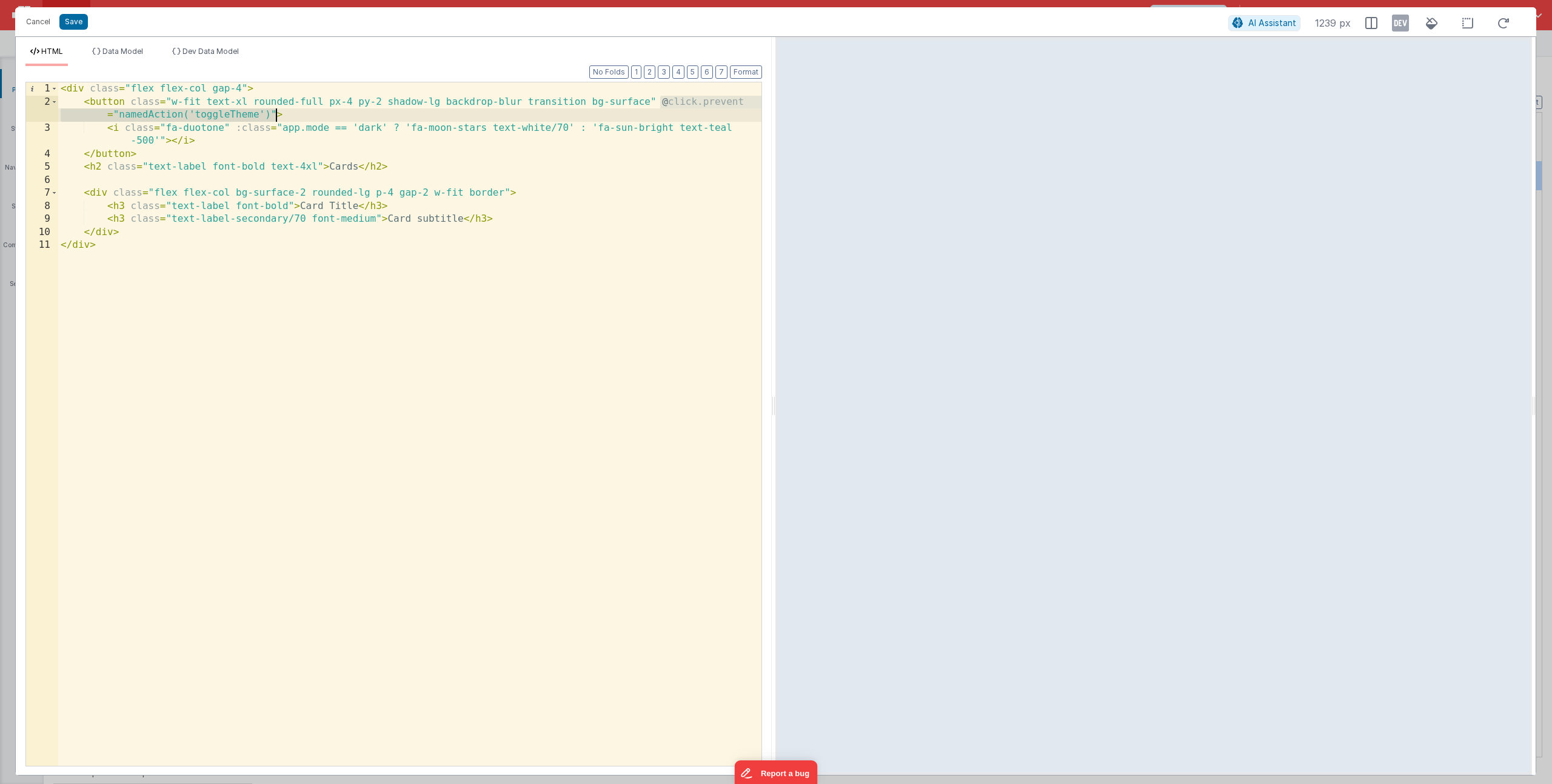
drag, startPoint x: 660, startPoint y: 101, endPoint x: 276, endPoint y: 116, distance: 384.3
click at [276, 116] on div "< div class = "flex flex-col gap-4" > < button class = "w-fit text-xl rounded-f…" at bounding box center [409, 437] width 704 height 710
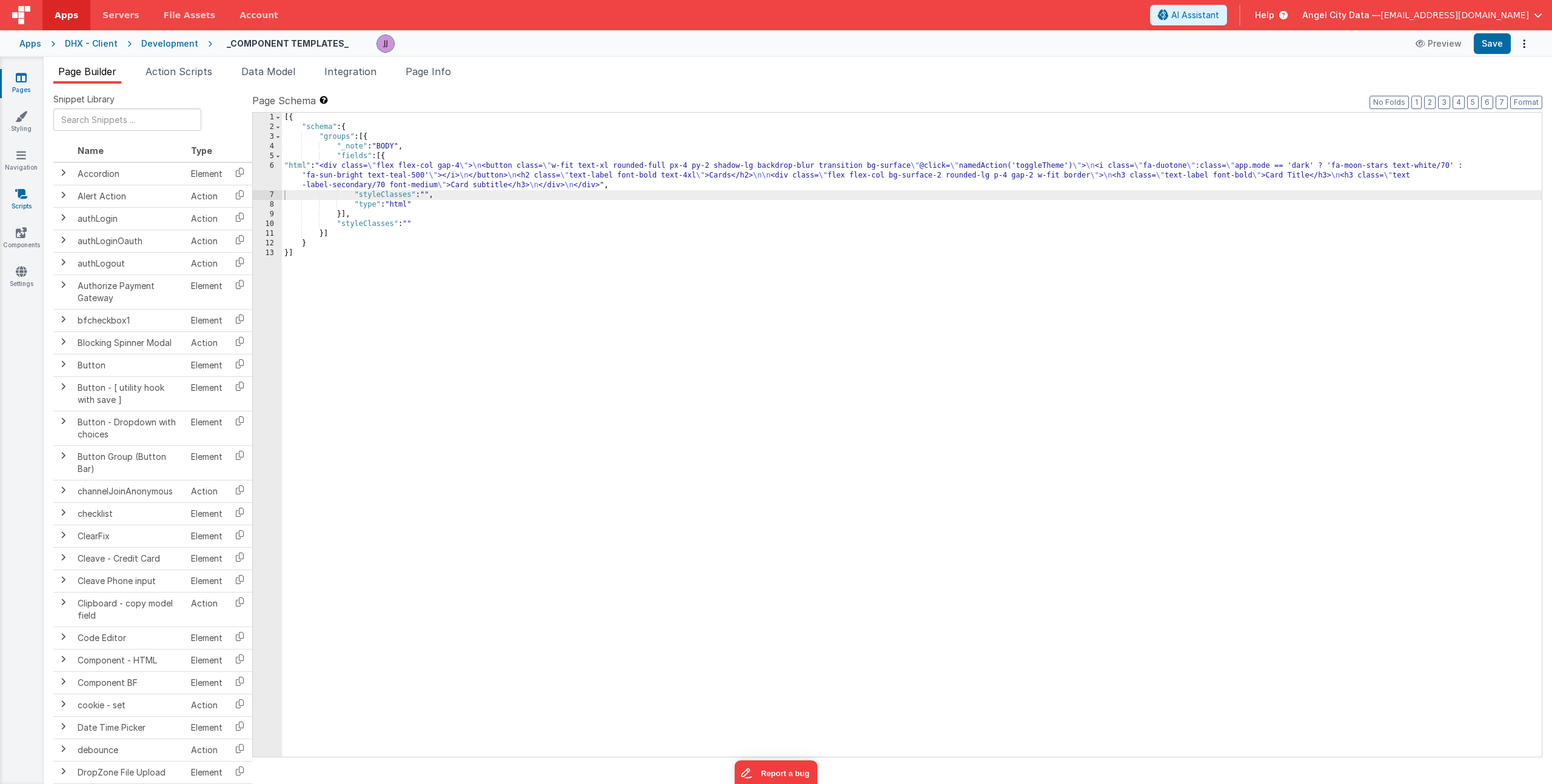
click at [21, 191] on icon at bounding box center [21, 193] width 12 height 12
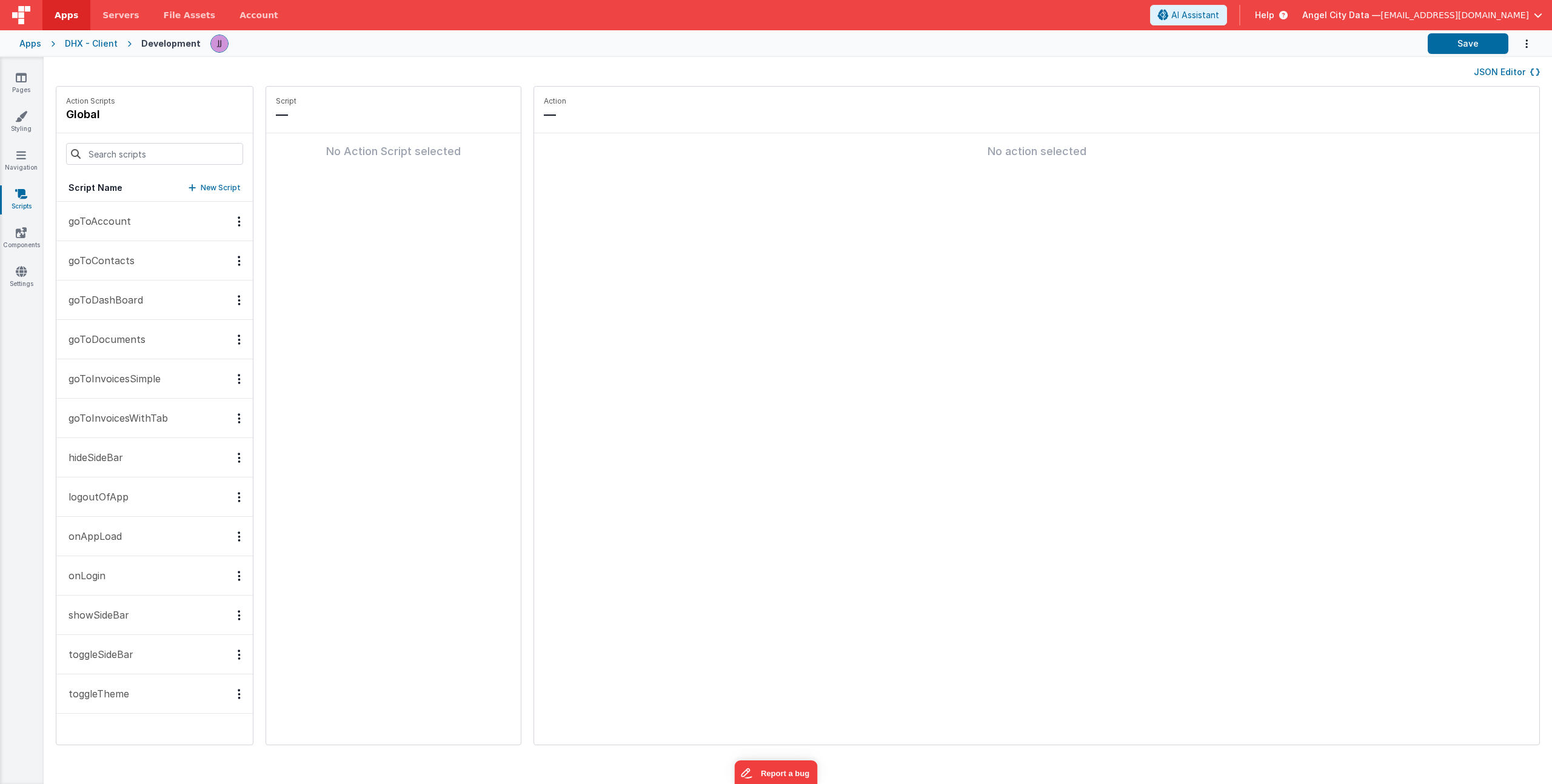
click at [99, 683] on button "toggleTheme" at bounding box center [154, 694] width 196 height 39
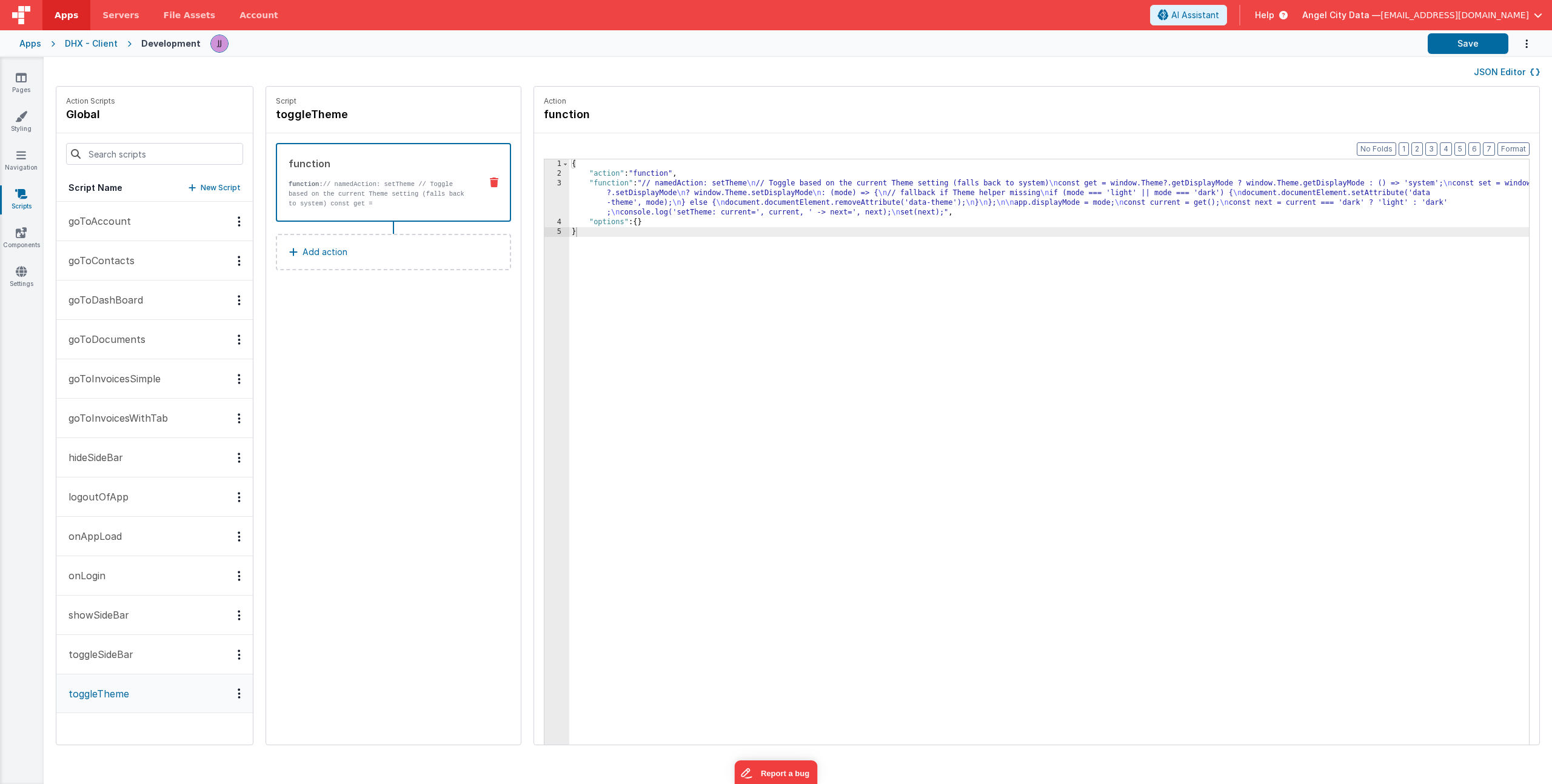
click at [593, 204] on div "{ "action" : "function" , "function" : "// namedAction: setTheme \n // Toggle b…" at bounding box center [1067, 480] width 995 height 643
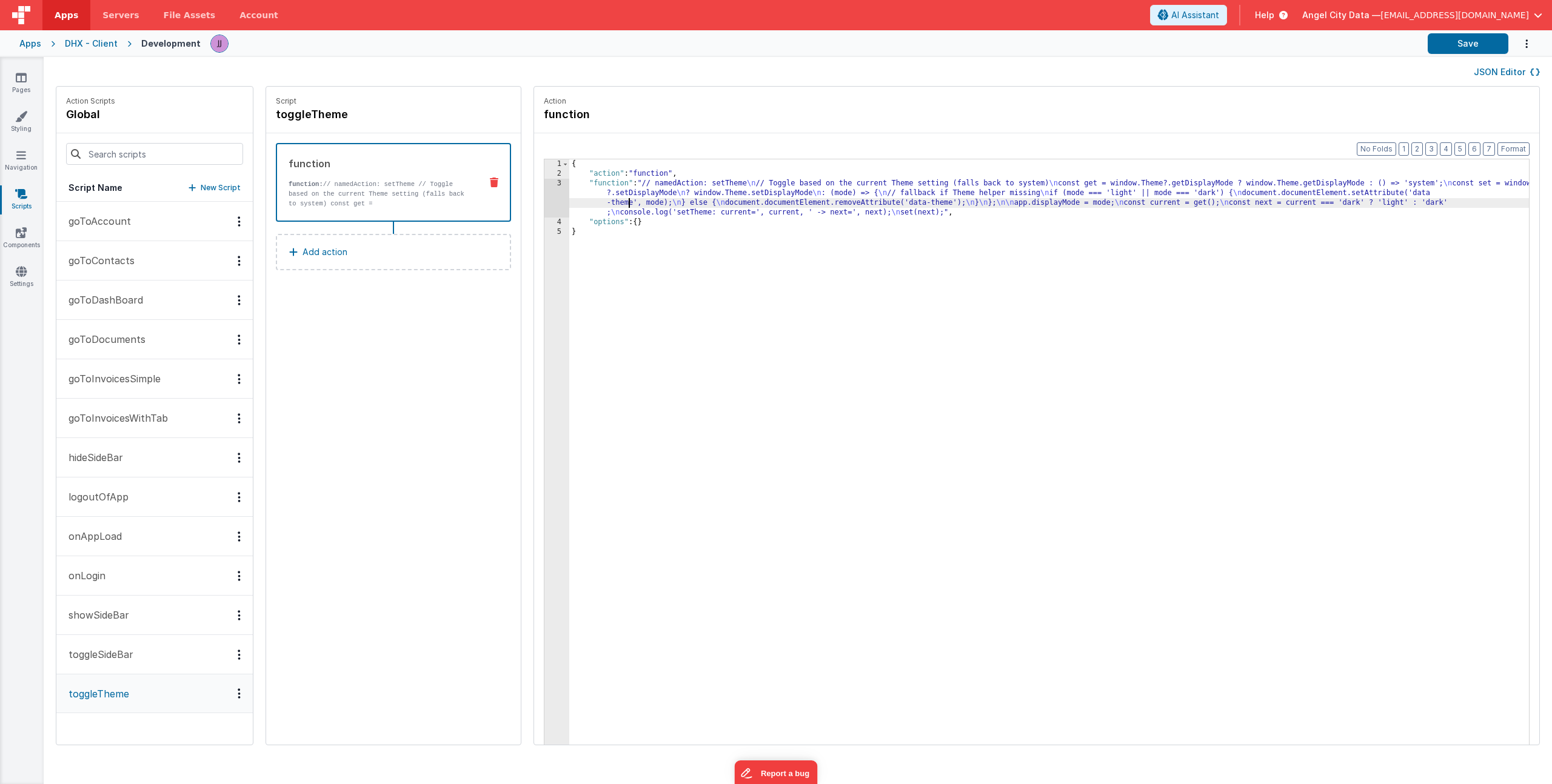
click at [544, 195] on div "3" at bounding box center [556, 198] width 25 height 39
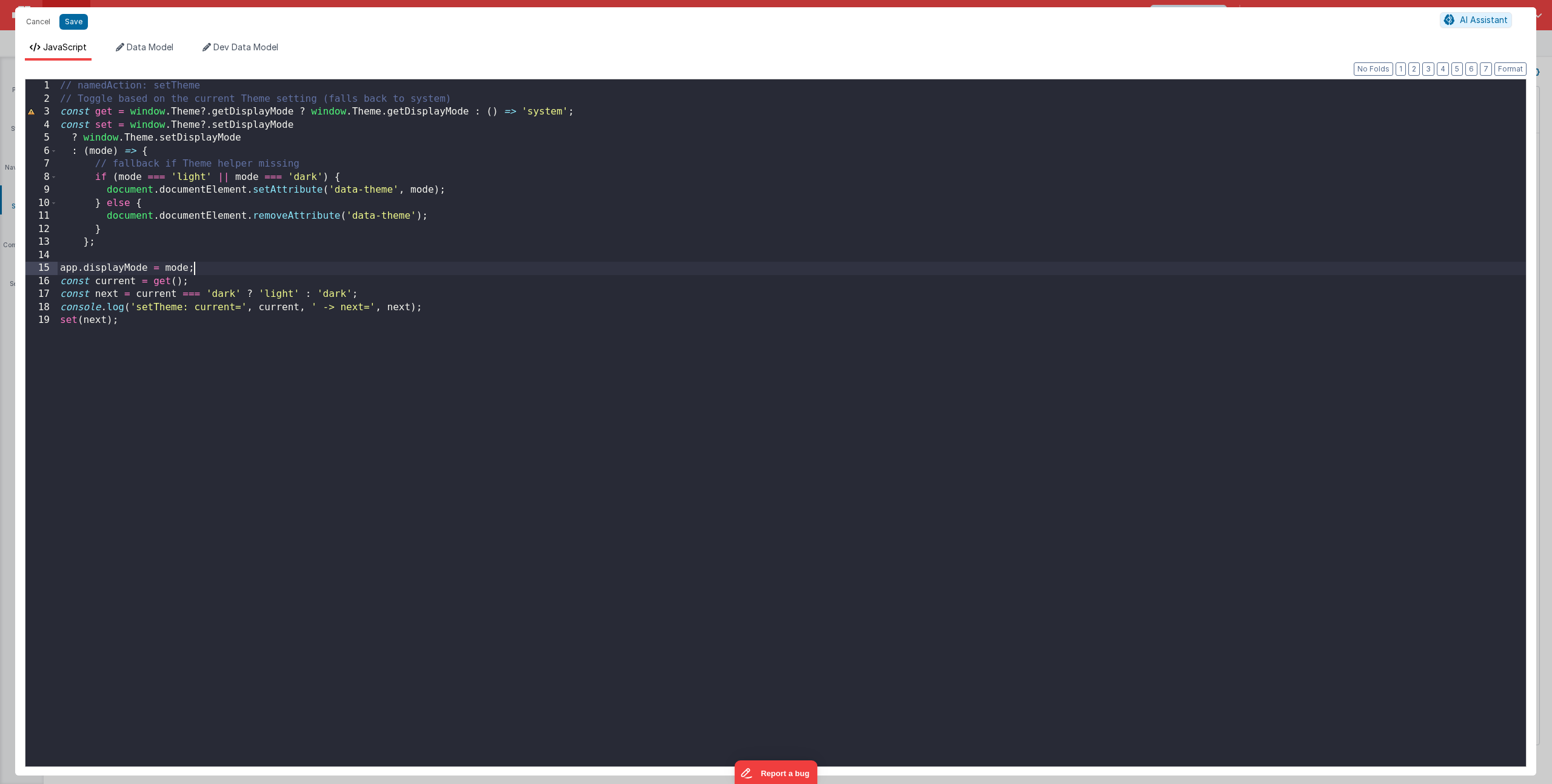
click at [214, 265] on div "// namedAction: setTheme // Toggle based on the current Theme setting (falls ba…" at bounding box center [792, 436] width 1469 height 713
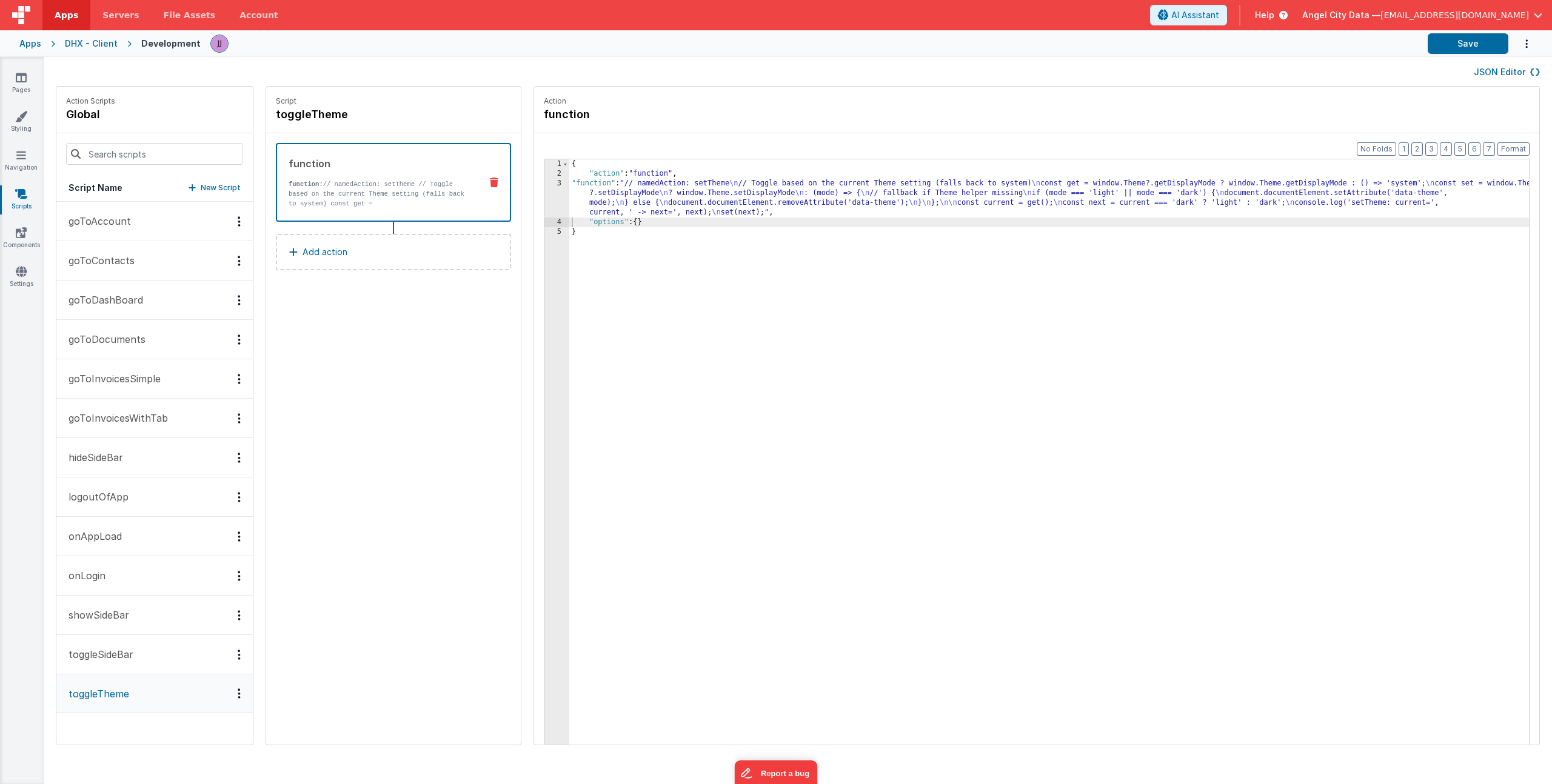
click at [611, 193] on div "{ "action" : "function" , "function" : "// namedAction: setTheme \n // Toggle b…" at bounding box center [1067, 480] width 995 height 643
click at [544, 193] on div "3" at bounding box center [556, 198] width 25 height 39
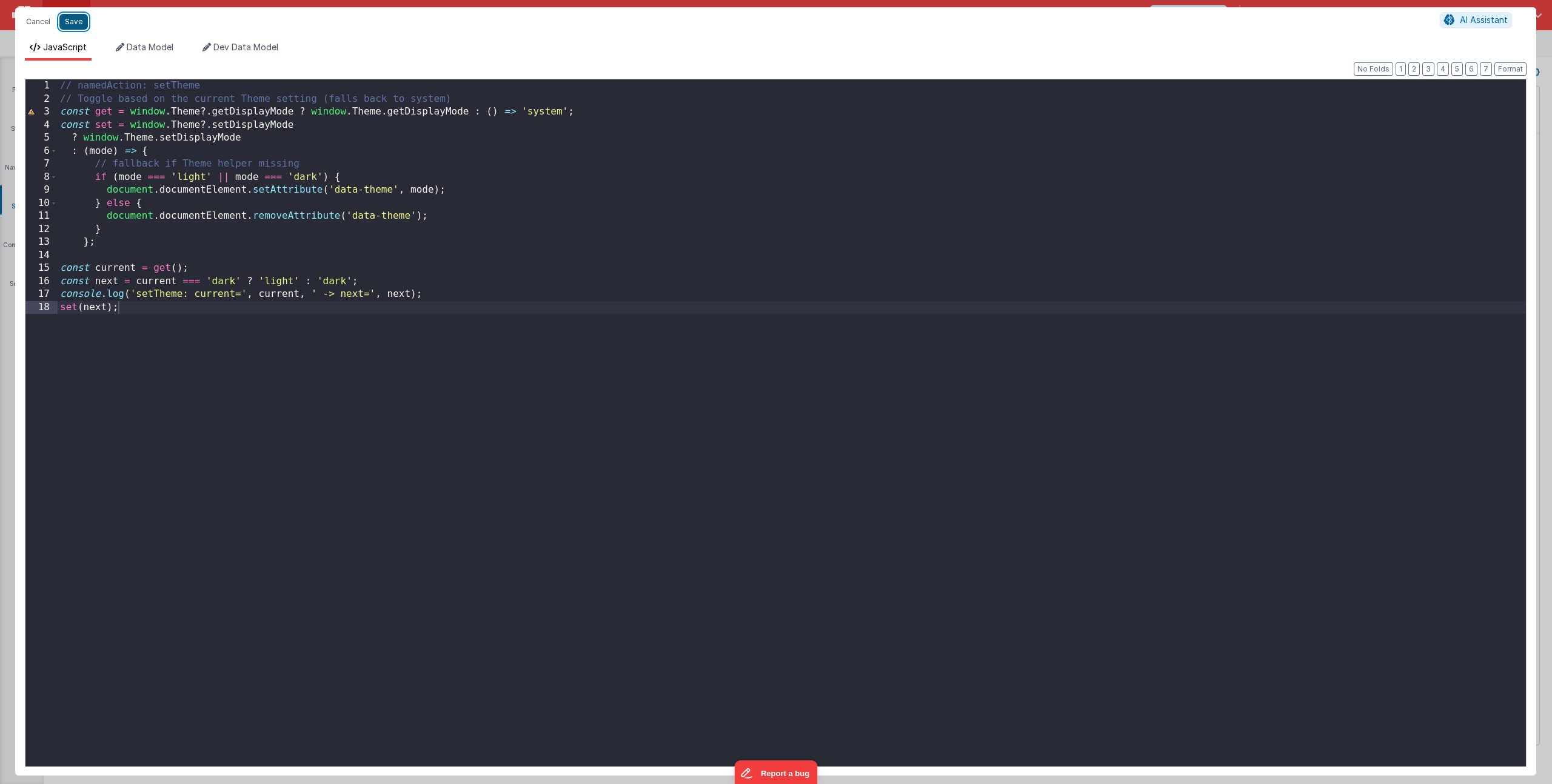
click at [73, 27] on button "Save" at bounding box center [73, 21] width 28 height 16
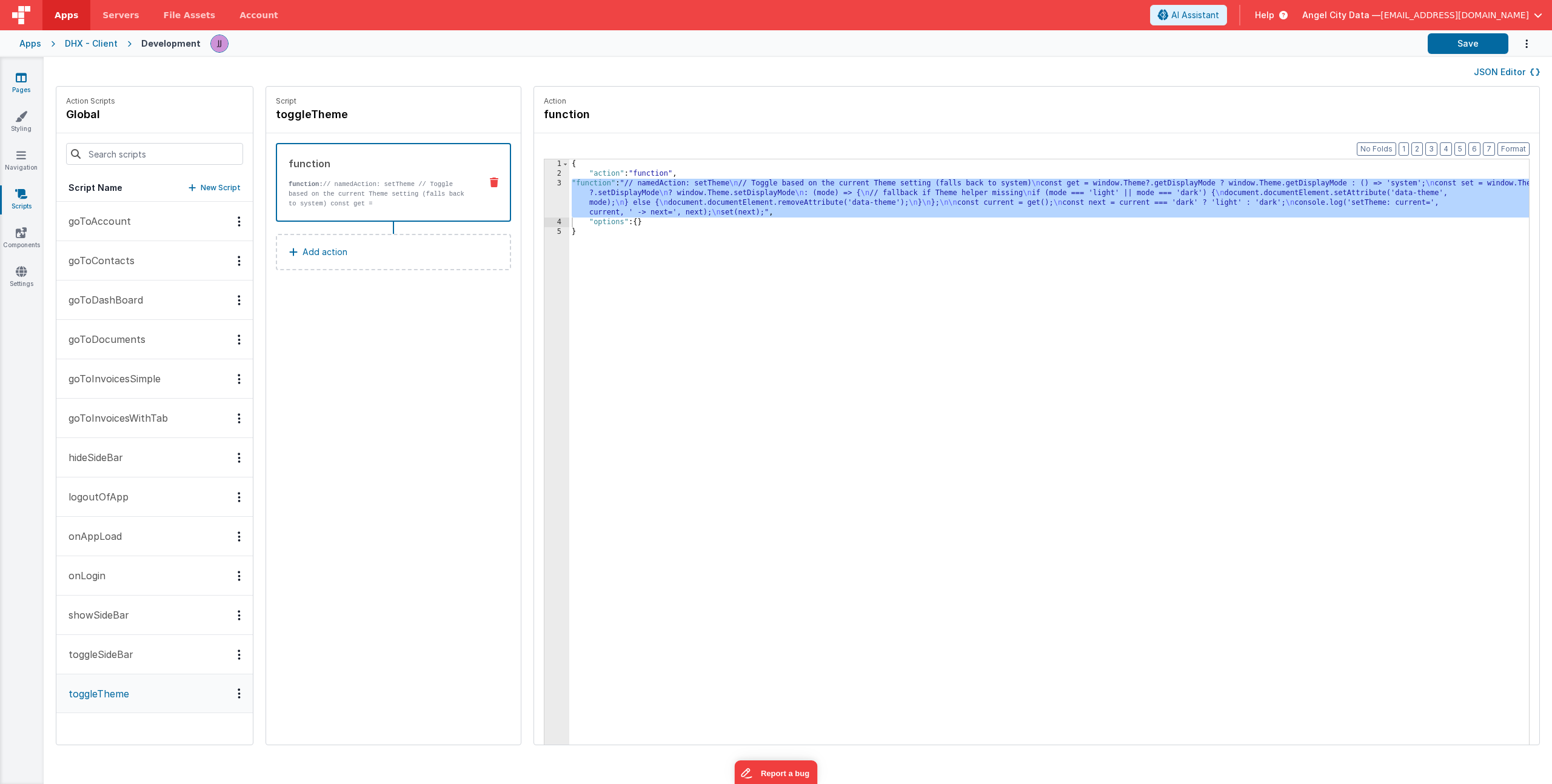
click at [19, 79] on icon at bounding box center [21, 77] width 11 height 12
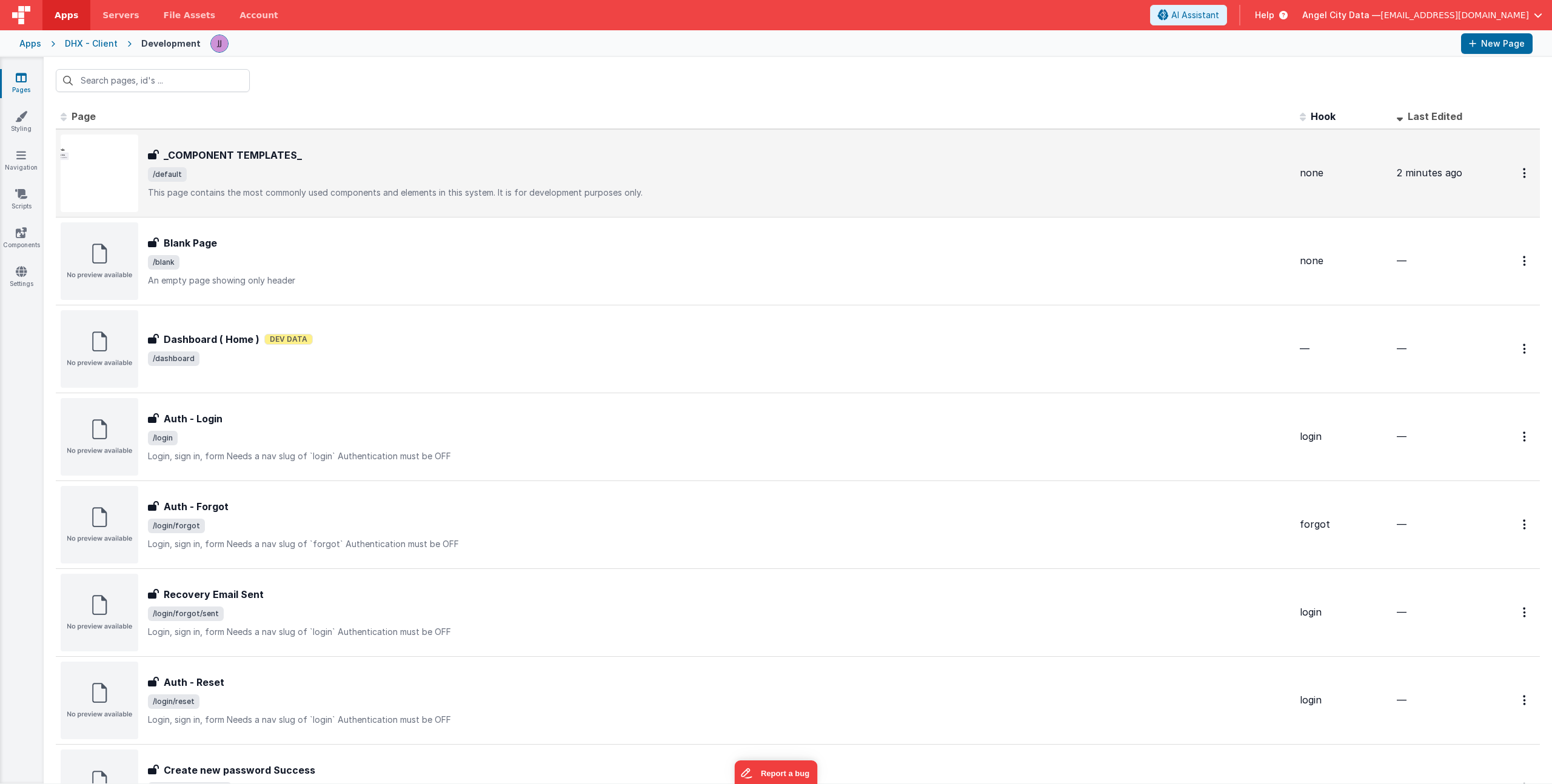
click at [293, 180] on span "/default" at bounding box center [718, 174] width 1142 height 15
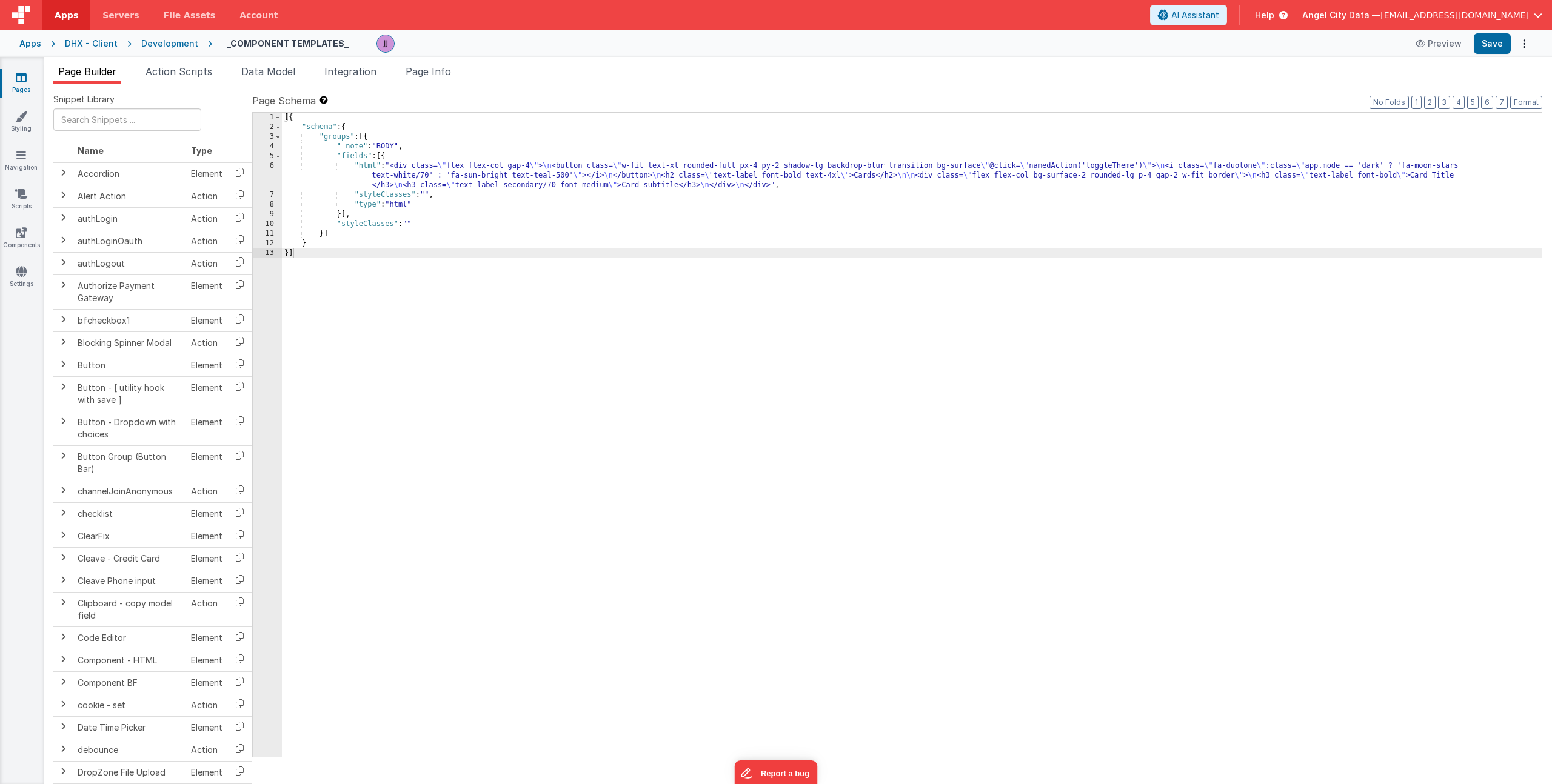
click at [428, 172] on div "[{ "schema" : { "groups" : [{ "_note" : "BODY" , "fields" : [{ "html" : "<div c…" at bounding box center [911, 445] width 1259 height 664
click at [272, 173] on div "6" at bounding box center [268, 176] width 29 height 29
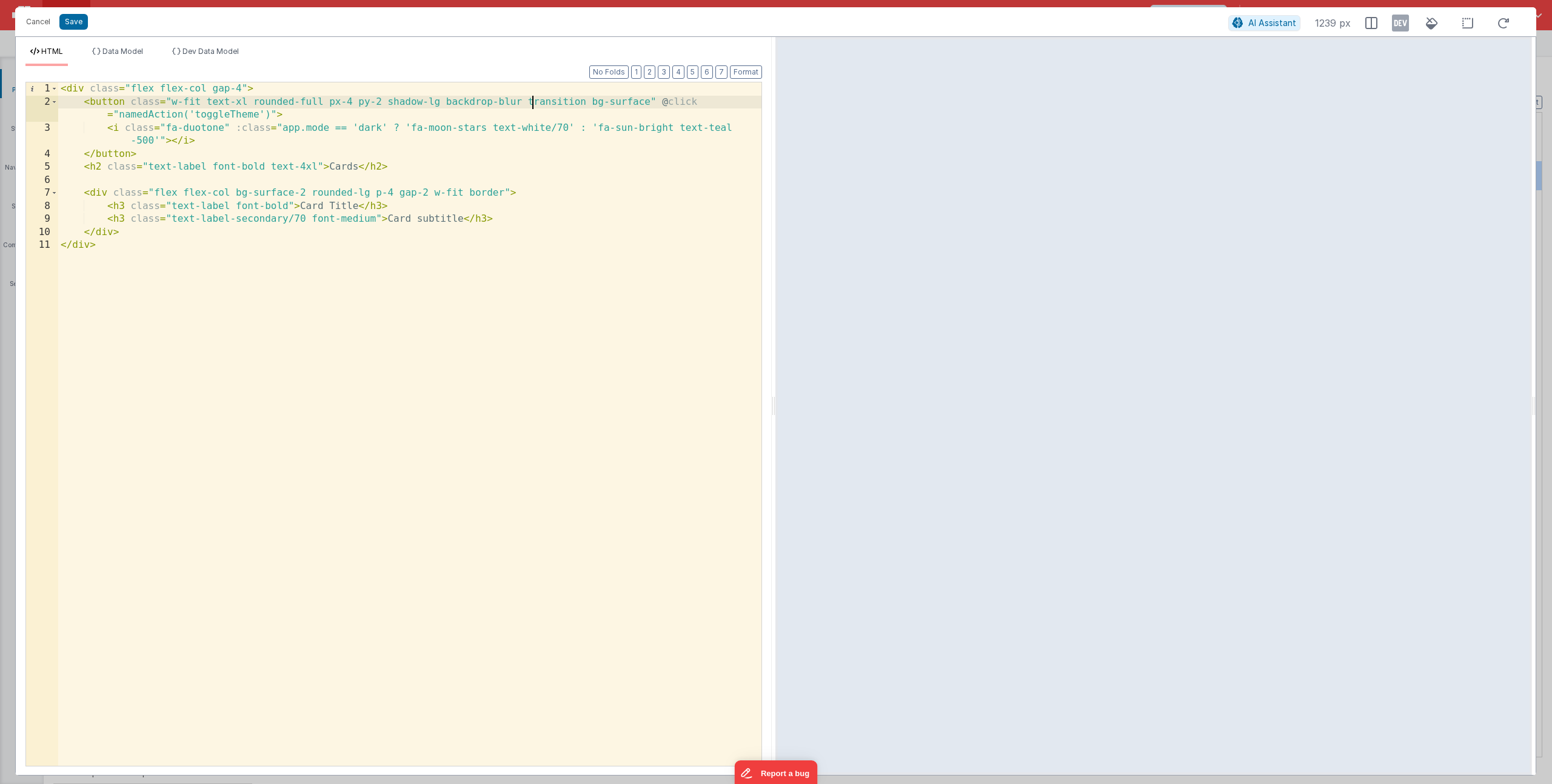
click at [533, 105] on div "< div class = "flex flex-col gap-4" > < button class = "w-fit text-xl rounded-f…" at bounding box center [409, 437] width 704 height 710
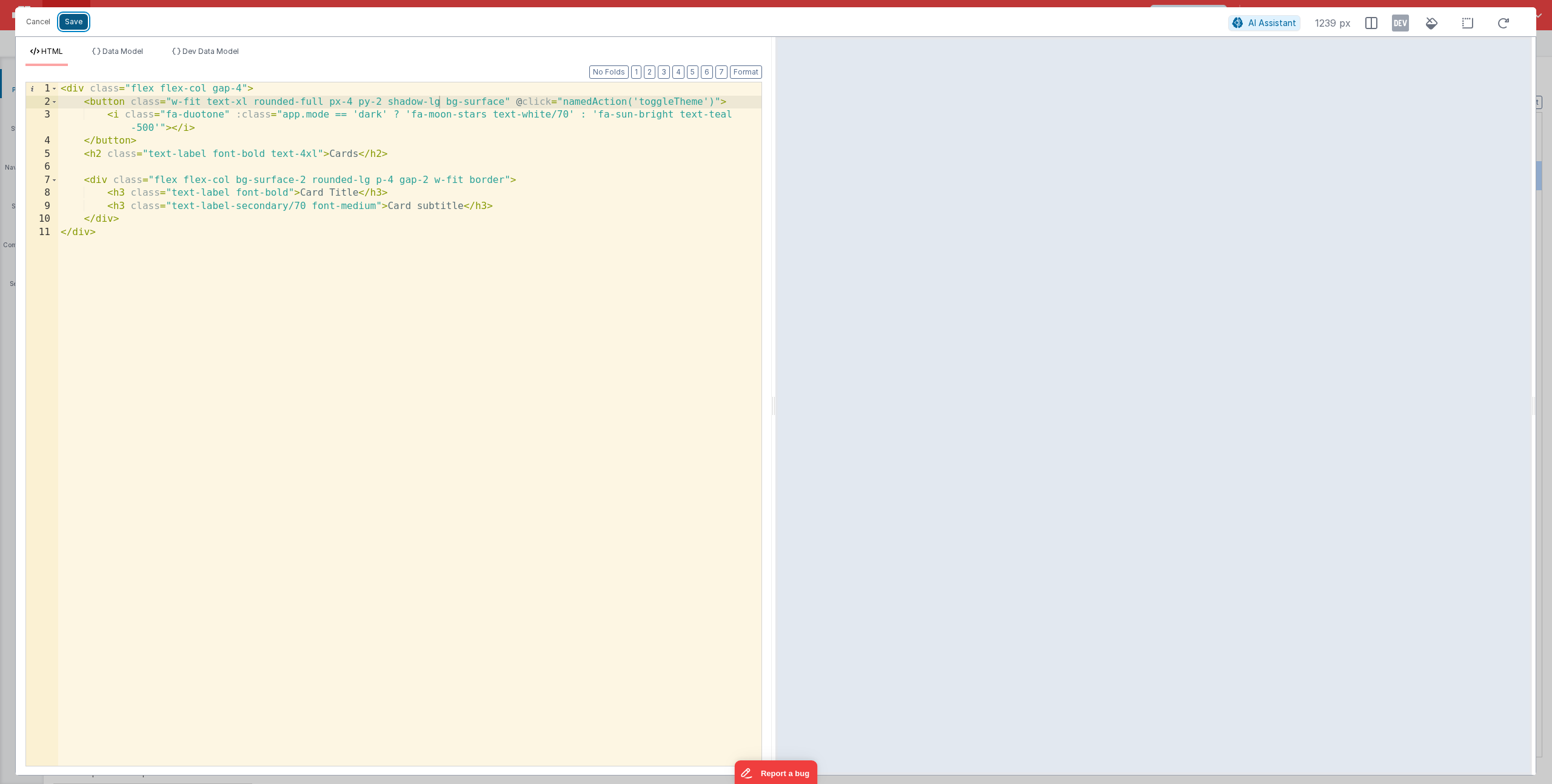
click at [72, 25] on button "Save" at bounding box center [73, 21] width 28 height 16
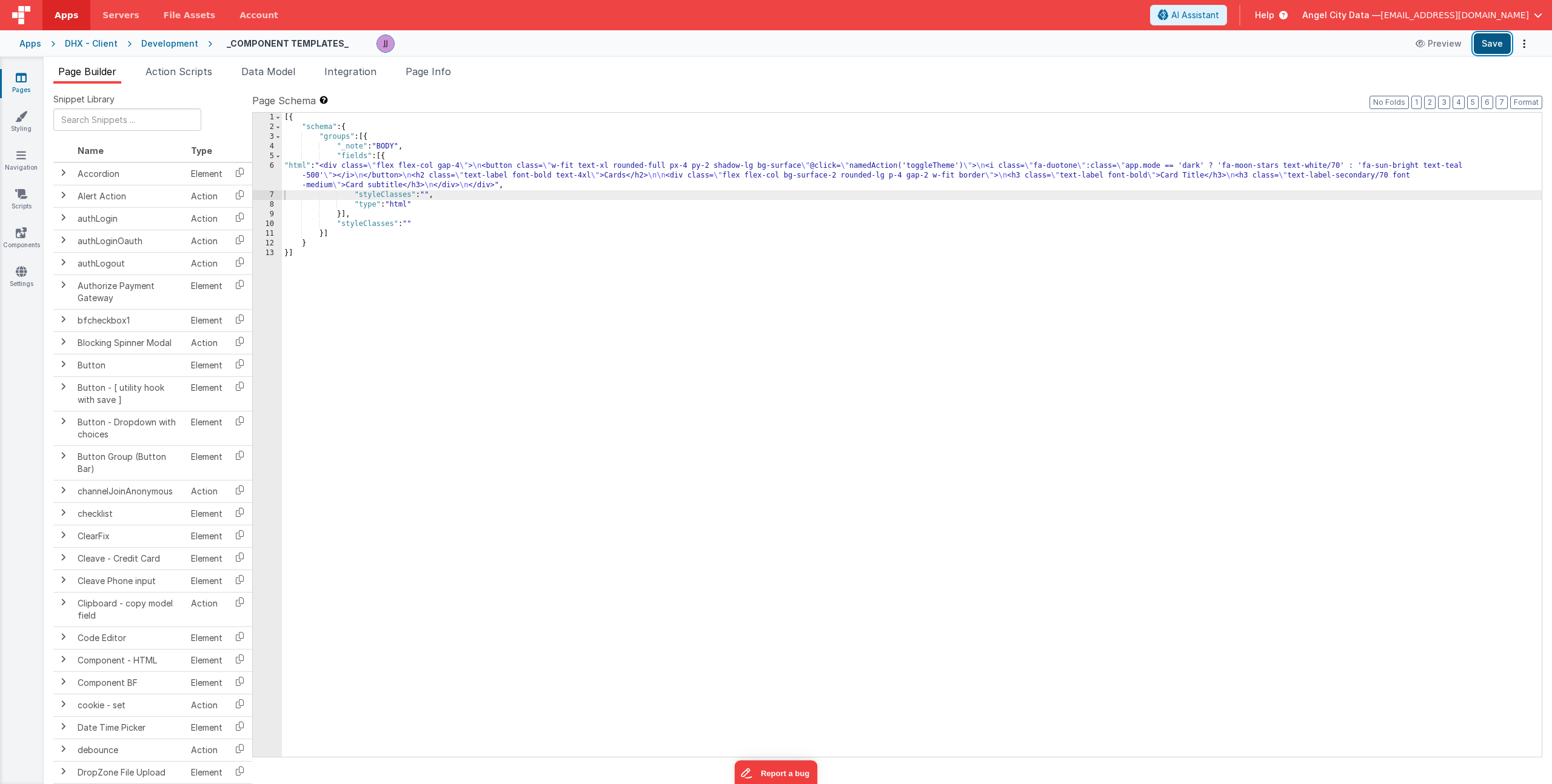
click at [1490, 33] on button "Save" at bounding box center [1492, 43] width 37 height 20
click at [423, 203] on div "[{ "schema" : { "groups" : [{ "_note" : "BODY" , "fields" : [{ "html" : "<div c…" at bounding box center [911, 445] width 1259 height 664
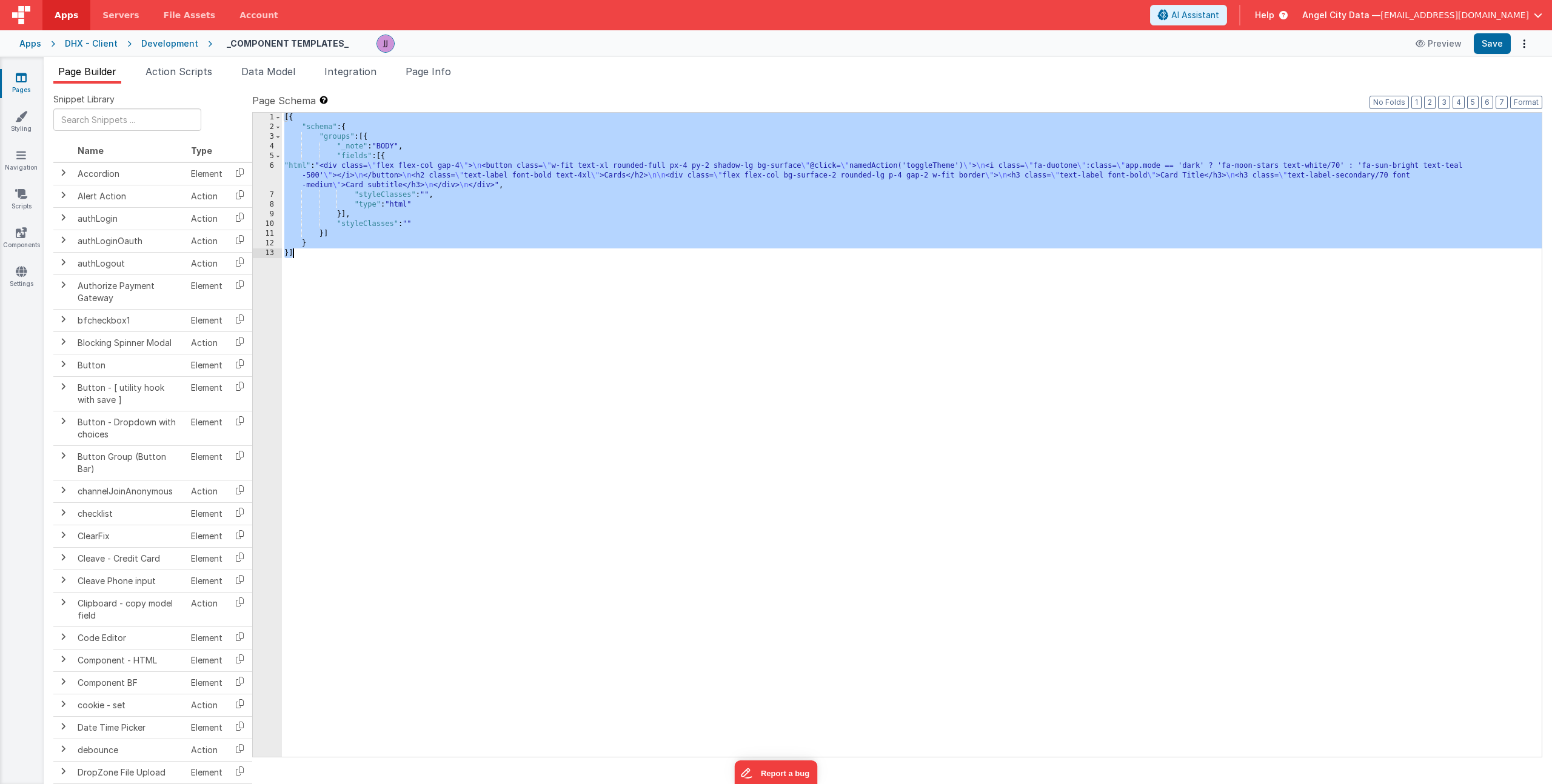
click at [362, 204] on div "[{ "schema" : { "groups" : [{ "_note" : "BODY" , "fields" : [{ "html" : "<div c…" at bounding box center [911, 445] width 1259 height 664
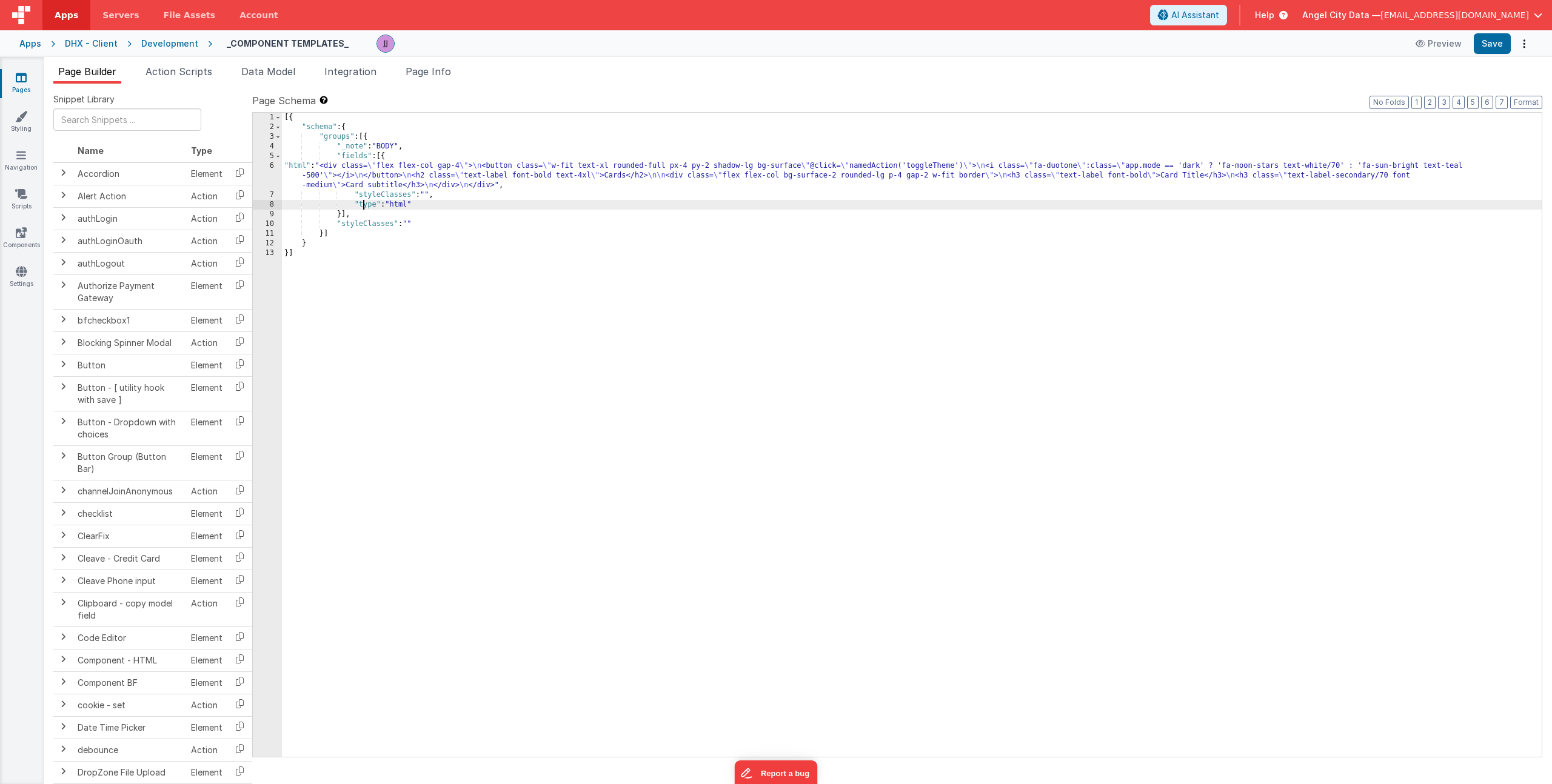
click at [346, 161] on div "[{ "schema" : { "groups" : [{ "_note" : "BODY" , "fields" : [{ "html" : "<div c…" at bounding box center [911, 445] width 1259 height 664
click at [265, 169] on div "6" at bounding box center [268, 176] width 29 height 29
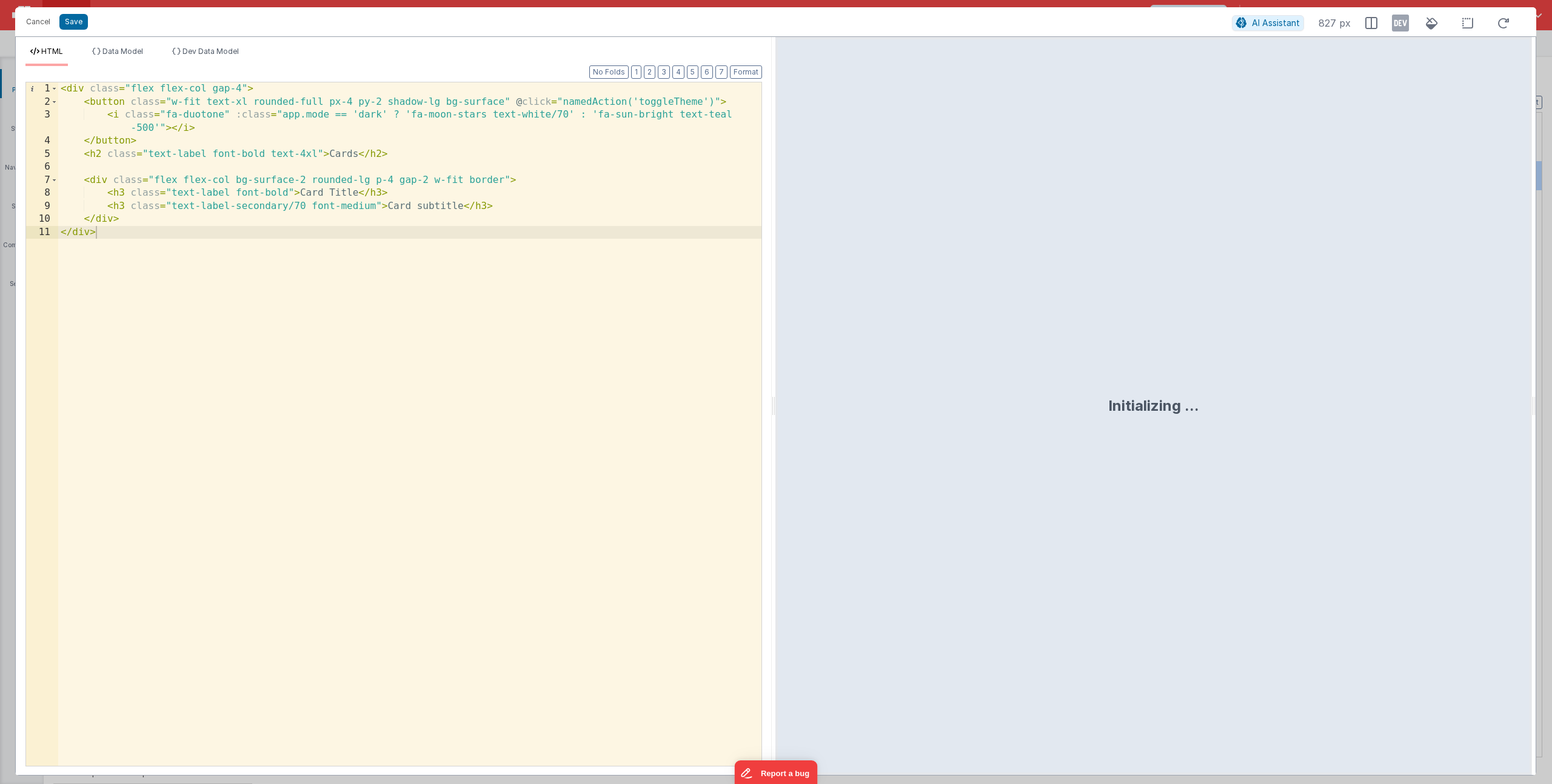
click at [241, 231] on div "< div class = "flex flex-col gap-4" > < button class = "w-fit text-xl rounded-f…" at bounding box center [409, 437] width 704 height 710
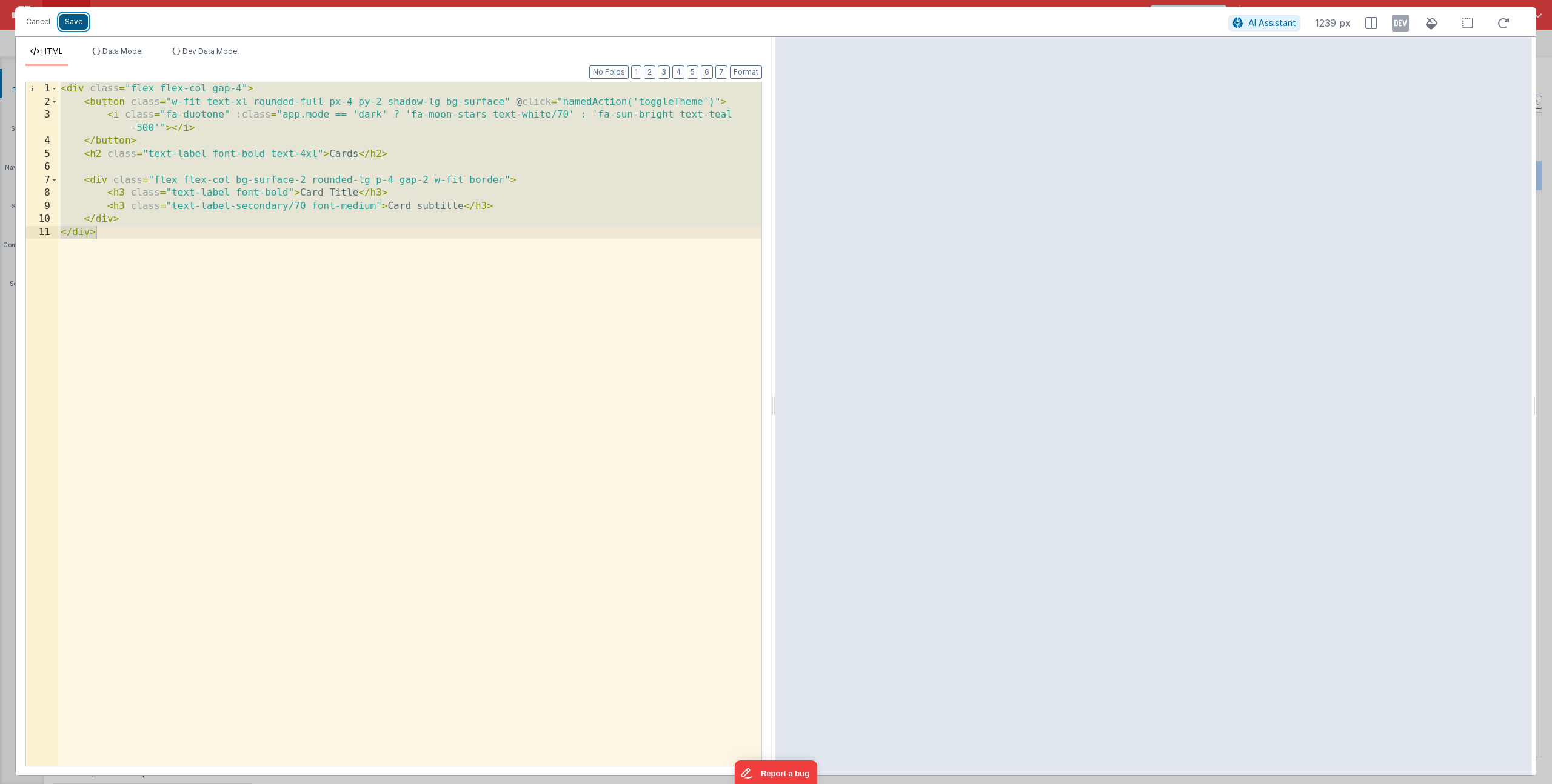
click at [79, 27] on button "Save" at bounding box center [73, 21] width 28 height 16
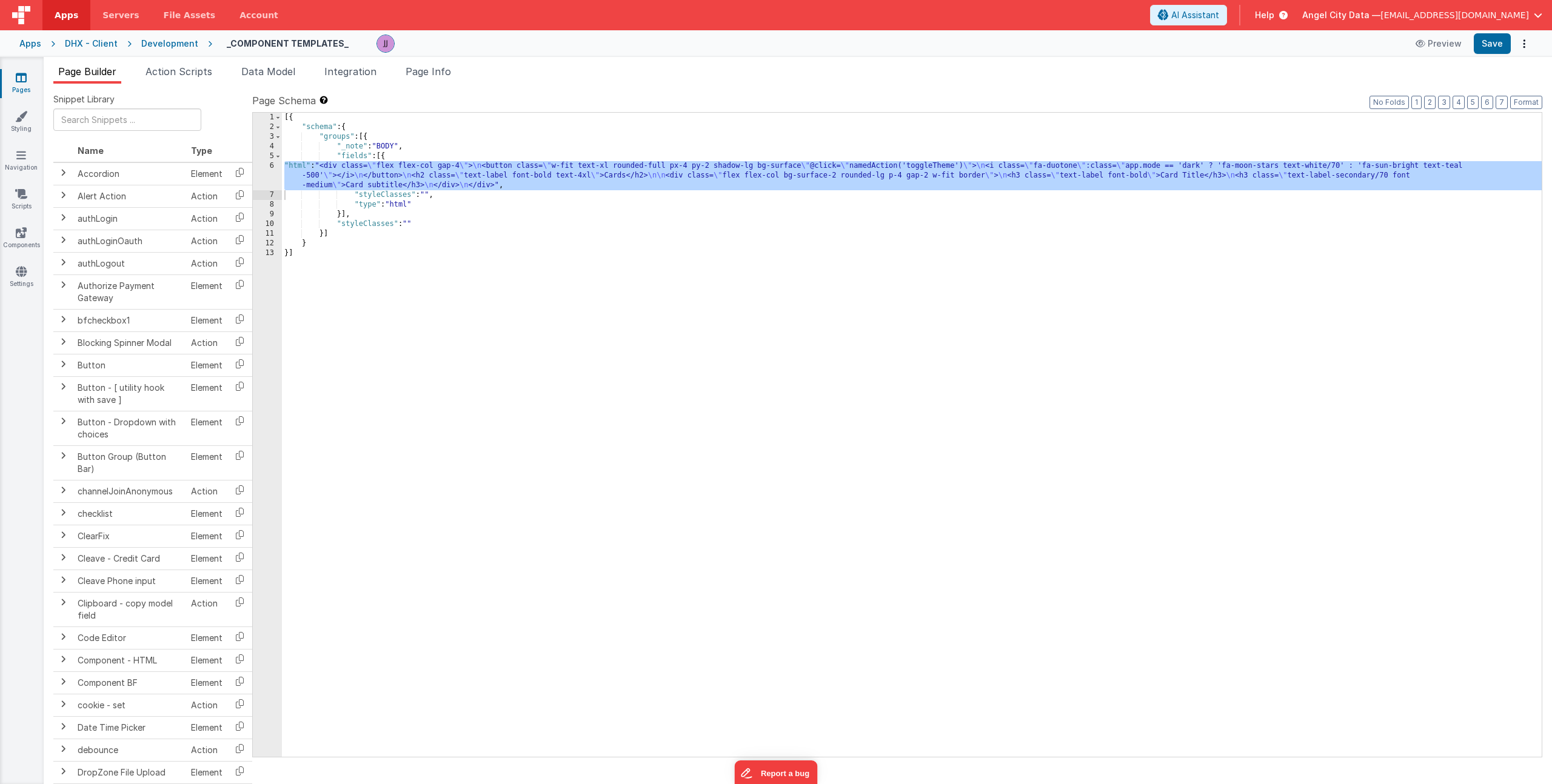
click at [587, 186] on div "[{ "schema" : { "groups" : [{ "_note" : "BODY" , "fields" : [{ "html" : "<div c…" at bounding box center [911, 445] width 1259 height 664
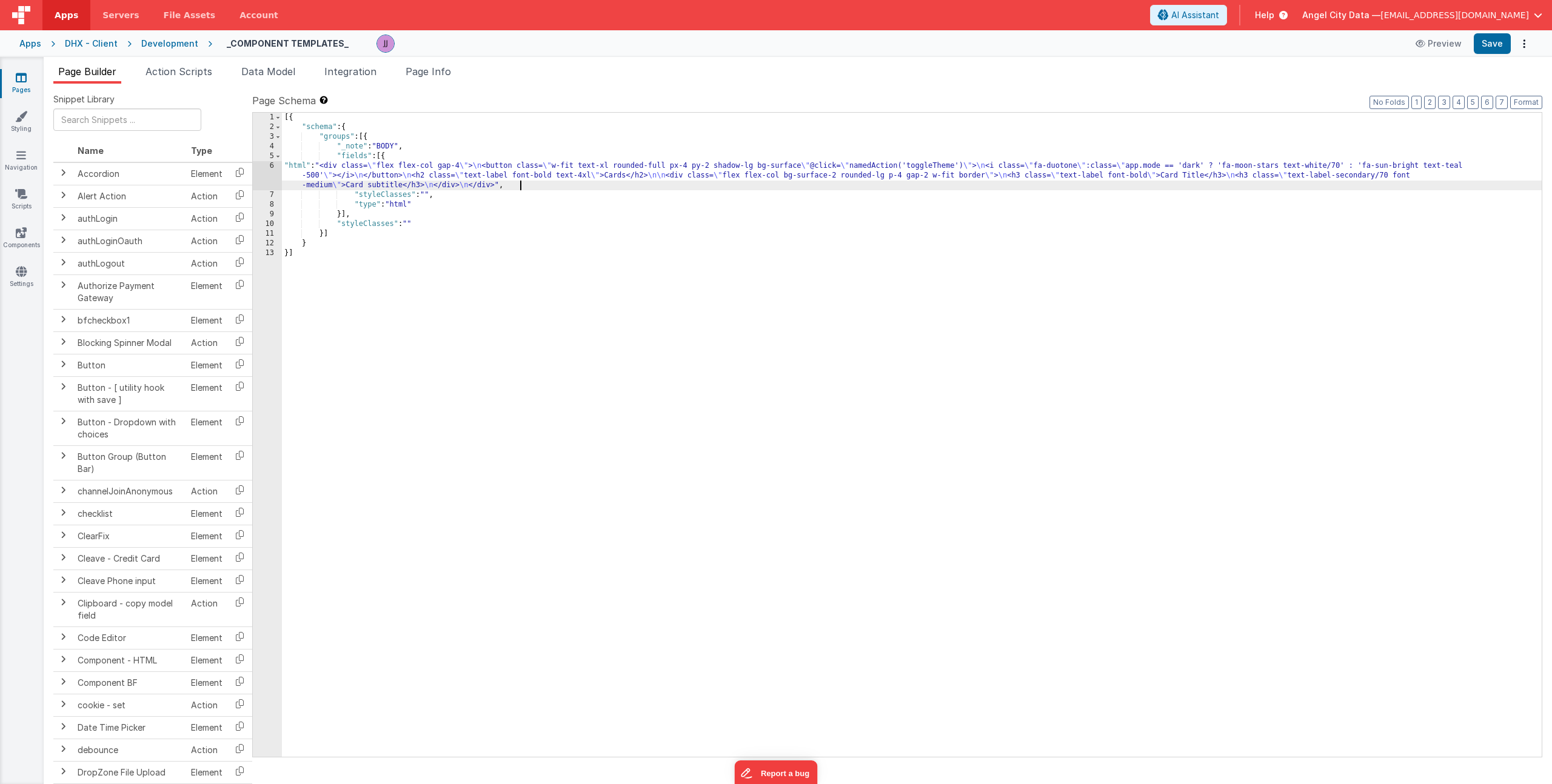
click at [393, 180] on div "[{ "schema" : { "groups" : [{ "_note" : "BODY" , "fields" : [{ "html" : "<div c…" at bounding box center [911, 445] width 1259 height 664
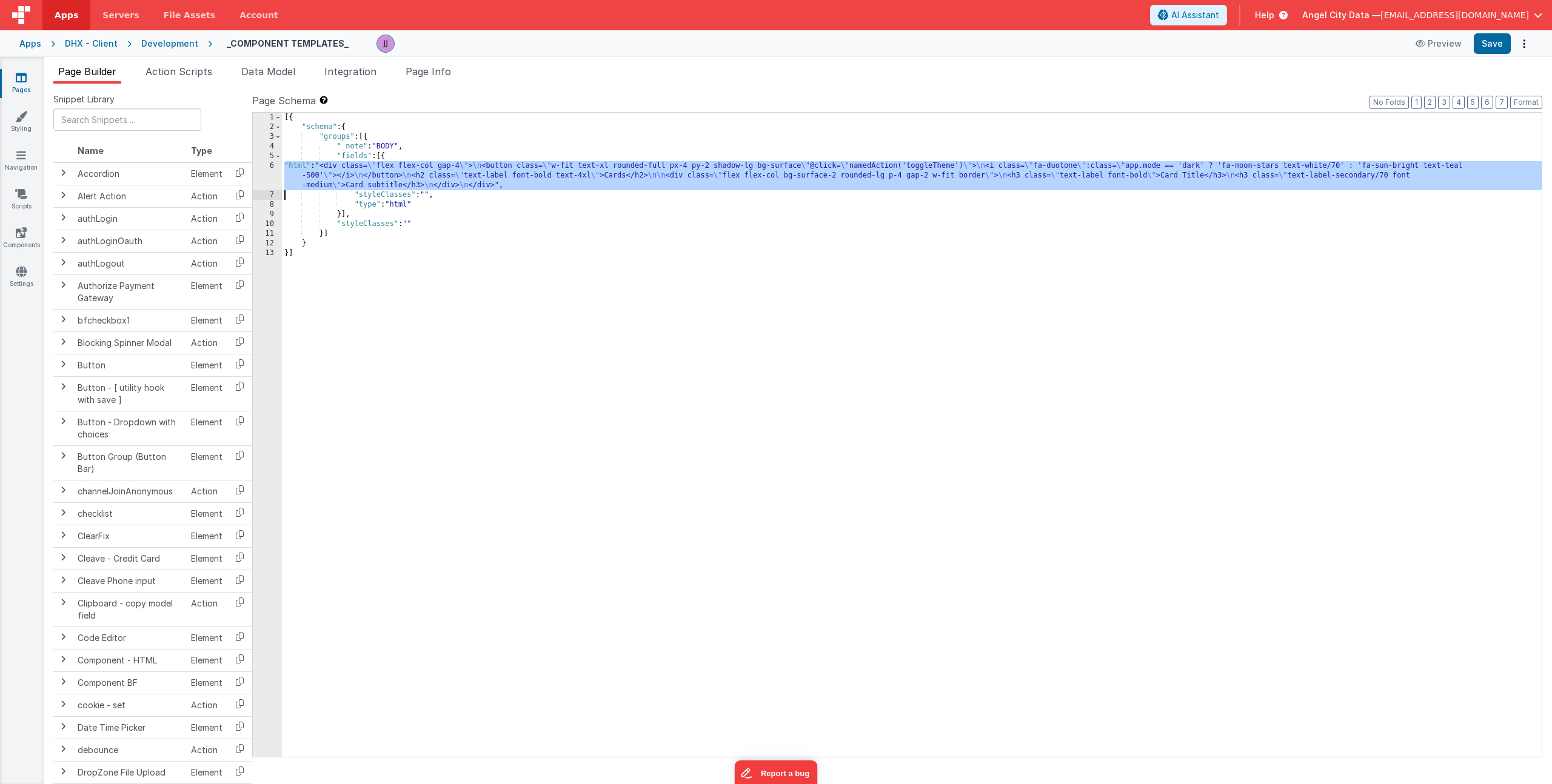
click at [258, 172] on div "6" at bounding box center [268, 176] width 29 height 29
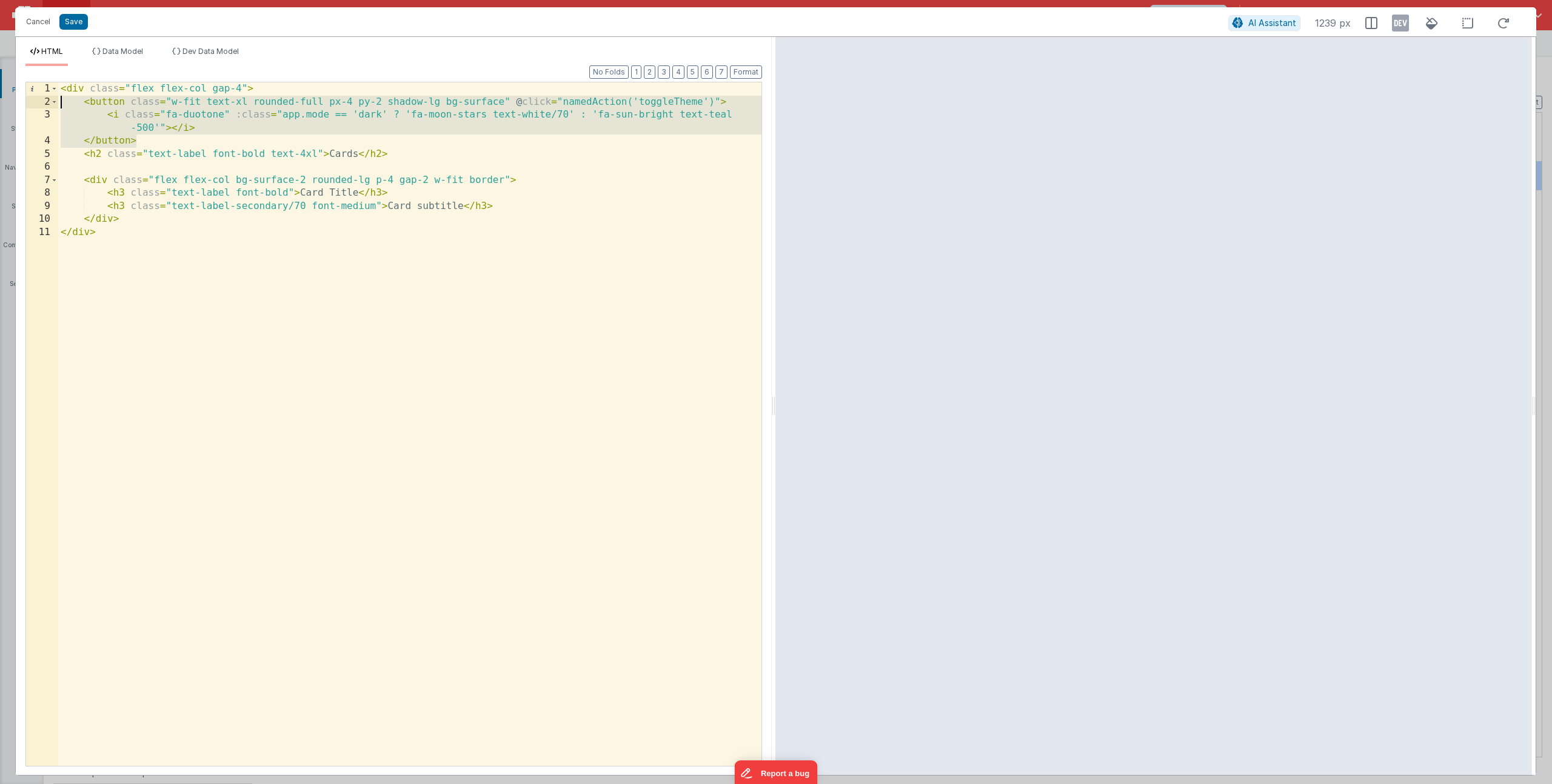
drag, startPoint x: 121, startPoint y: 142, endPoint x: -97, endPoint y: 107, distance: 220.8
click at [0, 107] on html "Cancel Save AI Assistant 1239 px HTML Data Model Dev Data Model Format 7 6 5 4 …" at bounding box center [776, 392] width 1552 height 784
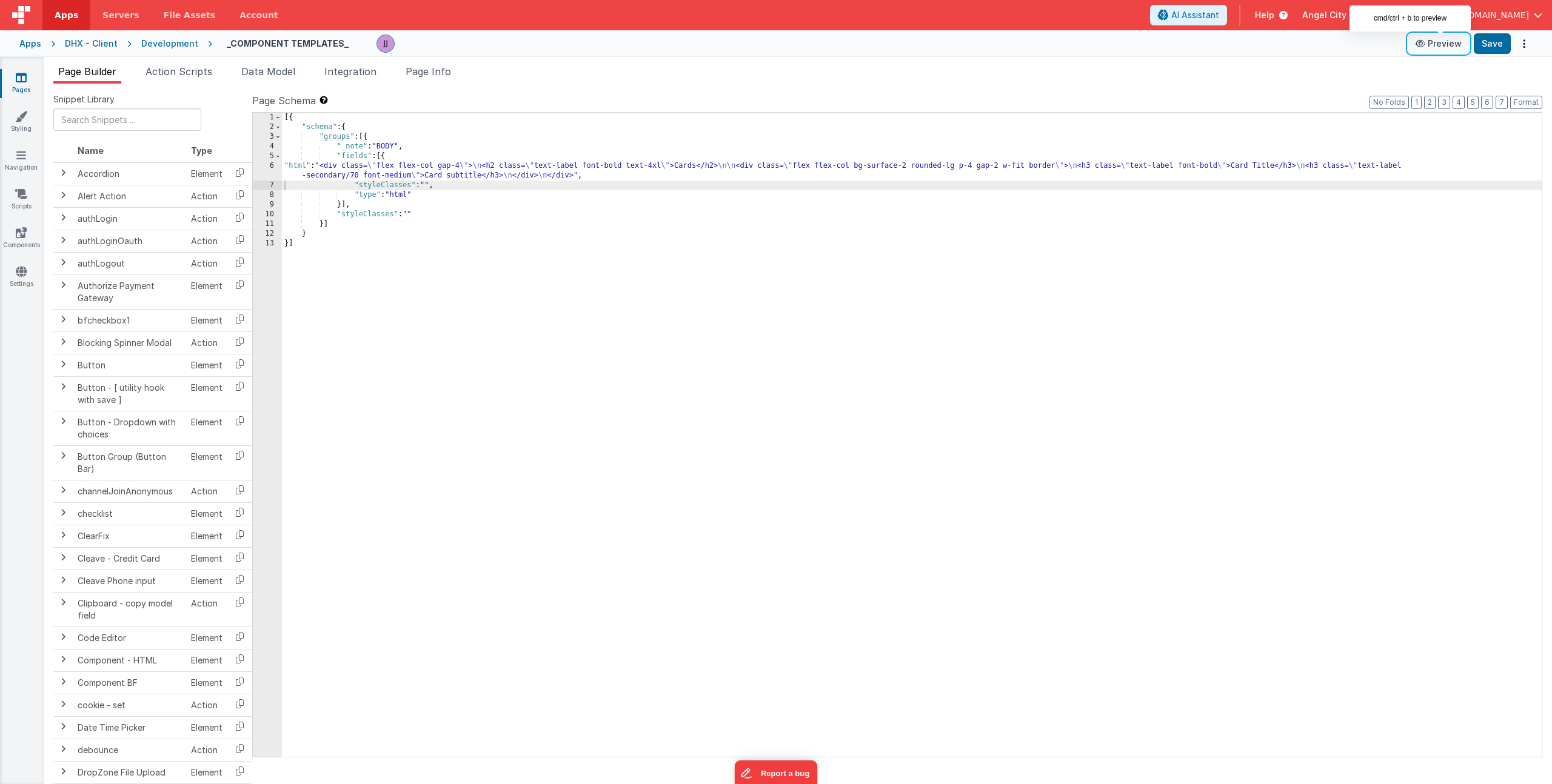
click at [1430, 47] on button "Preview" at bounding box center [1438, 43] width 61 height 19
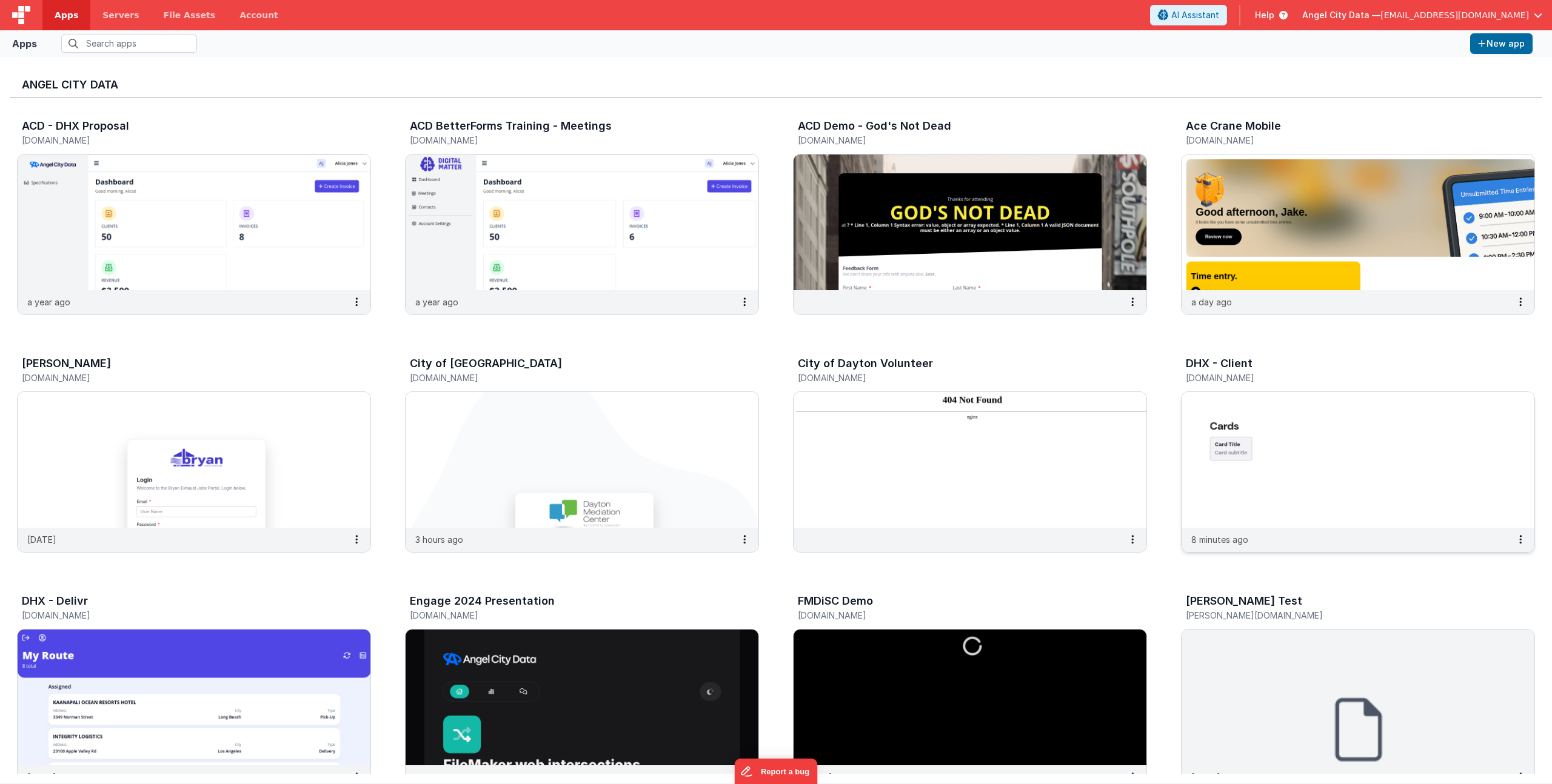
click at [1235, 377] on h5 "[DOMAIN_NAME]" at bounding box center [1346, 378] width 319 height 9
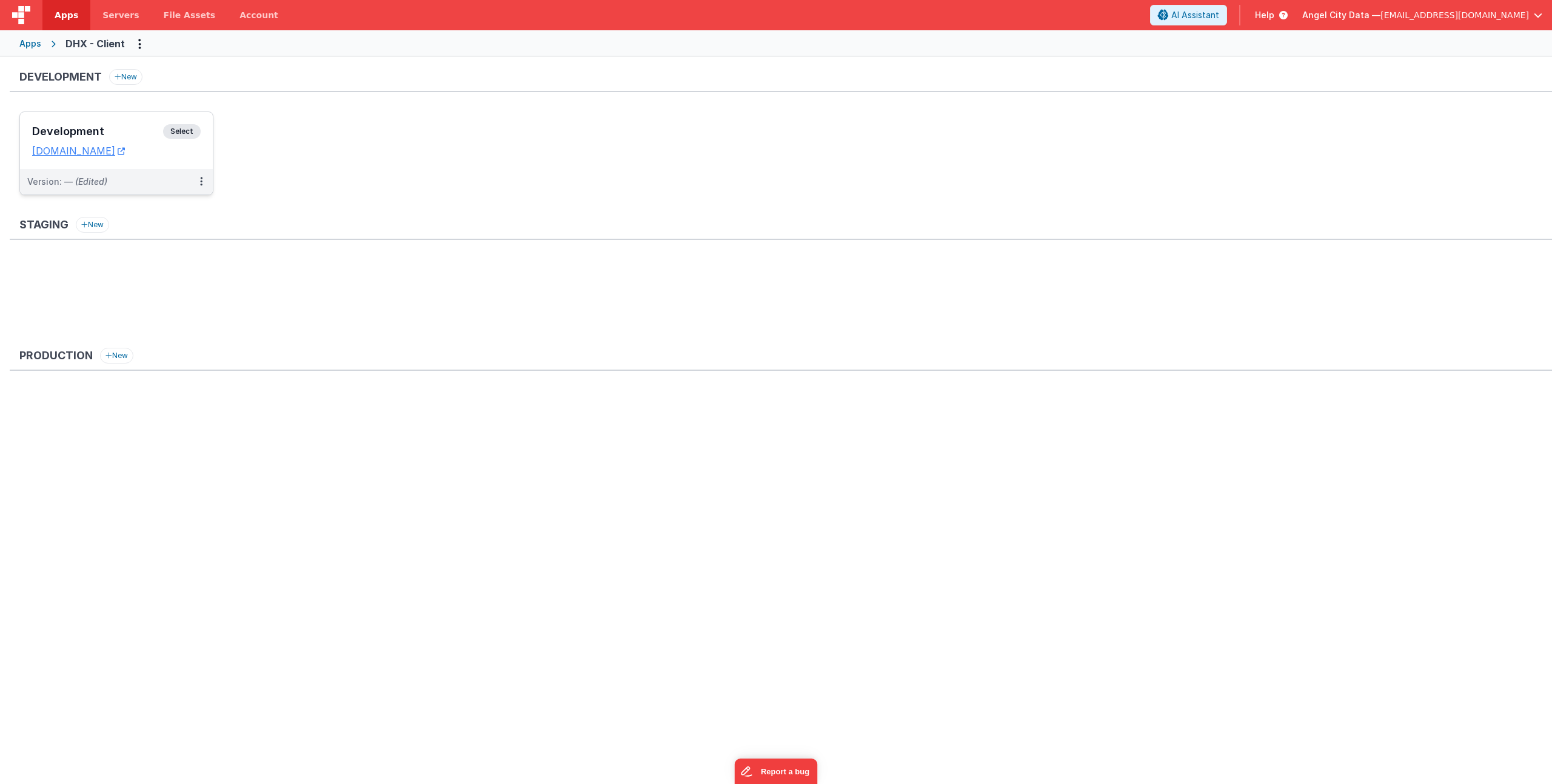
click at [133, 130] on h3 "Development" at bounding box center [97, 131] width 131 height 12
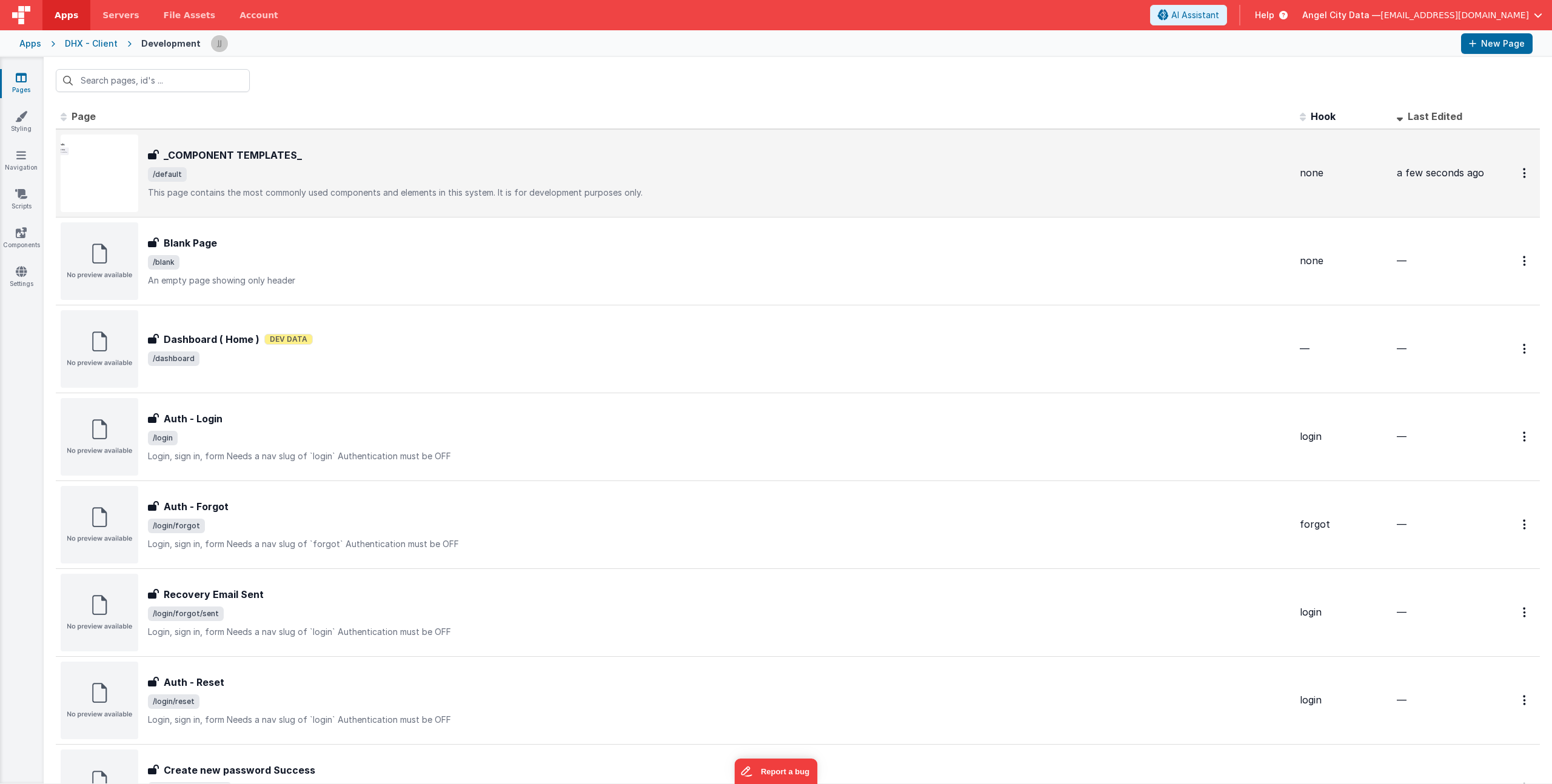
click at [267, 173] on span "/default" at bounding box center [718, 174] width 1142 height 15
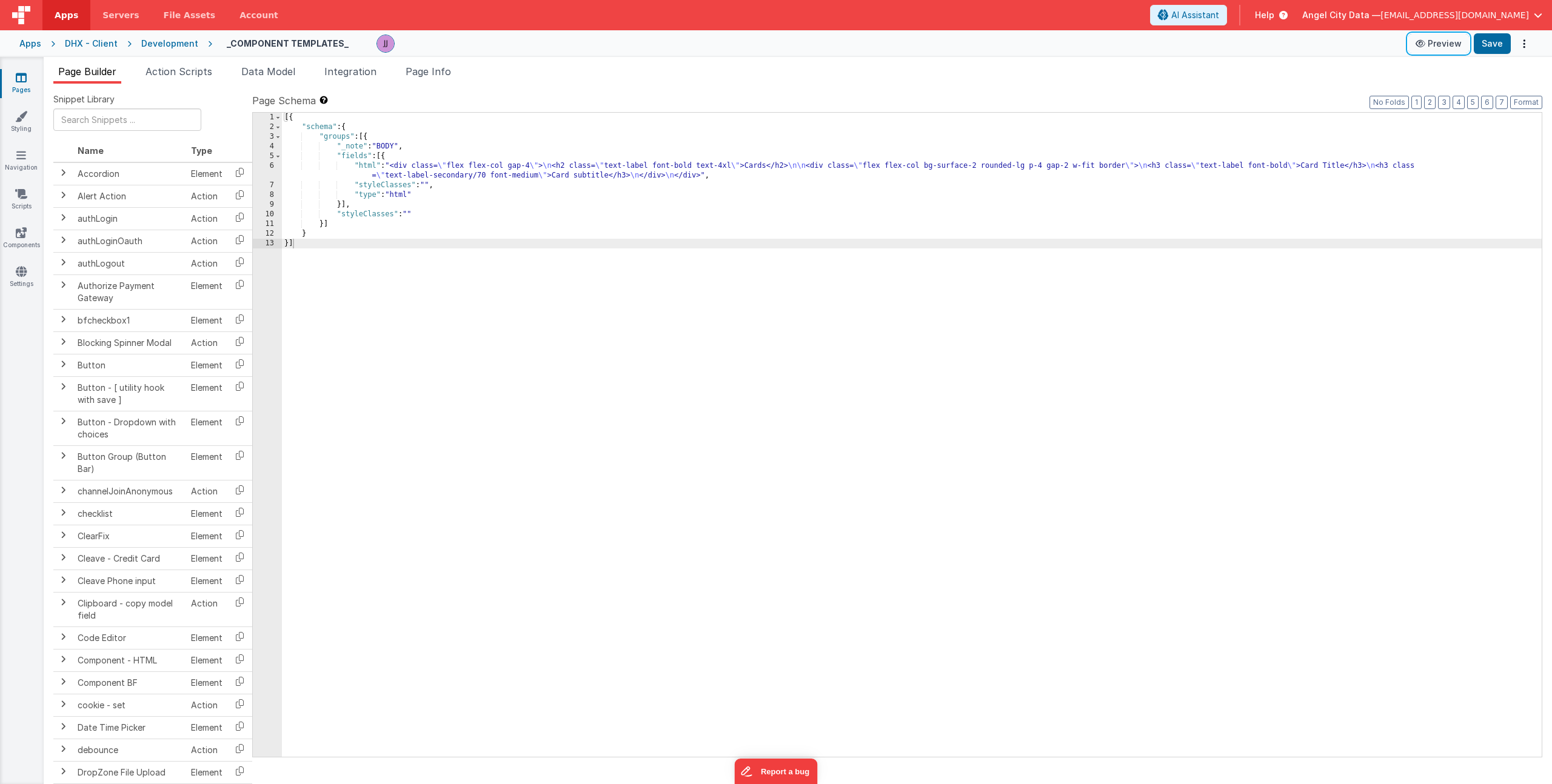
click at [1437, 47] on button "Preview" at bounding box center [1438, 43] width 61 height 19
